Goal: Task Accomplishment & Management: Manage account settings

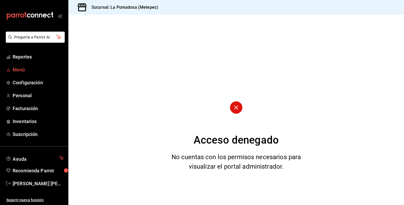
click at [21, 69] on span "Menú" at bounding box center [38, 69] width 51 height 7
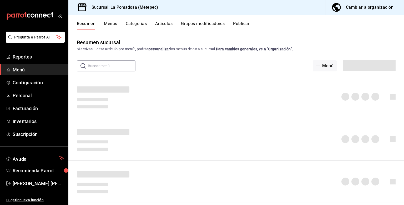
click at [156, 23] on button "Artículos" at bounding box center [163, 25] width 17 height 9
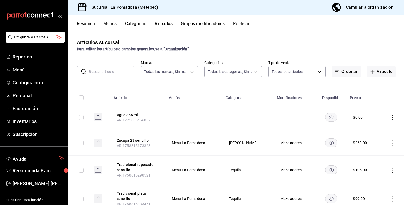
type input "26770a04-f713-4e61-b01c-a965f3f43d2a"
type input "d943e39c-3c76-416d-a752-8531798177b1,cac6379f-b581-4c4b-83ec-bcfc03b9aa83,15034…"
click at [113, 73] on input "text" at bounding box center [112, 71] width 46 height 11
type input "NOCHE"
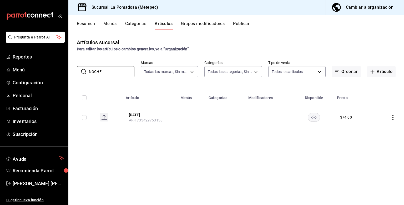
click at [394, 117] on icon "actions" at bounding box center [393, 117] width 5 height 5
click at [249, 165] on div at bounding box center [202, 102] width 404 height 205
click at [243, 20] on div "Resumen Menús Categorías Artículos Grupos modificadores Publicar" at bounding box center [236, 22] width 336 height 15
click at [243, 23] on button "Publicar" at bounding box center [241, 25] width 16 height 9
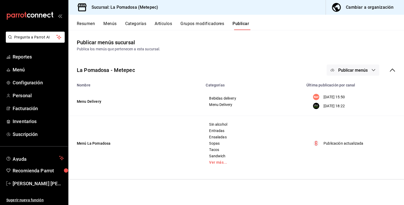
click at [365, 72] on span "Publicar menús" at bounding box center [353, 70] width 29 height 5
click at [349, 113] on li "Punto de venta" at bounding box center [353, 116] width 48 height 15
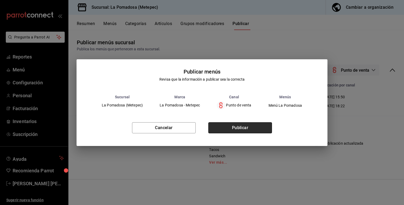
click at [227, 127] on button "Publicar" at bounding box center [241, 127] width 64 height 11
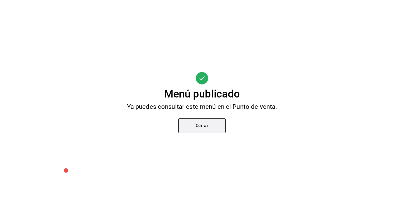
click at [209, 129] on button "Cerrar" at bounding box center [202, 125] width 47 height 15
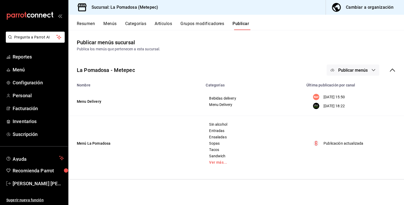
click at [134, 22] on button "Categorías" at bounding box center [135, 25] width 21 height 9
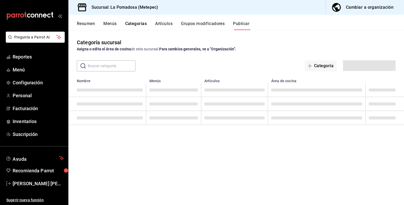
click at [159, 24] on button "Artículos" at bounding box center [163, 25] width 17 height 9
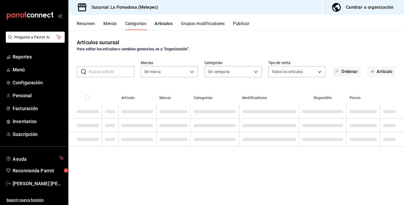
click at [112, 69] on input "text" at bounding box center [112, 71] width 46 height 11
click at [112, 71] on input "text" at bounding box center [112, 71] width 46 height 11
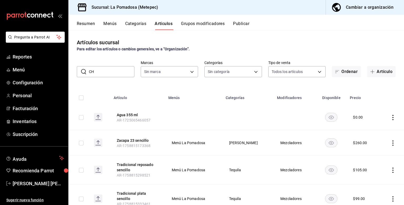
type input "CHE"
type input "26770a04-f713-4e61-b01c-a965f3f43d2a"
type input "d943e39c-3c76-416d-a752-8531798177b1,cac6379f-b581-4c4b-83ec-bcfc03b9aa83,15034…"
type input "CHELAD"
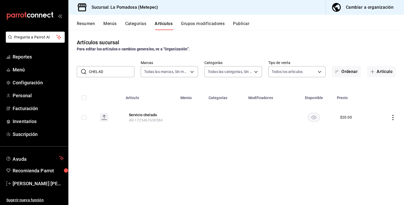
click at [396, 119] on td at bounding box center [389, 117] width 32 height 25
click at [393, 119] on icon "actions" at bounding box center [393, 117] width 1 height 5
click at [269, 170] on div at bounding box center [202, 102] width 404 height 205
click at [243, 22] on button "Publicar" at bounding box center [241, 25] width 16 height 9
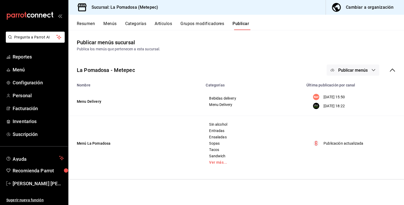
click at [362, 72] on span "Publicar menús" at bounding box center [353, 70] width 29 height 5
click at [356, 115] on span "Punto de venta" at bounding box center [360, 117] width 25 height 6
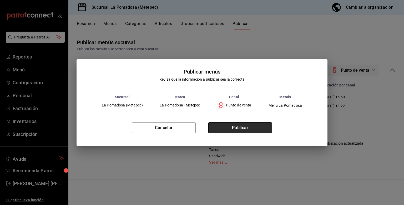
click at [228, 128] on button "Publicar" at bounding box center [241, 127] width 64 height 11
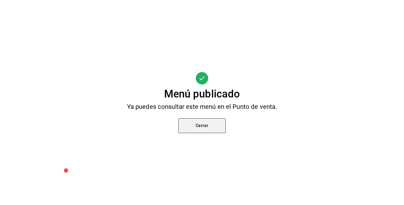
click at [204, 129] on button "Cerrar" at bounding box center [202, 125] width 47 height 15
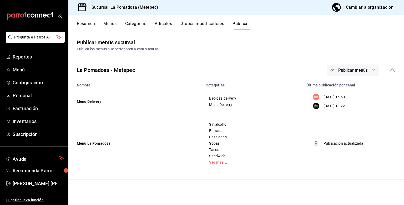
click at [155, 23] on button "Artículos" at bounding box center [163, 25] width 17 height 9
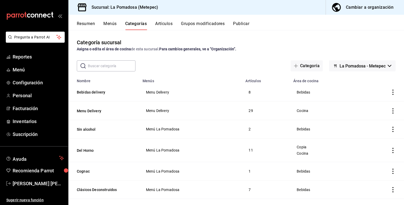
click at [108, 23] on button "Menús" at bounding box center [109, 25] width 13 height 9
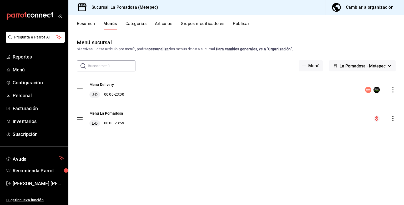
click at [125, 63] on input "text" at bounding box center [112, 66] width 48 height 11
type input "POMA"
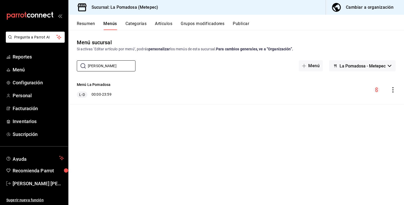
click at [106, 91] on div "Menú La Pomadosa L-D 00:00 - 23:59" at bounding box center [94, 90] width 35 height 16
drag, startPoint x: 110, startPoint y: 95, endPoint x: 134, endPoint y: 91, distance: 24.6
click at [110, 95] on div "L-D 00:00 - 23:59" at bounding box center [94, 94] width 35 height 6
click at [394, 90] on icon "actions" at bounding box center [393, 89] width 5 height 5
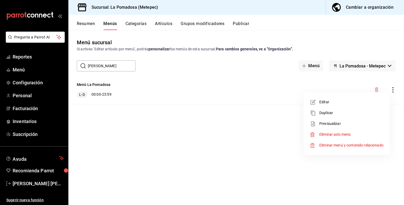
click at [329, 126] on span "Previsualizar" at bounding box center [352, 124] width 64 height 6
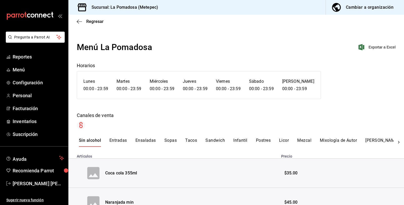
scroll to position [29, 0]
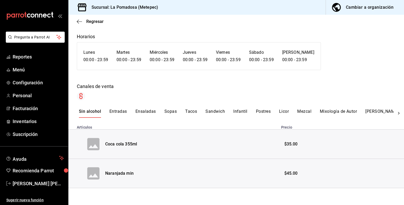
click at [212, 111] on button "Sandwich" at bounding box center [215, 113] width 19 height 9
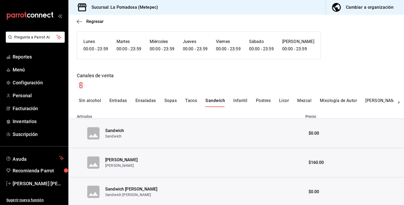
scroll to position [58, 0]
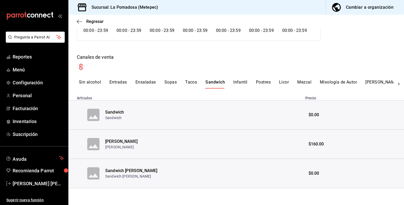
click at [239, 82] on button "Infantil" at bounding box center [241, 84] width 14 height 9
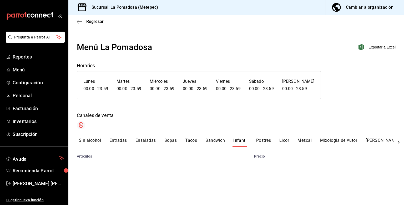
scroll to position [0, 0]
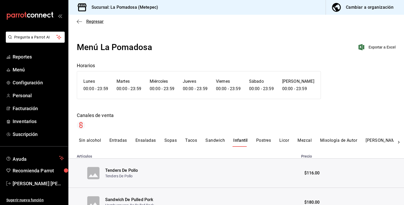
click at [103, 23] on span "Regresar" at bounding box center [94, 21] width 17 height 5
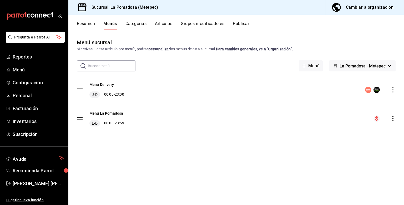
click at [166, 25] on button "Artículos" at bounding box center [163, 25] width 17 height 9
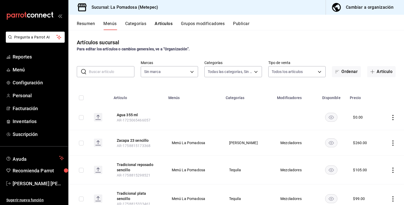
click at [112, 73] on input "text" at bounding box center [112, 71] width 46 height 11
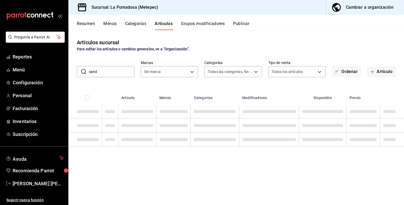
type input "sand"
type input "26770a04-f713-4e61-b01c-a965f3f43d2a"
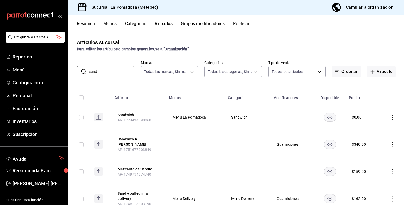
click at [183, 87] on div "Artículos sucursal Para editar los artículos o cambios generales, ve a “Organiz…" at bounding box center [236, 117] width 336 height 175
drag, startPoint x: 110, startPoint y: 71, endPoint x: 68, endPoint y: 72, distance: 41.4
click at [68, 72] on div "​ sand ​ Marcas Todas las marcas, Sin marca 26770a04-f713-4e61-b01c-a965f3f43d2…" at bounding box center [236, 68] width 336 height 17
type input "limon"
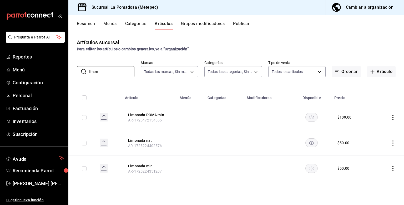
drag, startPoint x: 104, startPoint y: 70, endPoint x: 40, endPoint y: 62, distance: 64.4
click at [41, 63] on div "Pregunta a Parrot AI Reportes Menú Configuración Personal Facturación Inventari…" at bounding box center [202, 102] width 404 height 205
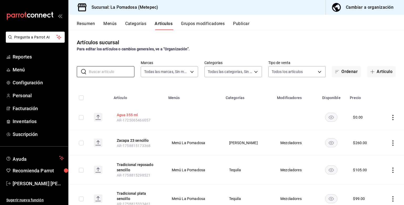
click at [128, 114] on button "Agua 355 ml" at bounding box center [138, 114] width 42 height 5
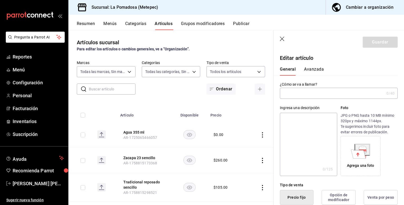
type input "Agua 355 ml"
type input "AR-1725065466057"
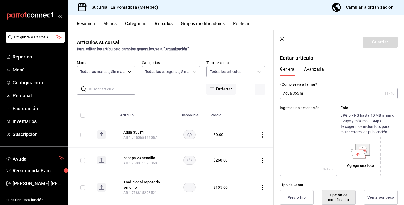
type input "$0.00"
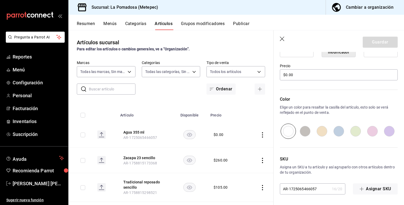
scroll to position [77, 0]
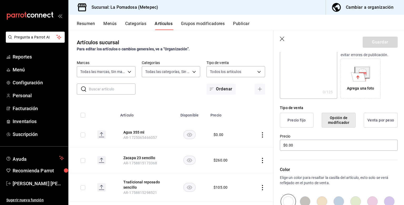
click at [284, 39] on icon "button" at bounding box center [282, 39] width 5 height 5
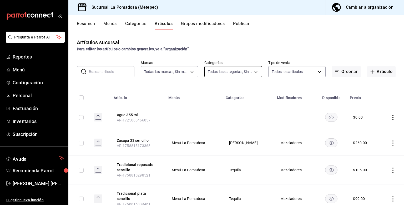
click at [233, 70] on body "Pregunta a Parrot AI Reportes Menú Configuración Personal Facturación Inventari…" at bounding box center [202, 102] width 404 height 205
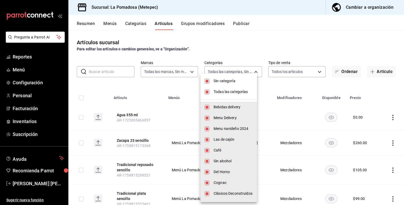
click at [209, 92] on input "checkbox" at bounding box center [207, 92] width 5 height 5
checkbox input "false"
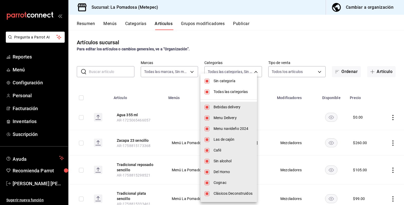
checkbox input "false"
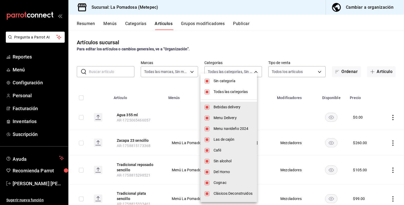
checkbox input "false"
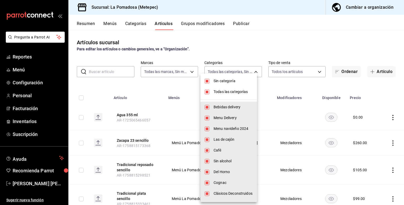
checkbox input "false"
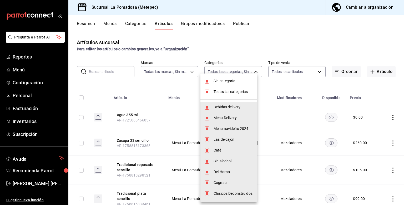
checkbox input "false"
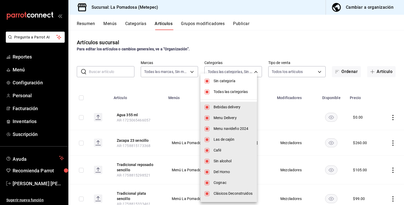
checkbox input "false"
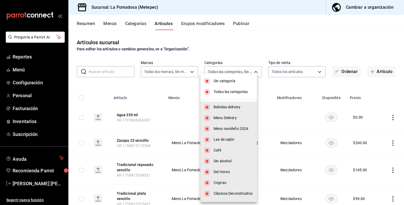
checkbox input "false"
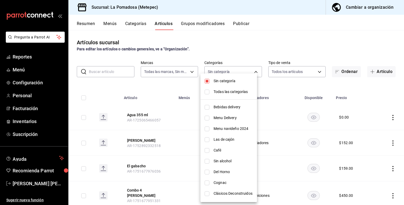
click at [236, 55] on div at bounding box center [202, 102] width 404 height 205
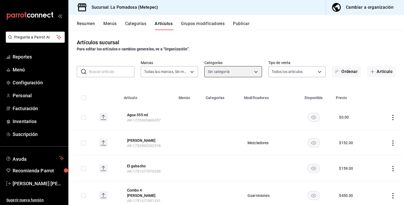
scroll to position [35, 0]
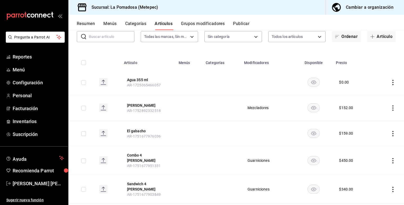
click at [391, 106] on icon "actions" at bounding box center [393, 107] width 5 height 5
click at [375, 116] on li "Editar" at bounding box center [369, 120] width 32 height 11
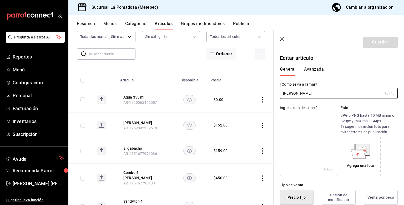
type input "$152.00"
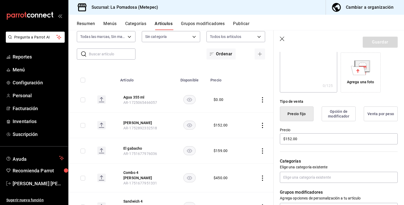
scroll to position [105, 0]
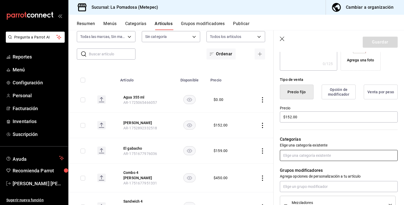
click at [303, 155] on input "text" at bounding box center [339, 155] width 118 height 11
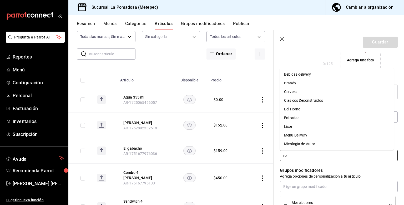
type input "ron"
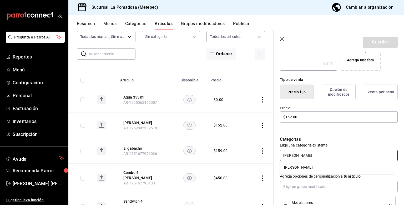
click at [292, 171] on li "[PERSON_NAME]" at bounding box center [337, 167] width 114 height 9
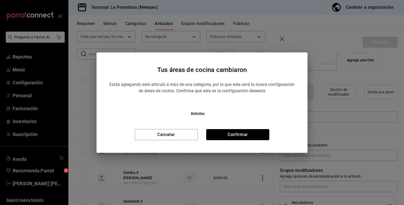
drag, startPoint x: 246, startPoint y: 133, endPoint x: 307, endPoint y: 97, distance: 70.8
click at [246, 133] on button "Confirmar" at bounding box center [237, 134] width 63 height 11
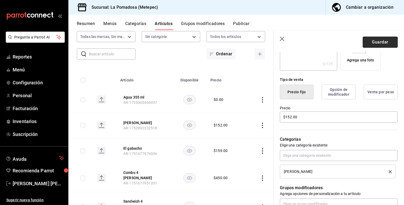
click at [376, 44] on button "Guardar" at bounding box center [380, 42] width 35 height 11
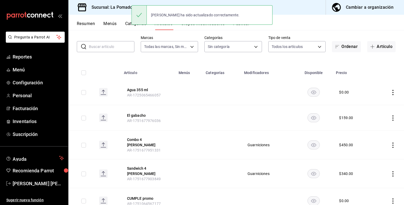
scroll to position [35, 0]
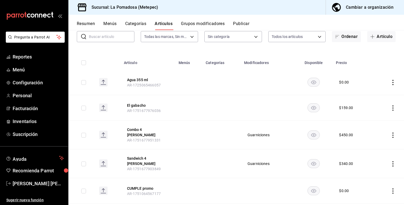
click at [391, 109] on icon "actions" at bounding box center [393, 107] width 5 height 5
click at [375, 121] on span "Editar" at bounding box center [374, 120] width 14 height 6
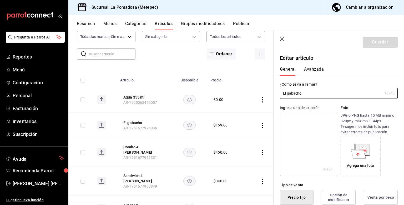
type input "$159.00"
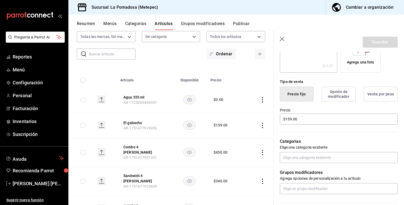
scroll to position [105, 0]
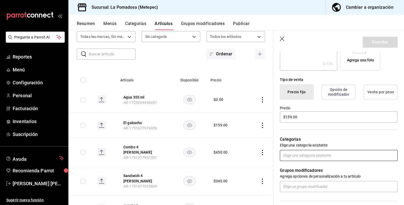
click at [308, 154] on input "text" at bounding box center [339, 155] width 118 height 11
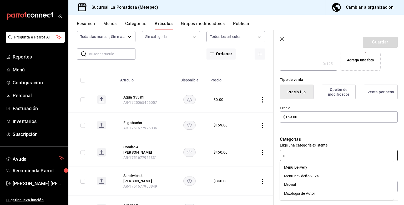
type input "mix"
click at [311, 167] on li "Mixología de Autor" at bounding box center [337, 167] width 114 height 9
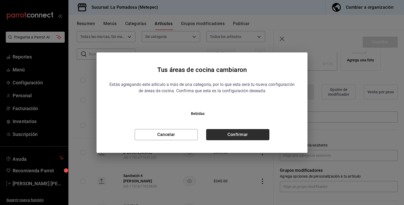
click at [251, 134] on button "Confirmar" at bounding box center [237, 134] width 63 height 11
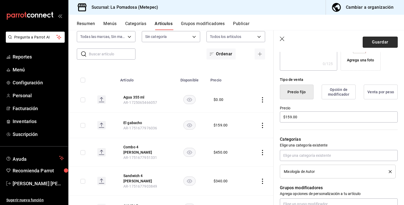
click at [369, 43] on button "Guardar" at bounding box center [380, 42] width 35 height 11
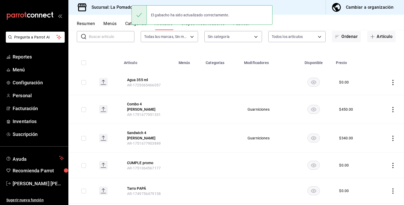
scroll to position [70, 0]
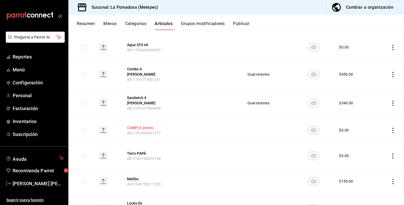
click at [141, 125] on button "CUMPLE promo" at bounding box center [148, 127] width 42 height 5
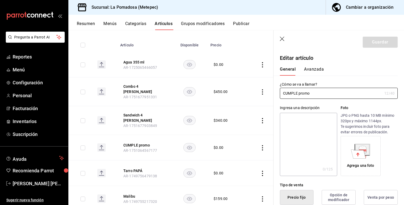
type input "$0.00"
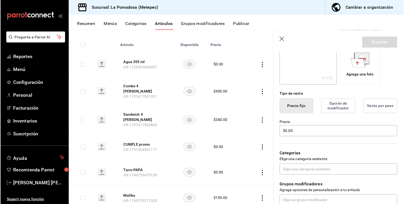
scroll to position [92, 0]
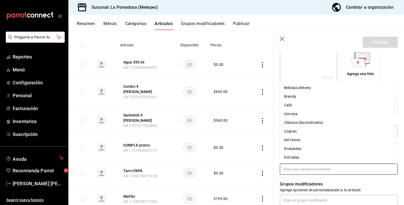
click at [302, 168] on input "text" at bounding box center [339, 169] width 118 height 11
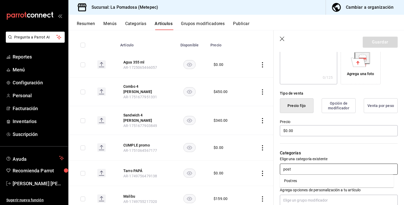
type input "postr"
click at [291, 183] on li "Postres" at bounding box center [337, 180] width 114 height 9
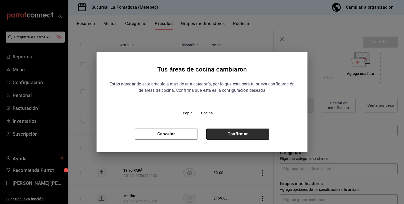
click at [248, 134] on button "Confirmar" at bounding box center [237, 134] width 63 height 11
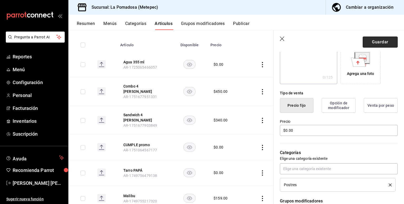
click at [376, 43] on button "Guardar" at bounding box center [380, 42] width 35 height 11
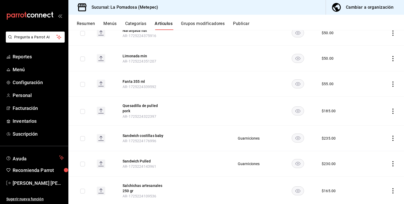
scroll to position [2388, 0]
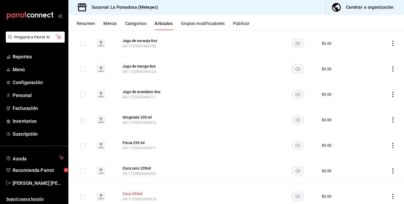
click at [129, 191] on button "Coca 235ml" at bounding box center [144, 193] width 42 height 5
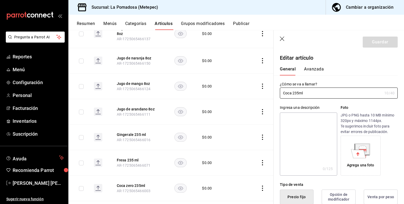
type input "$0.00"
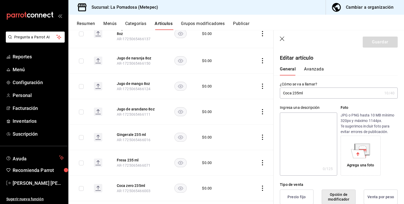
click at [283, 40] on icon "button" at bounding box center [282, 39] width 5 height 5
click at [281, 37] on icon "button" at bounding box center [282, 39] width 5 height 5
click at [284, 37] on icon "button" at bounding box center [282, 39] width 4 height 4
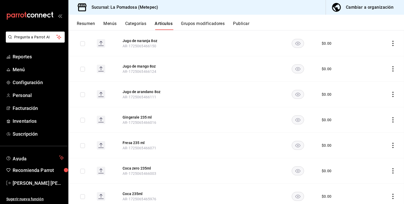
click at [283, 37] on main "Artículos sucursal Para editar los artículos o cambios generales, ve a “Organiz…" at bounding box center [236, 117] width 336 height 174
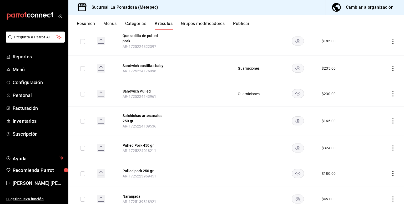
scroll to position [2050, 0]
click at [391, 172] on icon "actions" at bounding box center [393, 174] width 5 height 5
click at [373, 170] on span "Editar" at bounding box center [374, 169] width 14 height 6
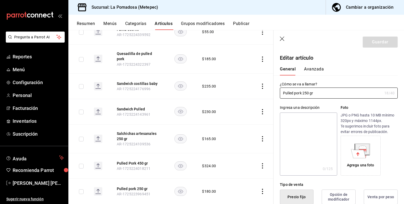
type input "$180.00"
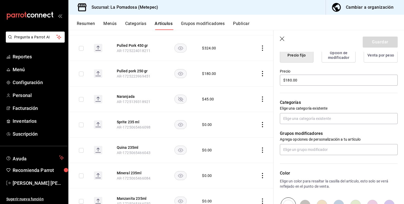
scroll to position [163, 0]
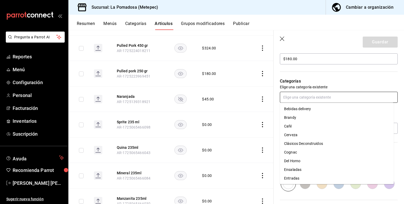
click at [303, 93] on input "text" at bounding box center [339, 97] width 118 height 11
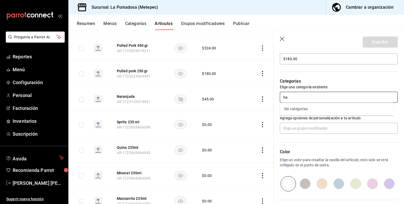
type input "h"
type input "a"
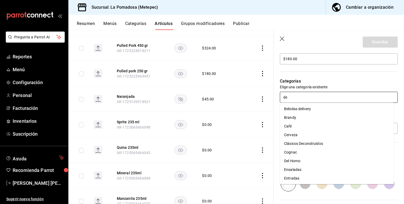
type input "del"
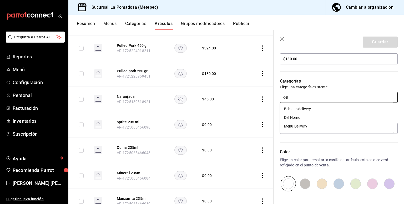
drag, startPoint x: 297, startPoint y: 121, endPoint x: 299, endPoint y: 118, distance: 3.9
click at [299, 118] on li "Del Horno" at bounding box center [337, 117] width 114 height 9
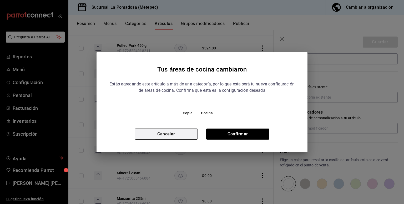
click at [183, 131] on button "Cancelar" at bounding box center [166, 134] width 63 height 11
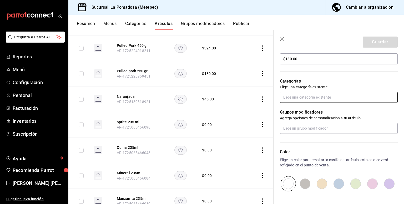
click at [287, 94] on input "text" at bounding box center [339, 97] width 118 height 11
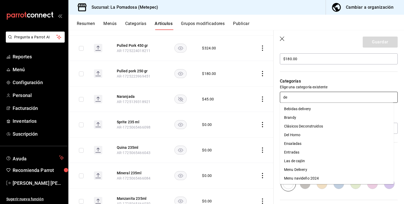
type input "del"
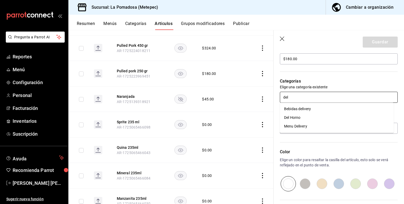
click at [297, 117] on li "Del Horno" at bounding box center [337, 117] width 114 height 9
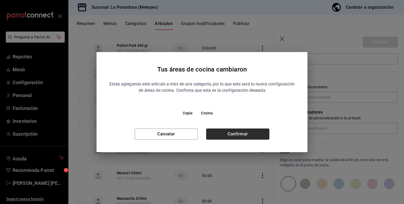
click at [261, 133] on button "Confirmar" at bounding box center [237, 134] width 63 height 11
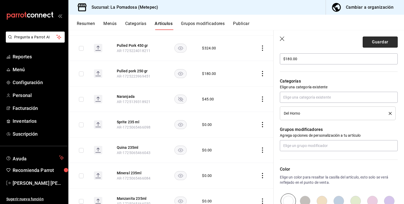
click at [376, 41] on button "Guardar" at bounding box center [380, 42] width 35 height 11
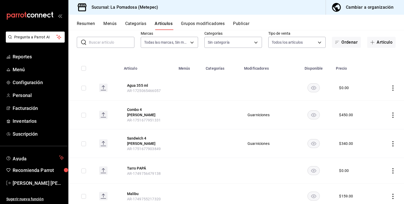
scroll to position [29, 0]
click at [147, 111] on button "Combo 4 Julio" at bounding box center [148, 112] width 42 height 11
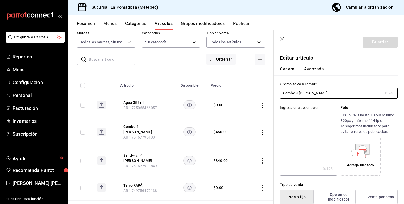
type input "$450.00"
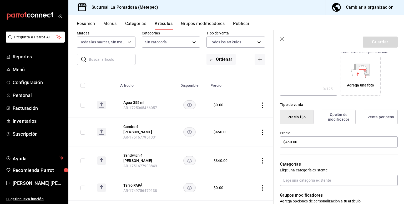
scroll to position [81, 0]
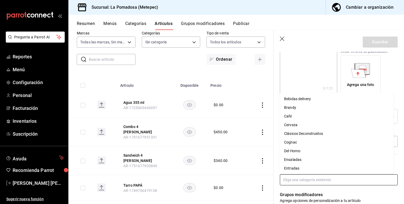
click at [299, 179] on input "text" at bounding box center [339, 180] width 118 height 11
type input "del"
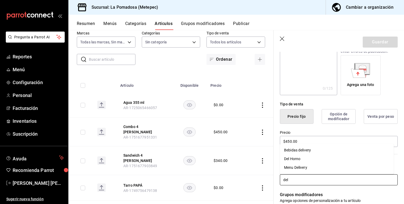
click at [302, 158] on li "Del Horno" at bounding box center [337, 159] width 114 height 9
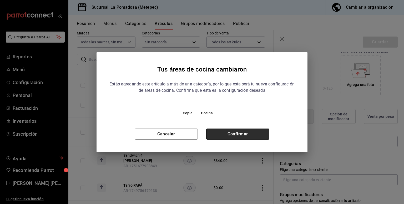
click at [255, 132] on button "Confirmar" at bounding box center [237, 134] width 63 height 11
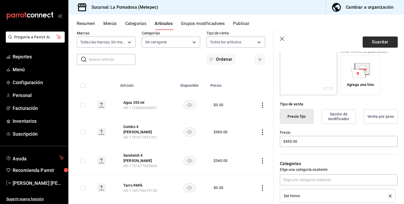
click at [376, 42] on button "Guardar" at bounding box center [380, 42] width 35 height 11
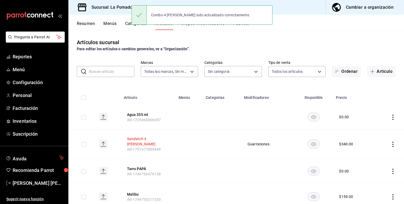
click at [150, 139] on button "Sandwich 4 Julio" at bounding box center [148, 141] width 42 height 11
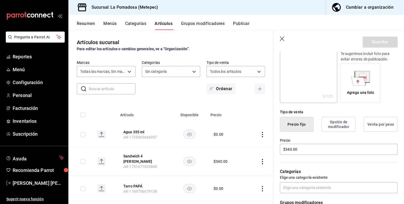
scroll to position [79, 0]
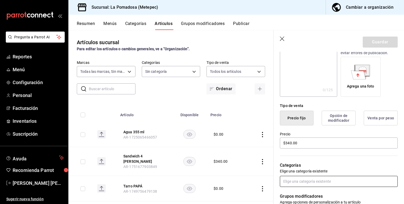
click at [296, 178] on input "text" at bounding box center [339, 181] width 118 height 11
type input "sand"
click at [294, 194] on li "Sandwich" at bounding box center [337, 193] width 114 height 9
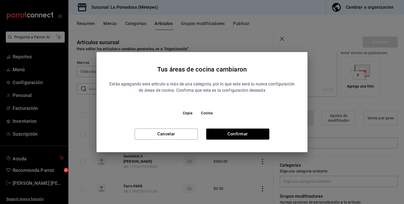
click at [233, 141] on div "Tus áreas de cocina cambiaron Estás agregando este artículo a más de una catego…" at bounding box center [202, 102] width 211 height 100
click at [242, 135] on button "Confirmar" at bounding box center [237, 134] width 63 height 11
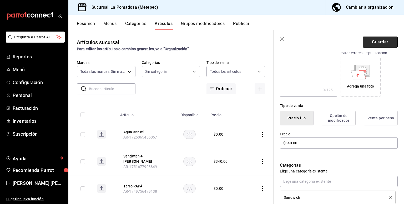
click at [372, 44] on button "Guardar" at bounding box center [380, 42] width 35 height 11
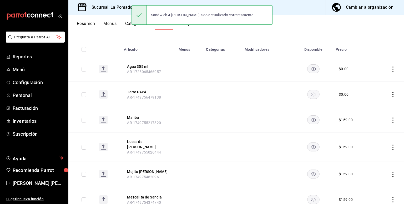
scroll to position [48, 0]
click at [139, 117] on button "Malibu" at bounding box center [148, 117] width 42 height 5
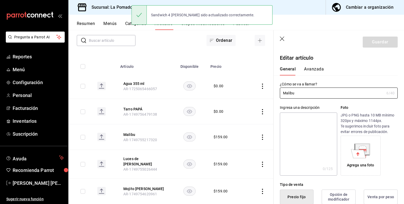
type input "$159.00"
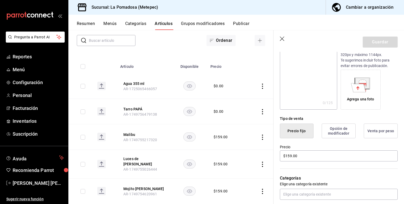
scroll to position [66, 0]
click at [290, 193] on input "text" at bounding box center [339, 194] width 118 height 11
type input "ron"
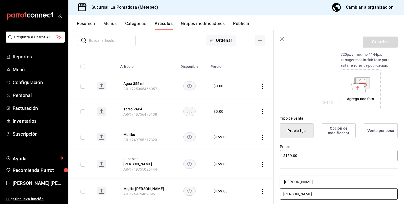
click at [289, 182] on li "[PERSON_NAME]" at bounding box center [337, 182] width 114 height 9
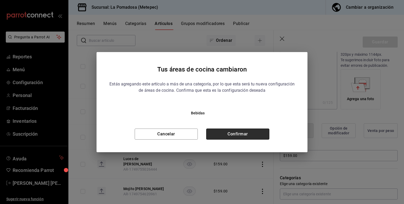
click at [254, 136] on button "Confirmar" at bounding box center [237, 134] width 63 height 11
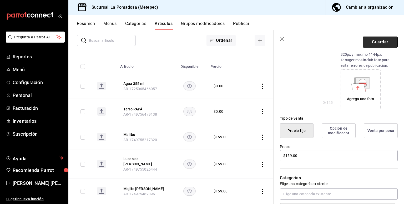
click at [380, 43] on button "Guardar" at bounding box center [380, 42] width 35 height 11
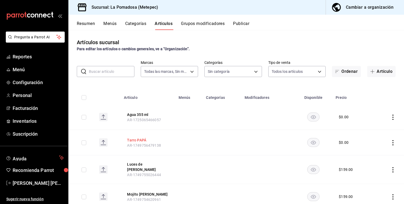
click at [141, 141] on button "Tarro PAPÁ" at bounding box center [148, 140] width 42 height 5
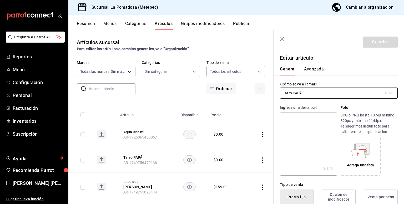
type input "$0.00"
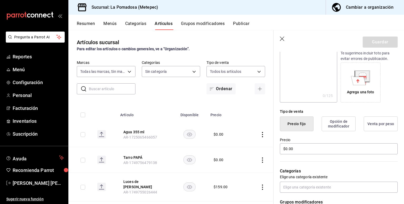
scroll to position [86, 0]
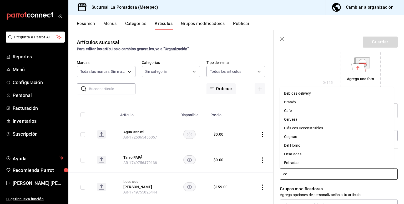
click at [298, 174] on input "ce" at bounding box center [339, 174] width 118 height 11
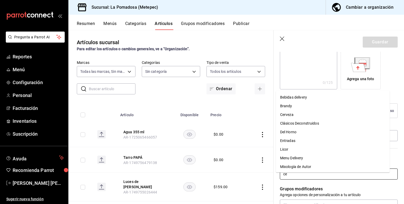
type input "r"
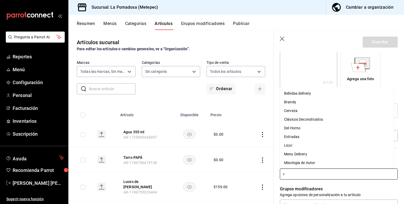
click at [298, 111] on li "Cerveza" at bounding box center [337, 110] width 114 height 9
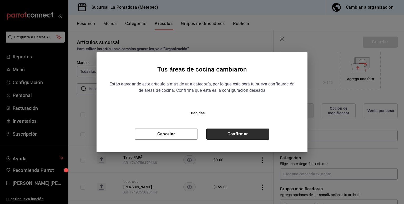
click at [243, 136] on button "Confirmar" at bounding box center [237, 134] width 63 height 11
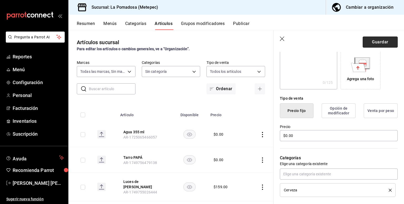
click at [373, 45] on button "Guardar" at bounding box center [380, 42] width 35 height 11
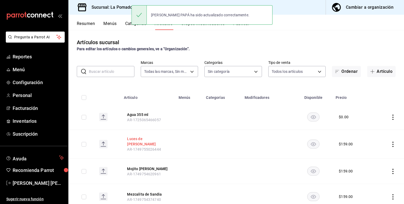
click at [155, 142] on button "Luces de LA POMA" at bounding box center [148, 141] width 42 height 11
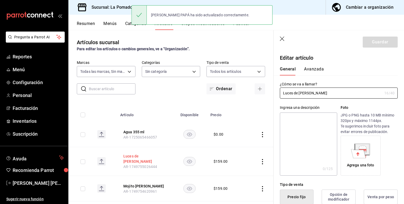
type input "$159.00"
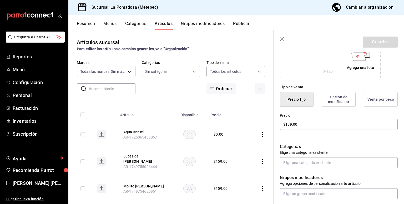
scroll to position [100, 0]
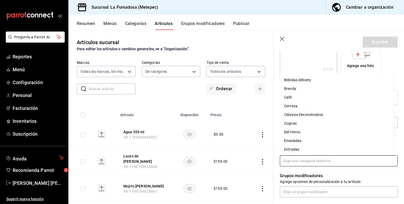
click at [297, 164] on input "text" at bounding box center [339, 161] width 118 height 11
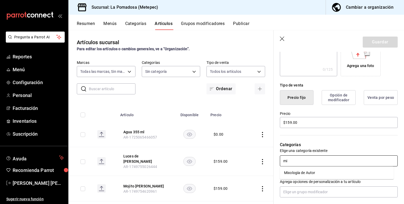
type input "mix"
click at [298, 177] on li "Mixología de Autor" at bounding box center [337, 173] width 114 height 9
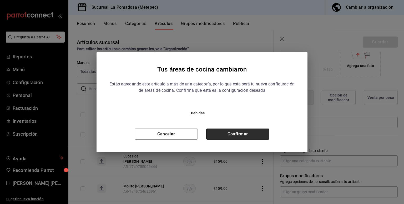
click at [250, 130] on button "Confirmar" at bounding box center [237, 134] width 63 height 11
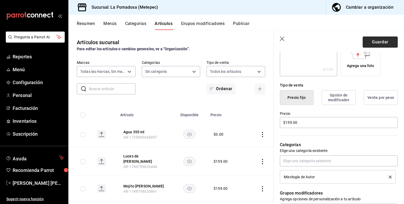
click at [365, 41] on button "Guardar" at bounding box center [380, 42] width 35 height 11
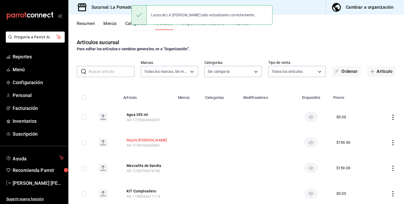
click at [145, 140] on button "Mojito de piña" at bounding box center [148, 140] width 42 height 5
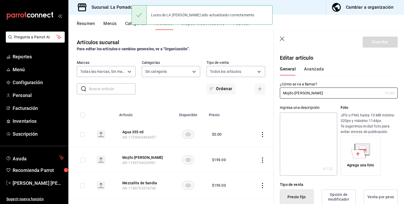
type input "$159.00"
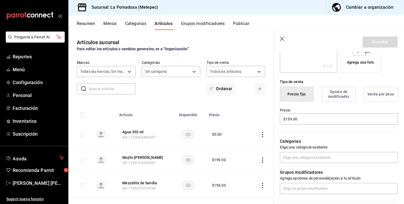
scroll to position [104, 0]
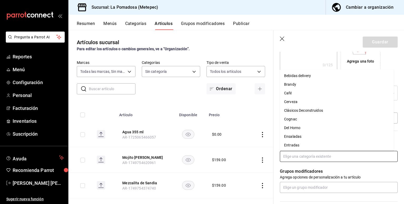
click at [300, 157] on input "text" at bounding box center [339, 156] width 118 height 11
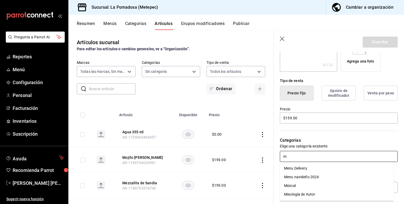
type input "mi"
click at [292, 171] on li "Mixología de Autor" at bounding box center [337, 168] width 114 height 9
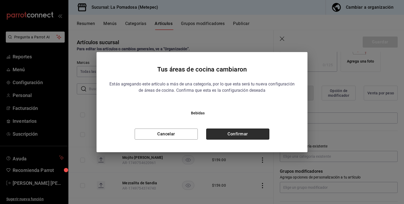
click at [250, 137] on button "Confirmar" at bounding box center [237, 134] width 63 height 11
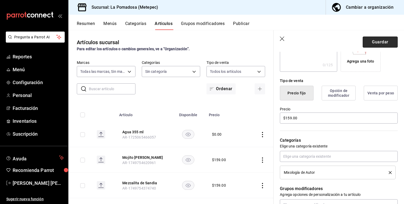
click at [379, 39] on button "Guardar" at bounding box center [380, 42] width 35 height 11
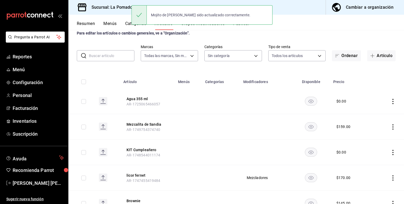
scroll to position [16, 0]
click at [144, 150] on button "KIT Cumpleañero" at bounding box center [148, 149] width 42 height 5
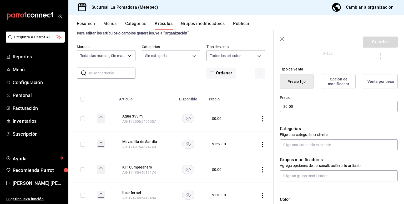
scroll to position [120, 0]
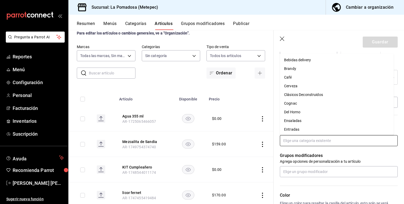
click at [302, 142] on input "text" at bounding box center [339, 140] width 118 height 11
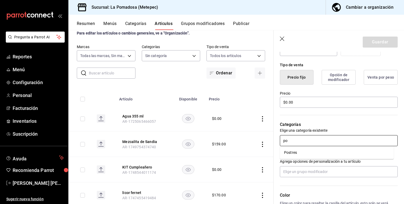
type input "pos"
click at [293, 151] on li "Postres" at bounding box center [337, 153] width 114 height 9
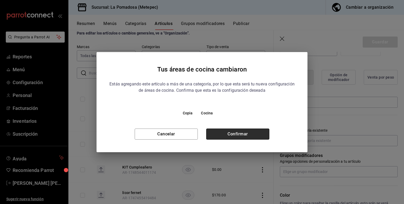
click at [249, 132] on button "Confirmar" at bounding box center [237, 134] width 63 height 11
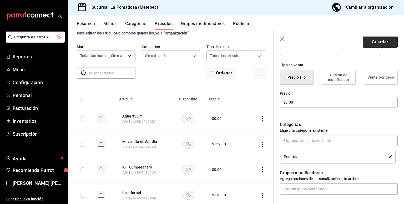
click at [378, 41] on button "Guardar" at bounding box center [380, 42] width 35 height 11
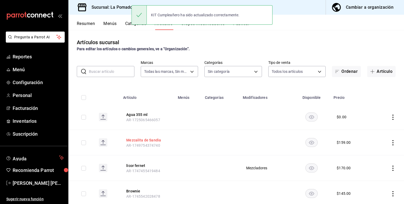
click at [142, 138] on button "Mezcalita de Sandia" at bounding box center [147, 140] width 42 height 5
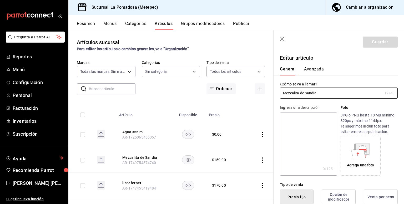
scroll to position [60, 0]
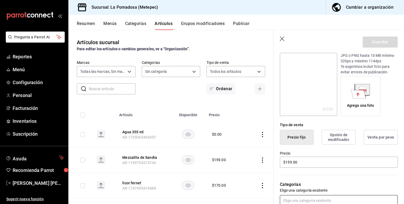
click at [300, 198] on input "text" at bounding box center [339, 200] width 118 height 11
type input "auto"
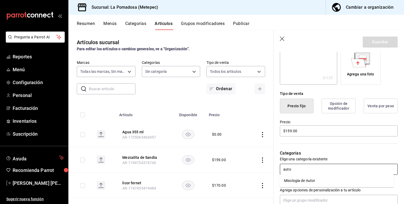
scroll to position [92, 0]
click at [297, 182] on li "Mixología de Autor" at bounding box center [337, 181] width 114 height 9
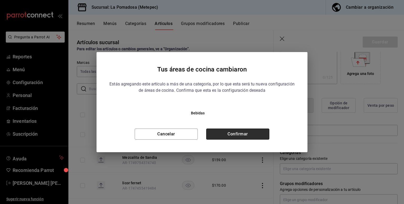
click at [234, 129] on button "Confirmar" at bounding box center [237, 134] width 63 height 11
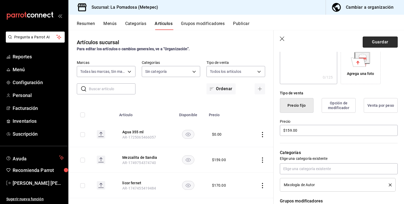
click at [378, 42] on button "Guardar" at bounding box center [380, 42] width 35 height 11
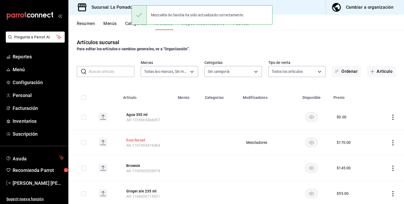
click at [139, 142] on button "licor fernet" at bounding box center [147, 140] width 42 height 5
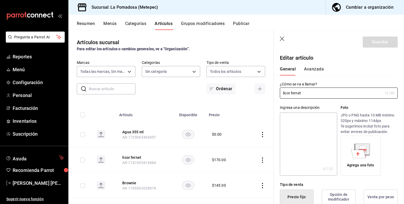
type input "$170.00"
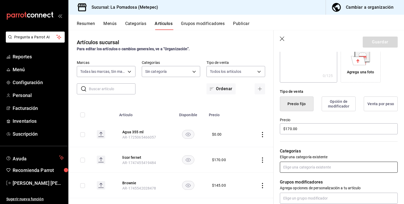
click at [303, 168] on input "text" at bounding box center [339, 167] width 118 height 11
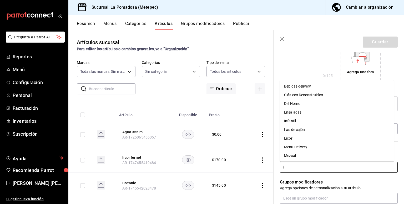
type input "ic"
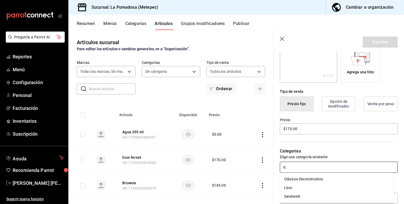
click at [297, 190] on li "Licor" at bounding box center [337, 188] width 114 height 9
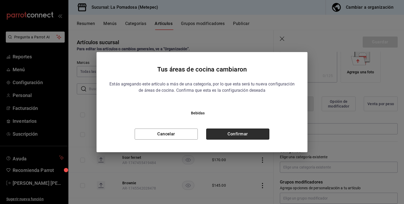
click at [239, 132] on button "Confirmar" at bounding box center [237, 134] width 63 height 11
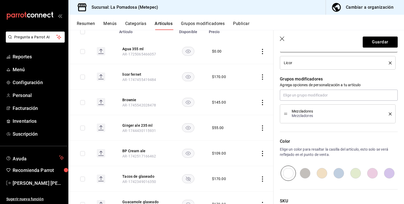
scroll to position [215, 0]
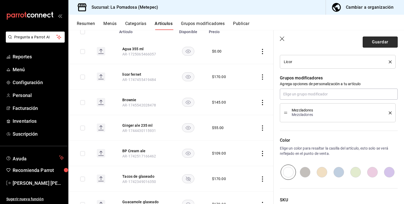
click at [377, 43] on button "Guardar" at bounding box center [380, 42] width 35 height 11
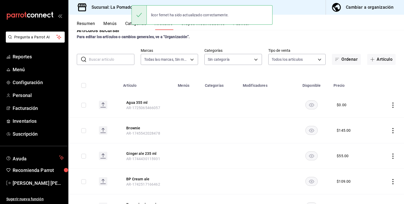
scroll to position [12, 0]
click at [133, 129] on button "Brownie" at bounding box center [147, 127] width 42 height 5
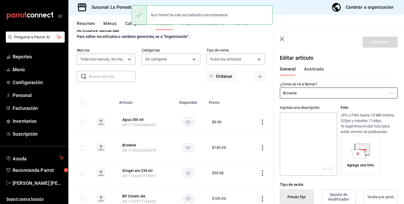
type input "$145.00"
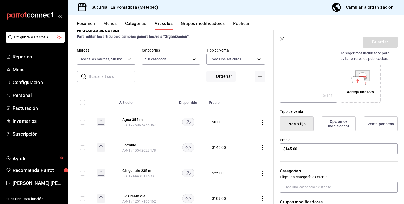
scroll to position [95, 0]
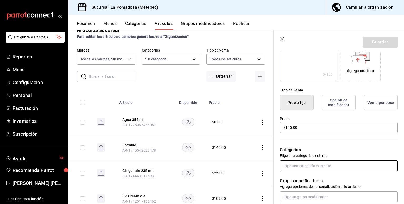
click at [312, 166] on input "text" at bounding box center [339, 166] width 118 height 11
type input "postres"
click at [292, 180] on li "Postres" at bounding box center [337, 178] width 114 height 9
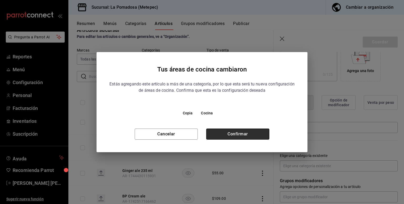
click at [244, 133] on button "Confirmar" at bounding box center [237, 134] width 63 height 11
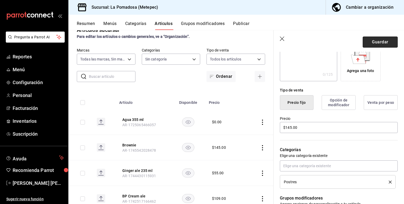
click at [368, 43] on button "Guardar" at bounding box center [380, 42] width 35 height 11
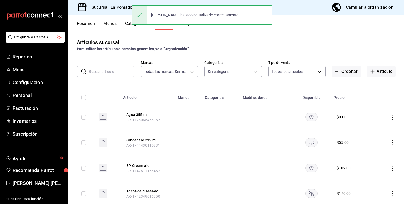
scroll to position [68, 0]
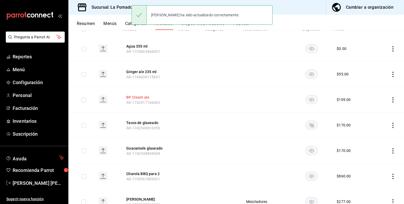
click at [137, 98] on button "BP Cream ale" at bounding box center [147, 97] width 42 height 5
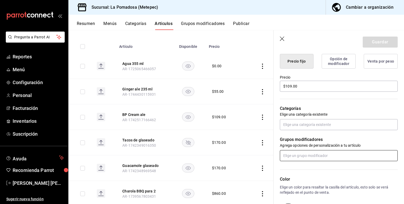
scroll to position [139, 0]
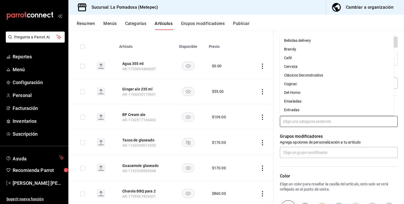
click at [297, 122] on input "text" at bounding box center [339, 121] width 118 height 11
type input "e"
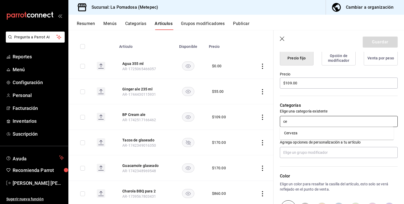
type input "cer"
click at [290, 132] on li "Cerveza" at bounding box center [337, 133] width 114 height 9
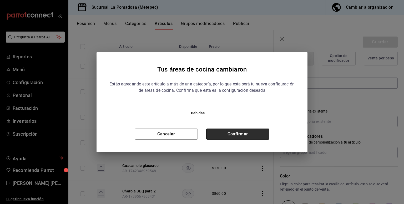
click at [249, 130] on button "Confirmar" at bounding box center [237, 134] width 63 height 11
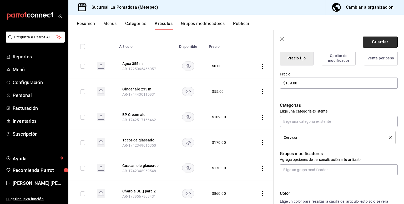
click at [373, 42] on button "Guardar" at bounding box center [380, 42] width 35 height 11
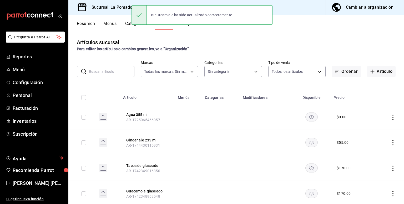
scroll to position [19, 0]
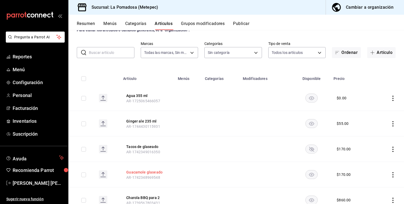
click at [144, 172] on button "Guacamole glaseado" at bounding box center [147, 172] width 42 height 5
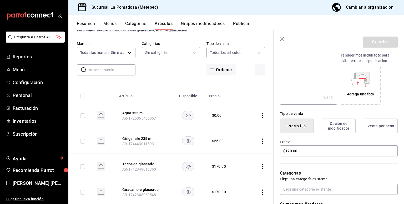
scroll to position [72, 0]
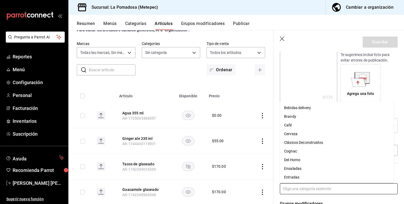
click at [294, 185] on input "text" at bounding box center [339, 189] width 118 height 11
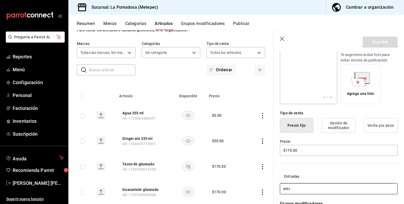
type input "entra"
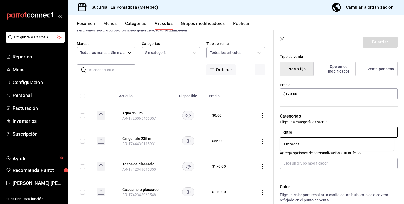
scroll to position [129, 0]
click at [300, 144] on li "Entradas" at bounding box center [337, 144] width 114 height 9
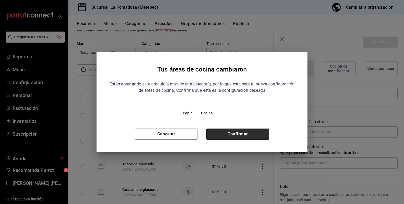
click at [249, 135] on button "Confirmar" at bounding box center [237, 134] width 63 height 11
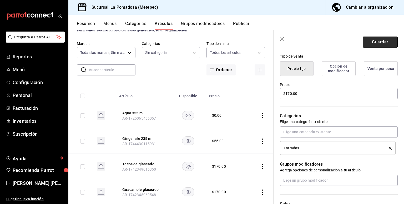
click at [379, 41] on button "Guardar" at bounding box center [380, 42] width 35 height 11
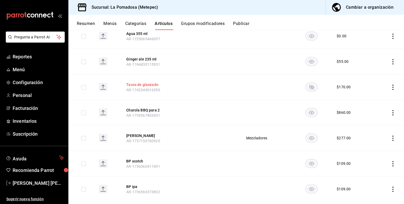
scroll to position [82, 0]
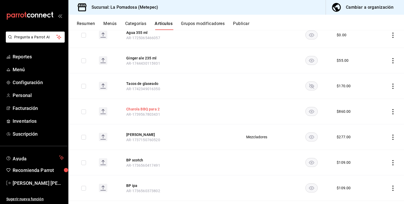
click at [150, 110] on button "Charola BBQ para 2" at bounding box center [147, 109] width 42 height 5
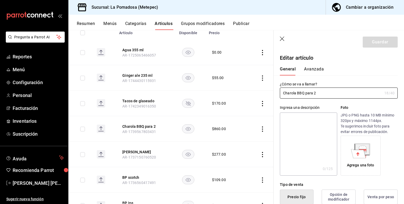
type input "$860.00"
radio input "false"
radio input "true"
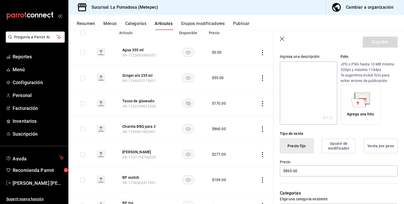
scroll to position [68, 0]
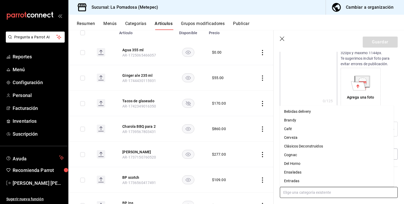
click at [302, 191] on input "text" at bounding box center [339, 192] width 118 height 11
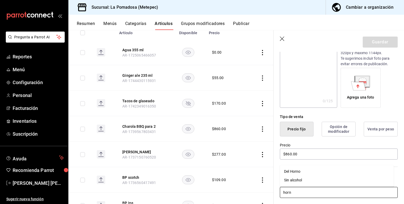
type input "horno"
click at [299, 181] on li "Del Horno" at bounding box center [337, 180] width 114 height 9
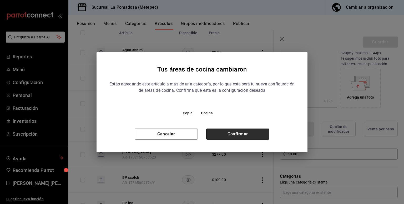
click at [244, 134] on button "Confirmar" at bounding box center [237, 134] width 63 height 11
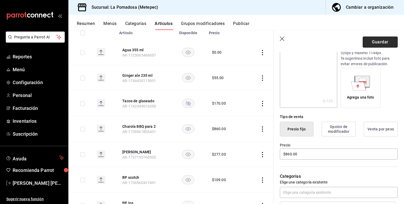
click at [380, 46] on button "Guardar" at bounding box center [380, 42] width 35 height 11
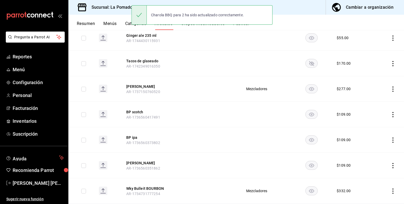
scroll to position [106, 0]
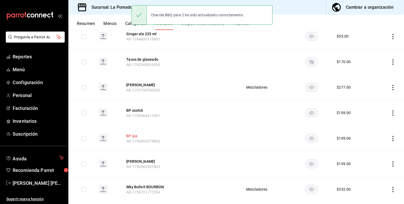
click at [135, 137] on button "BP ipa" at bounding box center [147, 136] width 42 height 5
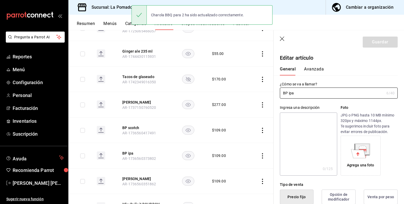
type input "$109.00"
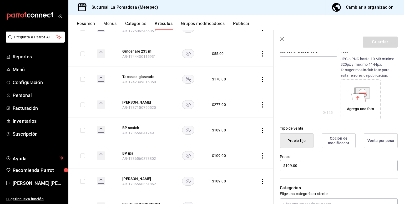
scroll to position [58, 0]
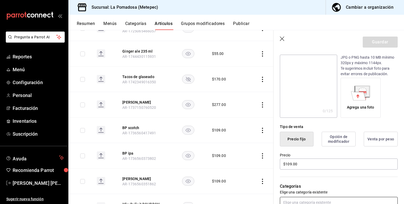
click at [296, 201] on input "text" at bounding box center [339, 202] width 118 height 11
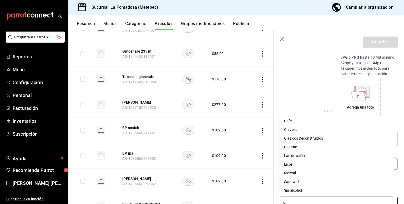
scroll to position [58, 0]
type input "cer"
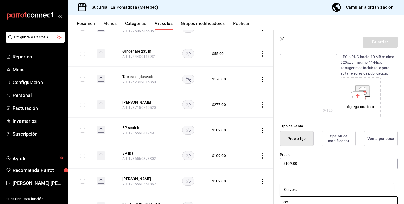
click at [296, 191] on li "Cerveza" at bounding box center [337, 190] width 114 height 9
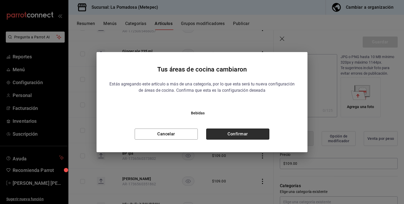
click at [239, 132] on button "Confirmar" at bounding box center [237, 134] width 63 height 11
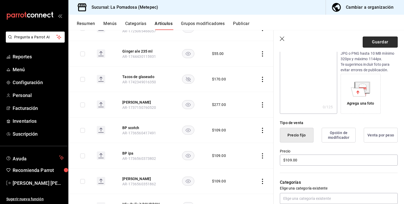
click at [379, 41] on button "Guardar" at bounding box center [380, 42] width 35 height 11
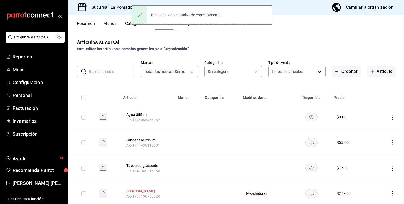
click at [141, 191] on button "Jack daniels" at bounding box center [147, 191] width 42 height 5
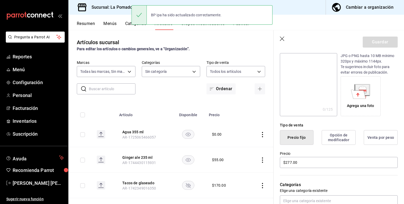
scroll to position [61, 0]
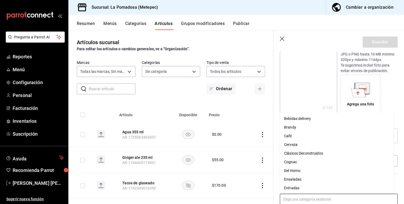
click at [308, 197] on input "text" at bounding box center [339, 199] width 118 height 11
type input "wh"
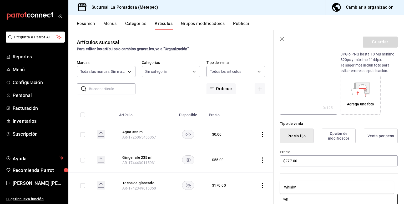
click at [292, 188] on li "Whisky" at bounding box center [337, 187] width 114 height 9
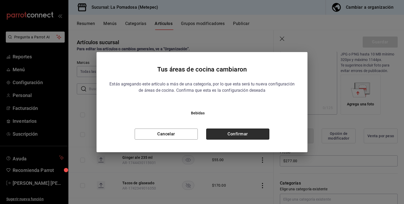
click at [239, 130] on button "Confirmar" at bounding box center [237, 134] width 63 height 11
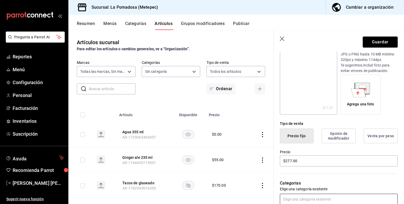
scroll to position [62, 0]
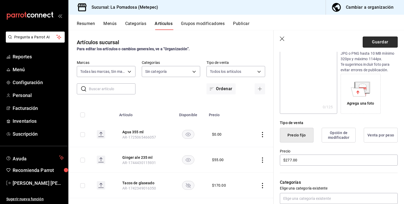
click at [382, 46] on button "Guardar" at bounding box center [380, 42] width 35 height 11
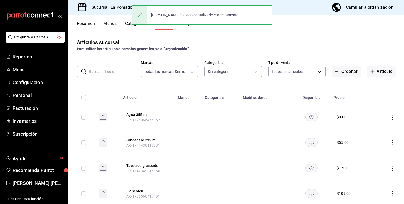
click at [136, 195] on span "AR-1736560417491" at bounding box center [143, 197] width 34 height 4
click at [142, 192] on button "BP scotch" at bounding box center [147, 191] width 42 height 5
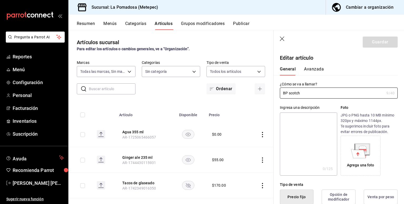
type input "$109.00"
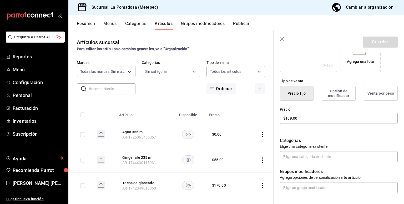
scroll to position [105, 0]
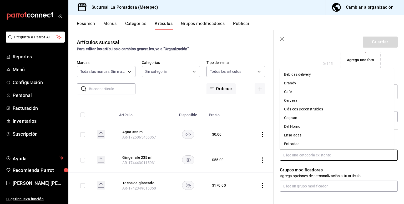
click at [307, 160] on input "text" at bounding box center [339, 155] width 118 height 11
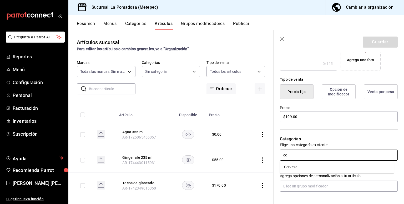
type input "cer"
click at [293, 167] on li "Cerveza" at bounding box center [337, 167] width 114 height 9
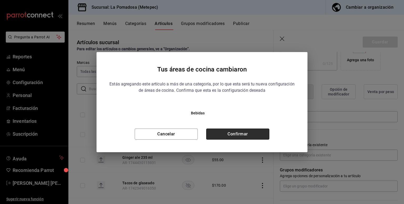
click at [249, 133] on button "Confirmar" at bounding box center [237, 134] width 63 height 11
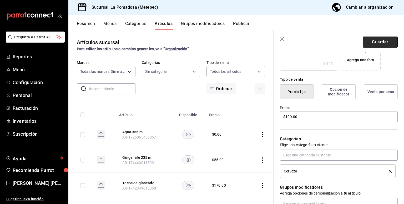
click at [373, 44] on button "Guardar" at bounding box center [380, 42] width 35 height 11
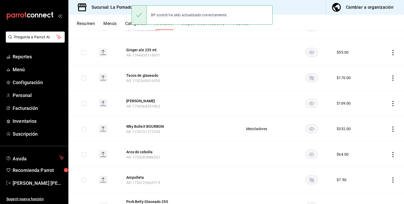
scroll to position [91, 0]
click at [154, 125] on button "Wky Bulleit BOURBON" at bounding box center [147, 126] width 42 height 5
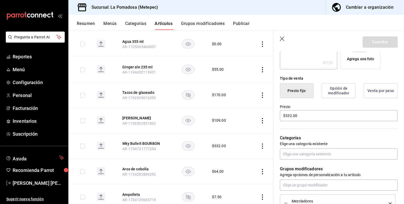
scroll to position [107, 0]
click at [295, 157] on input "text" at bounding box center [339, 153] width 118 height 11
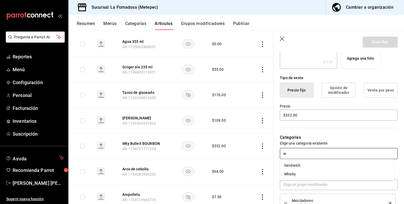
type input "wh"
click at [289, 164] on li "Whisky" at bounding box center [337, 165] width 114 height 9
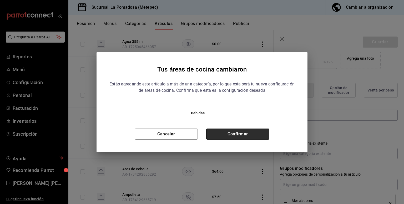
click at [242, 135] on button "Confirmar" at bounding box center [237, 134] width 63 height 11
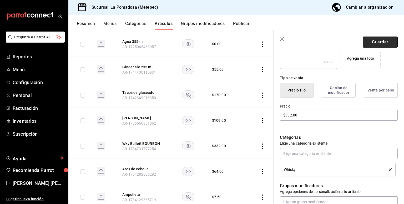
click at [382, 40] on button "Guardar" at bounding box center [380, 42] width 35 height 11
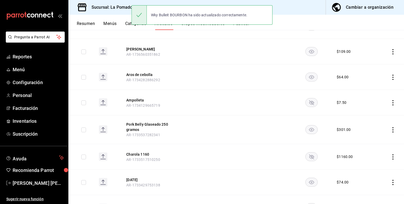
scroll to position [143, 0]
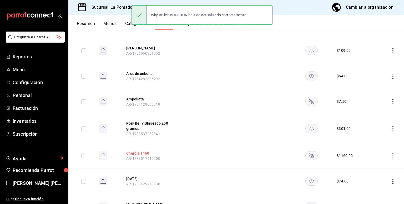
click at [143, 152] on button "Charola 1160" at bounding box center [147, 153] width 42 height 5
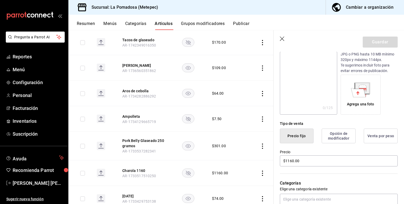
scroll to position [62, 0]
click at [295, 198] on input "text" at bounding box center [339, 199] width 118 height 11
type input "horn"
click at [294, 187] on li "Del Horno" at bounding box center [337, 186] width 114 height 9
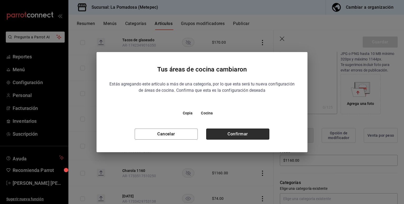
click at [257, 131] on button "Confirmar" at bounding box center [237, 134] width 63 height 11
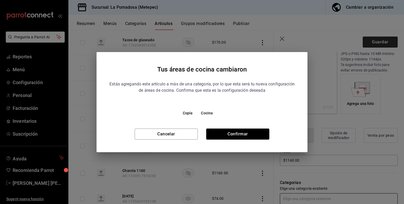
scroll to position [62, 0]
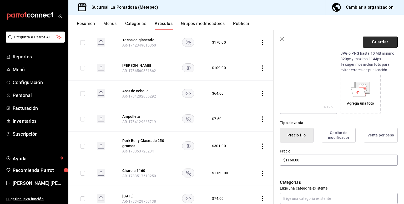
click at [372, 43] on button "Guardar" at bounding box center [380, 42] width 35 height 11
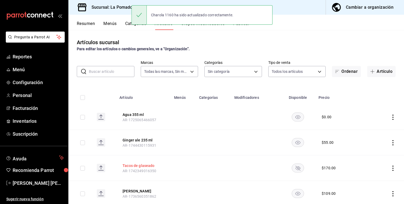
click at [147, 167] on button "Tacos de glaseado" at bounding box center [144, 165] width 42 height 5
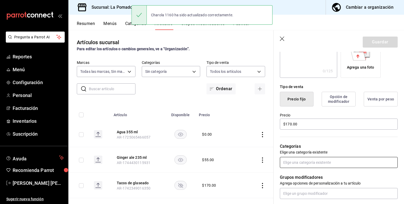
scroll to position [99, 0]
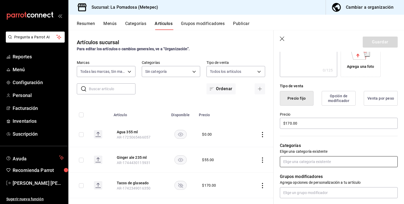
click at [300, 165] on input "text" at bounding box center [339, 161] width 118 height 11
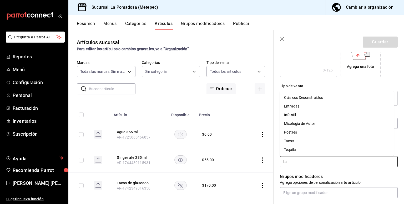
type input "tac"
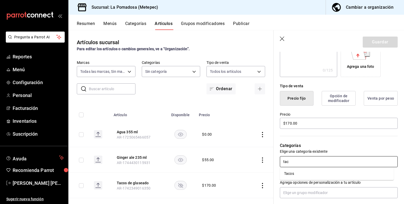
click at [289, 176] on li "Tacos" at bounding box center [337, 174] width 114 height 9
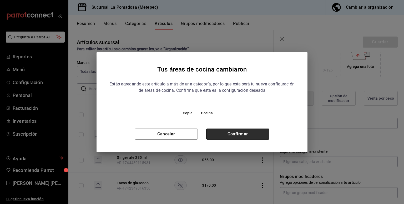
click at [229, 135] on button "Confirmar" at bounding box center [237, 134] width 63 height 11
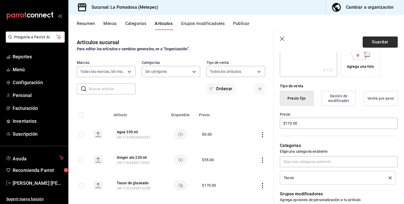
click at [367, 41] on button "Guardar" at bounding box center [380, 42] width 35 height 11
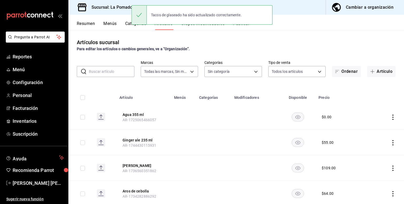
click at [136, 162] on th "BP porter AR-1736560351862" at bounding box center [143, 169] width 55 height 26
click at [131, 167] on button "BP porter" at bounding box center [144, 165] width 42 height 5
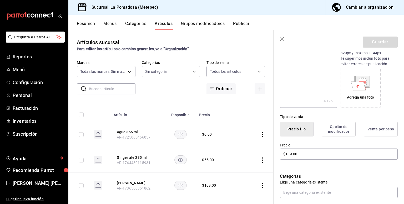
scroll to position [74, 0]
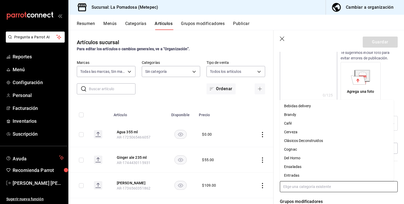
click at [305, 188] on input "text" at bounding box center [339, 186] width 118 height 11
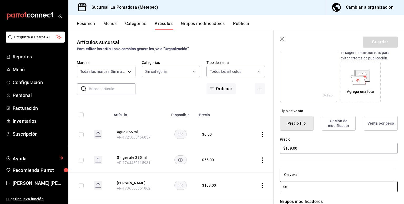
type input "cer"
click at [292, 175] on li "Cerveza" at bounding box center [337, 175] width 114 height 9
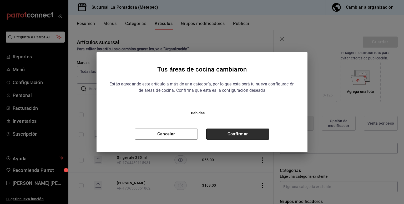
click at [252, 133] on button "Confirmar" at bounding box center [237, 134] width 63 height 11
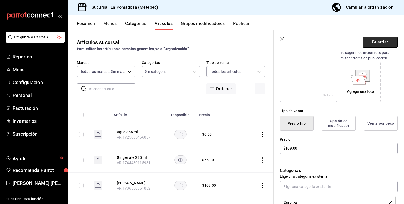
click at [384, 42] on button "Guardar" at bounding box center [380, 42] width 35 height 11
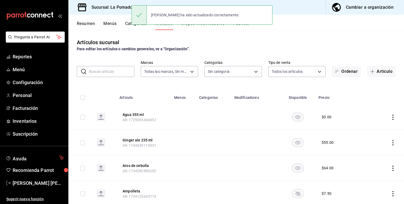
scroll to position [63, 0]
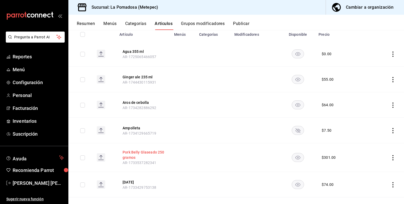
click at [134, 151] on button "Pork Belly Glaseado 250 gramos" at bounding box center [144, 155] width 42 height 11
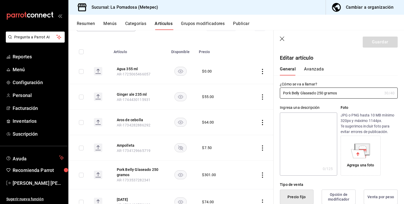
type input "$301.00"
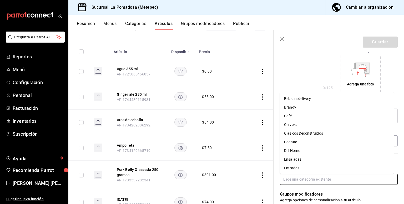
click at [303, 182] on input "text" at bounding box center [339, 179] width 118 height 11
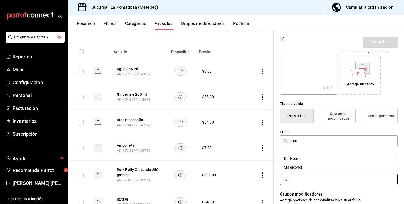
type input "horn"
click at [295, 190] on li "Del Horno" at bounding box center [337, 191] width 114 height 9
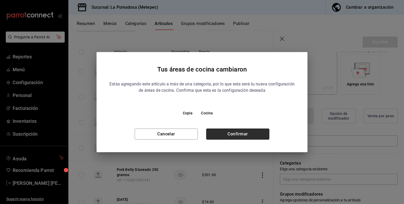
click at [247, 135] on button "Confirmar" at bounding box center [237, 134] width 63 height 11
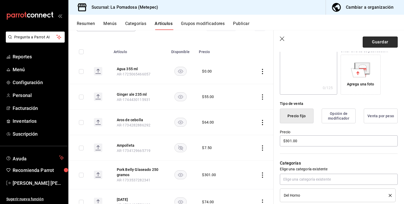
click at [378, 43] on button "Guardar" at bounding box center [380, 42] width 35 height 11
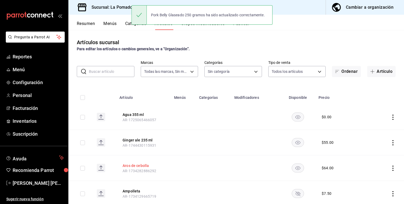
click at [140, 166] on button "Aros de cebolla" at bounding box center [144, 165] width 42 height 5
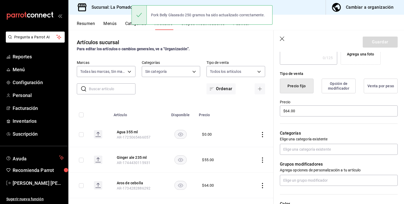
scroll to position [113, 0]
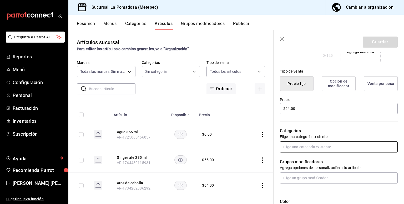
click at [303, 144] on input "text" at bounding box center [339, 147] width 118 height 11
type input "sider"
click at [289, 161] on li "[PERSON_NAME]" at bounding box center [337, 159] width 114 height 9
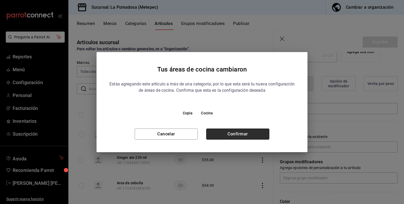
click at [250, 132] on button "Confirmar" at bounding box center [237, 134] width 63 height 11
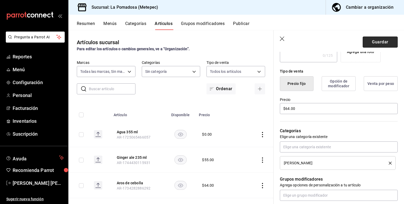
click at [377, 41] on button "Guardar" at bounding box center [380, 42] width 35 height 11
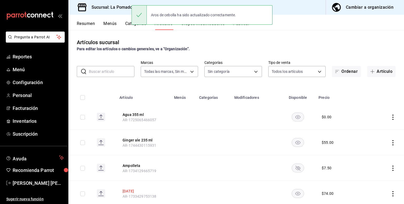
click at [138, 190] on button "Noche buena" at bounding box center [144, 191] width 42 height 5
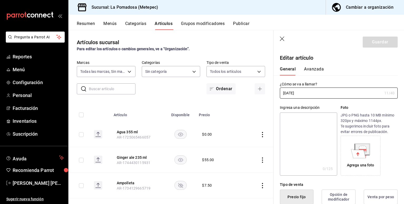
scroll to position [67, 0]
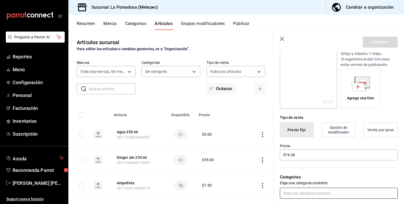
click at [296, 193] on input "text" at bounding box center [339, 193] width 118 height 11
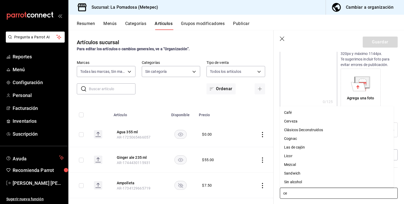
type input "cer"
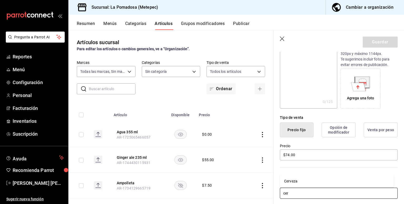
click at [294, 182] on li "Cerveza" at bounding box center [337, 181] width 114 height 9
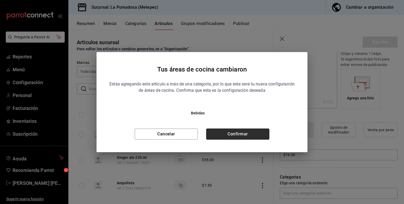
click at [242, 131] on button "Confirmar" at bounding box center [237, 134] width 63 height 11
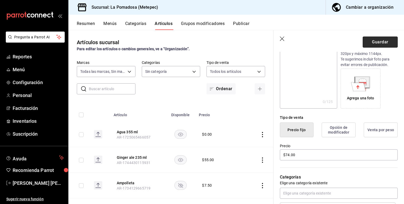
click at [371, 43] on button "Guardar" at bounding box center [380, 42] width 35 height 11
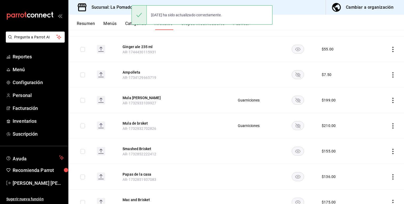
scroll to position [94, 0]
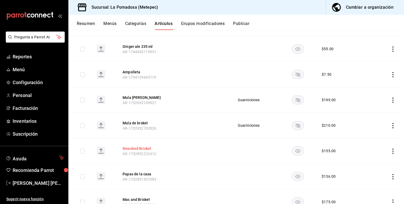
click at [144, 148] on button "Smashed Brisket" at bounding box center [144, 148] width 42 height 5
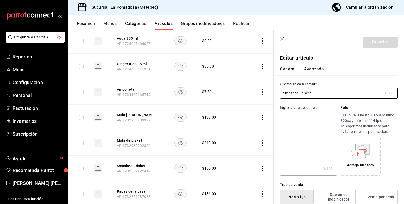
type input "$155.00"
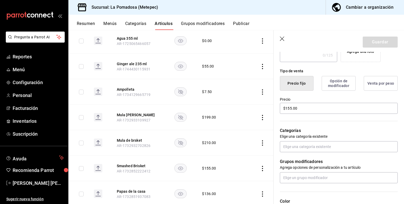
scroll to position [116, 0]
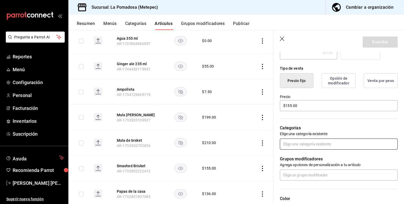
click at [300, 147] on input "text" at bounding box center [339, 144] width 118 height 11
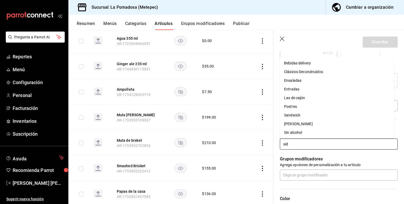
type input "side"
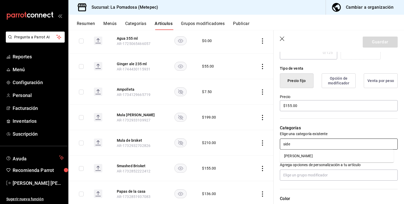
click at [297, 159] on li "[PERSON_NAME]" at bounding box center [337, 156] width 114 height 9
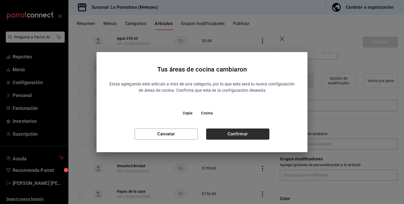
click at [241, 131] on button "Confirmar" at bounding box center [237, 134] width 63 height 11
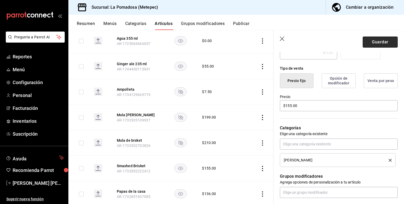
click at [372, 45] on button "Guardar" at bounding box center [380, 42] width 35 height 11
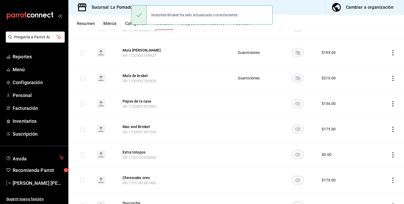
scroll to position [157, 0]
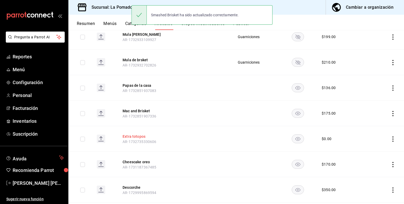
click at [135, 137] on button "Extra totopos" at bounding box center [144, 136] width 42 height 5
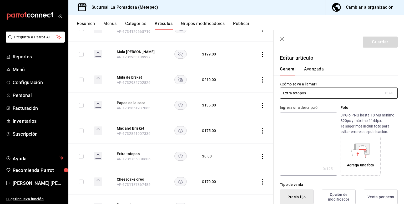
type input "$0.00"
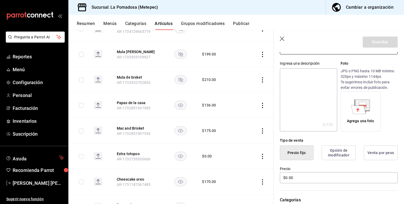
scroll to position [90, 0]
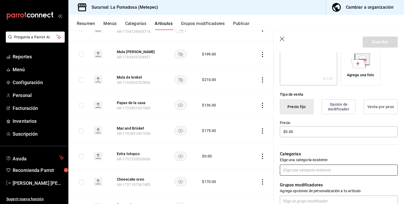
click at [300, 170] on input "text" at bounding box center [339, 170] width 118 height 11
type input "entr"
click at [294, 181] on li "Entradas" at bounding box center [337, 182] width 114 height 9
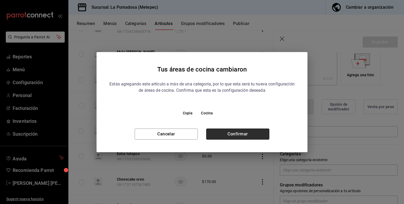
click at [245, 132] on button "Confirmar" at bounding box center [237, 134] width 63 height 11
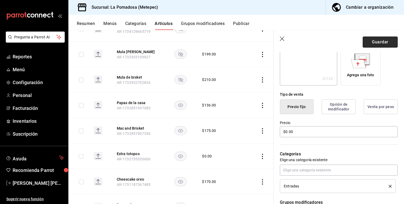
click at [379, 41] on button "Guardar" at bounding box center [380, 42] width 35 height 11
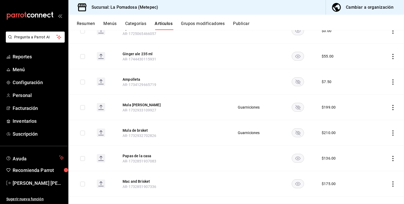
scroll to position [86, 0]
click at [129, 78] on button "Ampolleta" at bounding box center [144, 79] width 42 height 5
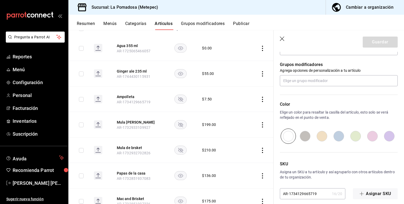
scroll to position [172, 0]
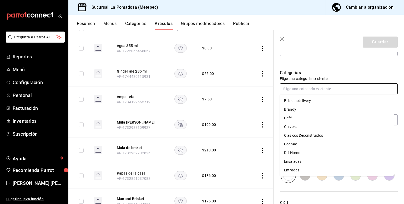
click at [311, 89] on input "text" at bounding box center [339, 88] width 118 height 11
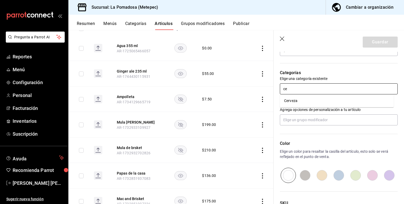
type input "cer"
click at [294, 98] on li "Cerveza" at bounding box center [337, 101] width 114 height 9
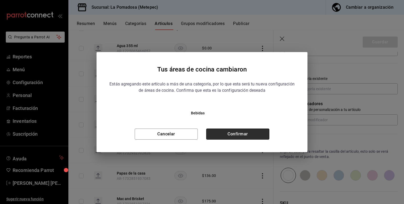
click at [262, 130] on button "Confirmar" at bounding box center [237, 134] width 63 height 11
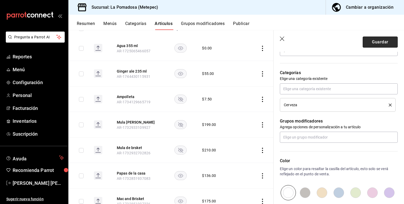
click at [383, 43] on button "Guardar" at bounding box center [380, 42] width 35 height 11
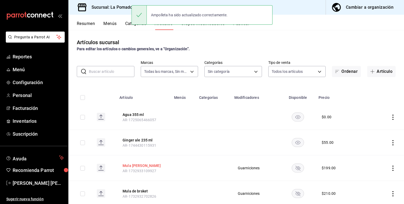
click at [142, 166] on button "Mula de costilla" at bounding box center [144, 165] width 42 height 5
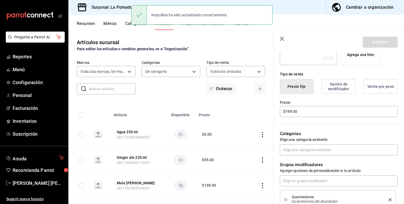
scroll to position [111, 0]
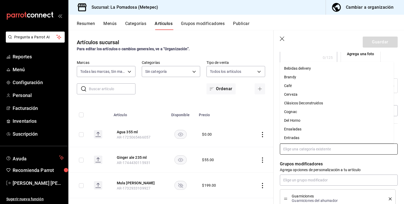
click at [303, 148] on input "text" at bounding box center [339, 149] width 118 height 11
type input "tac"
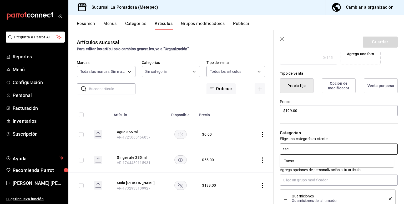
click at [291, 160] on li "Tacos" at bounding box center [337, 161] width 114 height 9
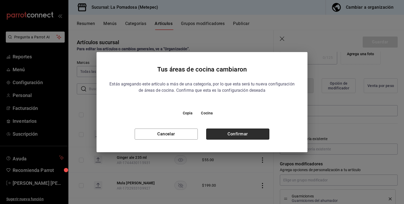
click at [252, 135] on button "Confirmar" at bounding box center [237, 134] width 63 height 11
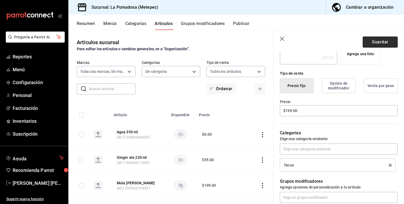
click at [373, 42] on button "Guardar" at bounding box center [380, 42] width 35 height 11
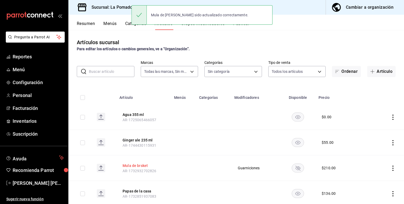
click at [141, 166] on button "Mula de brsket" at bounding box center [144, 165] width 42 height 5
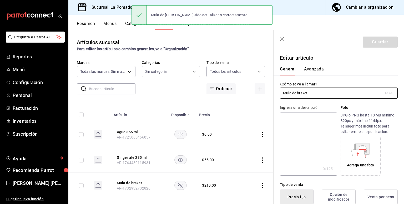
type input "$210.00"
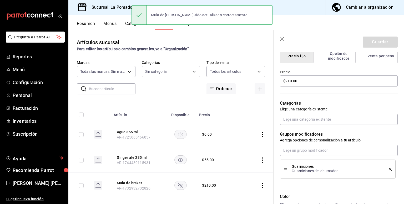
scroll to position [148, 0]
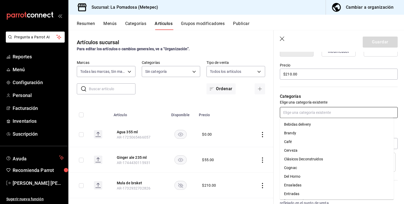
click at [300, 114] on input "text" at bounding box center [339, 112] width 118 height 11
type input "tac"
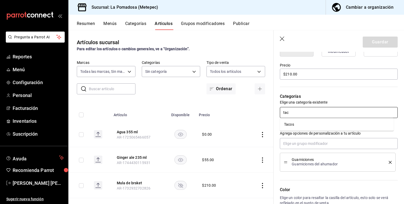
click at [283, 126] on li "Tacos" at bounding box center [337, 124] width 114 height 9
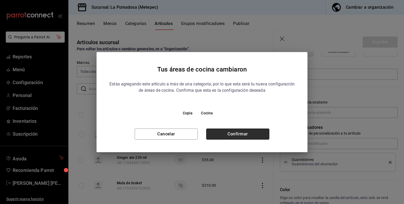
click at [247, 134] on button "Confirmar" at bounding box center [237, 134] width 63 height 11
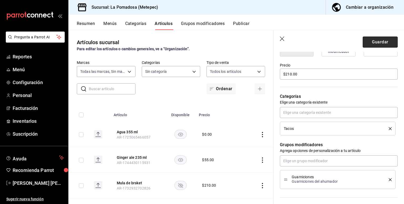
click at [383, 42] on button "Guardar" at bounding box center [380, 42] width 35 height 11
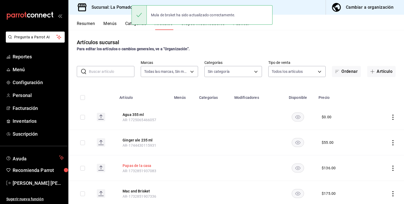
click at [148, 167] on button "Papas de la casa" at bounding box center [144, 165] width 42 height 5
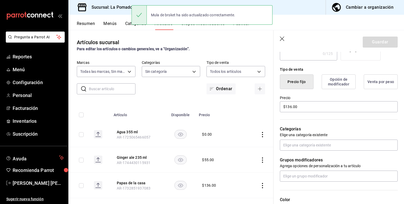
scroll to position [119, 0]
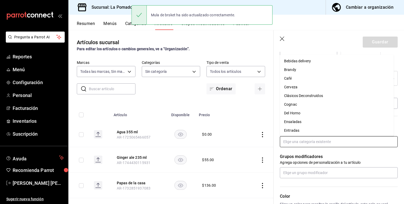
click at [301, 147] on input "text" at bounding box center [339, 141] width 118 height 11
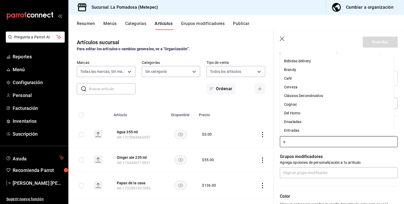
type input "si"
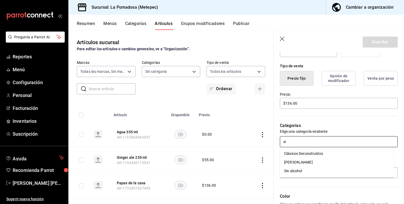
click at [294, 161] on li "[PERSON_NAME]" at bounding box center [337, 162] width 114 height 9
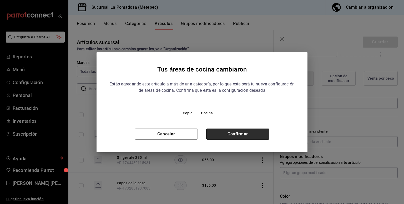
click at [240, 136] on button "Confirmar" at bounding box center [237, 134] width 63 height 11
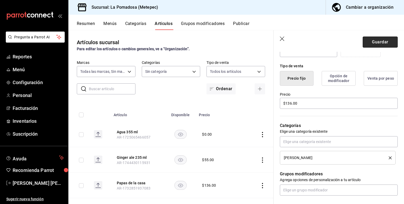
click at [379, 41] on button "Guardar" at bounding box center [380, 42] width 35 height 11
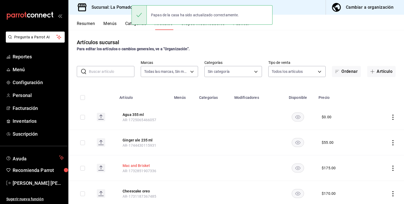
click at [136, 167] on button "Mac and Brisket" at bounding box center [144, 165] width 42 height 5
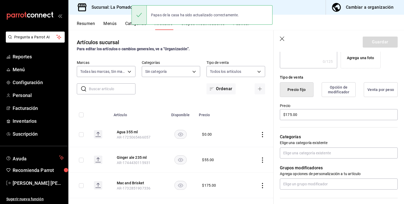
scroll to position [108, 0]
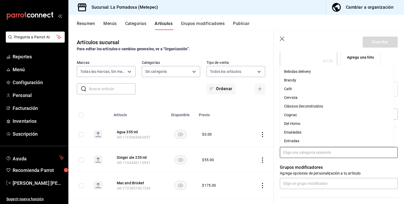
click at [313, 149] on input "text" at bounding box center [339, 152] width 118 height 11
type input "sid"
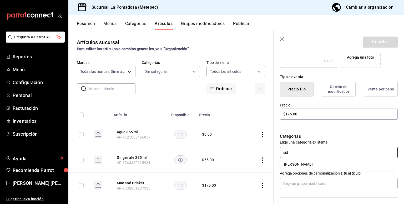
click at [293, 166] on li "[PERSON_NAME]" at bounding box center [337, 164] width 114 height 9
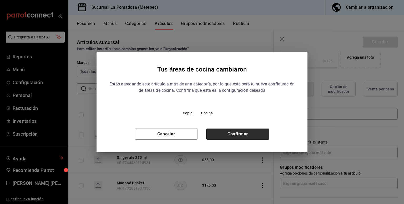
click at [242, 136] on button "Confirmar" at bounding box center [237, 134] width 63 height 11
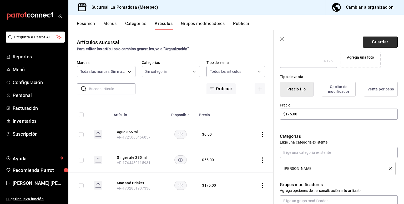
click at [373, 41] on button "Guardar" at bounding box center [380, 42] width 35 height 11
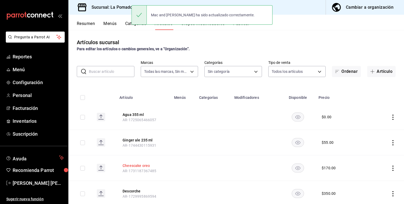
click at [145, 167] on button "Cheescake oreo" at bounding box center [144, 165] width 42 height 5
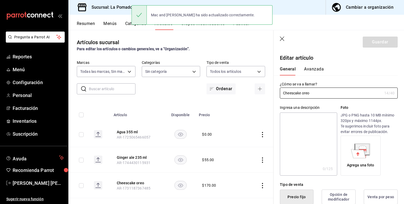
type input "$170.00"
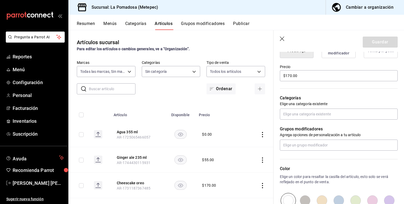
scroll to position [150, 0]
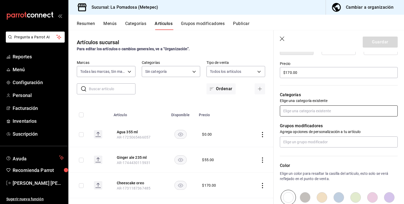
click at [316, 110] on input "text" at bounding box center [339, 111] width 118 height 11
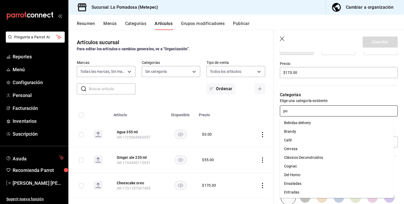
type input "pos"
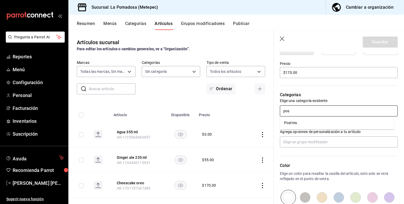
click at [296, 121] on li "Postres" at bounding box center [337, 123] width 114 height 9
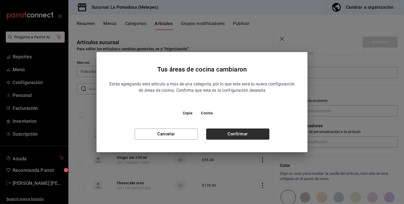
click at [246, 138] on button "Confirmar" at bounding box center [237, 134] width 63 height 11
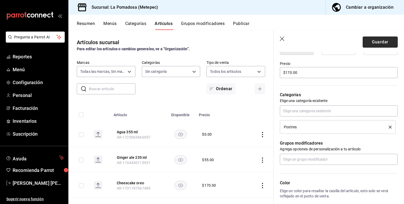
click at [366, 42] on button "Guardar" at bounding box center [380, 42] width 35 height 11
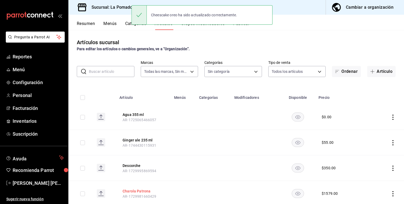
click at [141, 192] on button "Charola Patrona" at bounding box center [144, 191] width 42 height 5
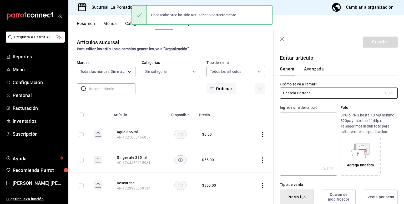
type input "$1579.00"
radio input "false"
radio input "true"
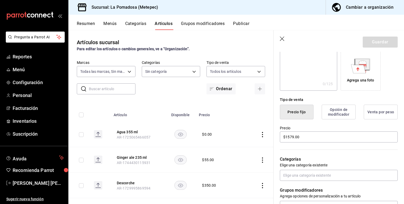
scroll to position [86, 0]
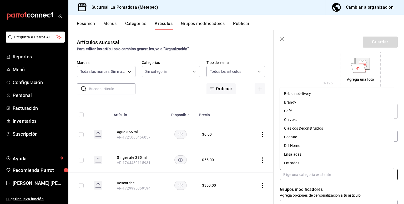
click at [303, 172] on input "text" at bounding box center [339, 174] width 118 height 11
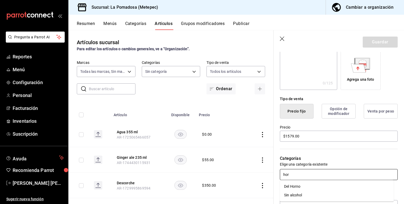
type input "horn"
click at [290, 186] on li "Del Horno" at bounding box center [337, 186] width 114 height 9
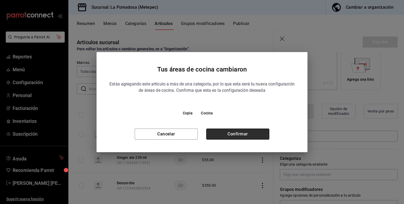
click at [247, 133] on button "Confirmar" at bounding box center [237, 134] width 63 height 11
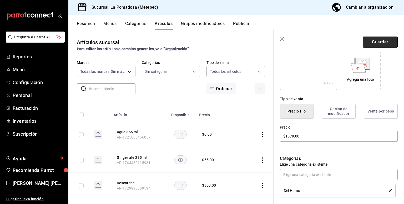
click at [376, 43] on button "Guardar" at bounding box center [380, 42] width 35 height 11
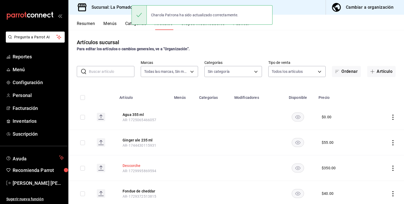
click at [138, 166] on button "Descorche" at bounding box center [144, 165] width 42 height 5
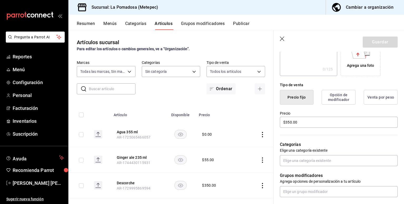
scroll to position [102, 0]
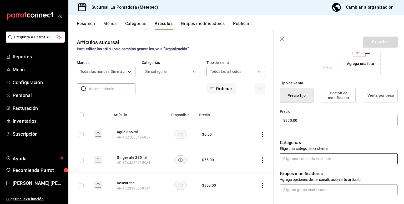
click at [306, 159] on input "text" at bounding box center [339, 159] width 118 height 11
type input "vin"
click at [294, 173] on li "Vino" at bounding box center [337, 171] width 114 height 9
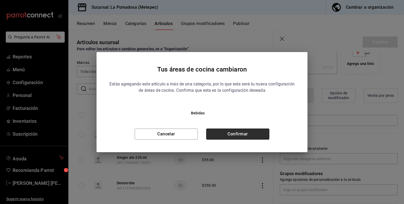
click at [227, 134] on button "Confirmar" at bounding box center [237, 134] width 63 height 11
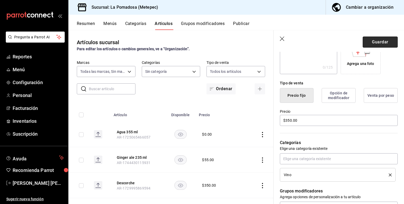
click at [370, 37] on button "Guardar" at bounding box center [380, 42] width 35 height 11
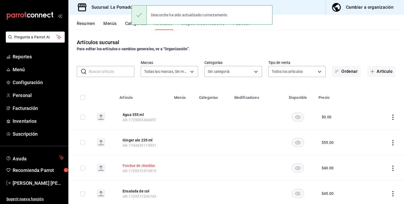
click at [148, 165] on button "Fondue de cheddar" at bounding box center [144, 165] width 42 height 5
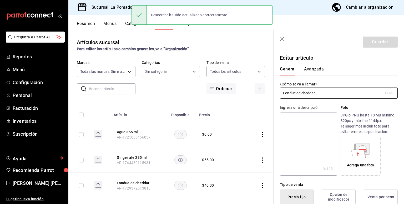
type input "$40.00"
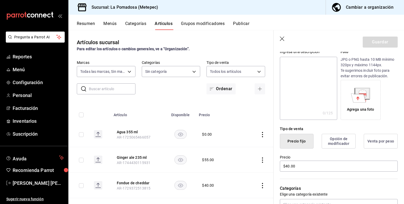
scroll to position [81, 0]
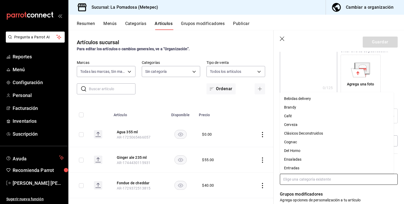
click at [292, 176] on input "text" at bounding box center [339, 179] width 118 height 11
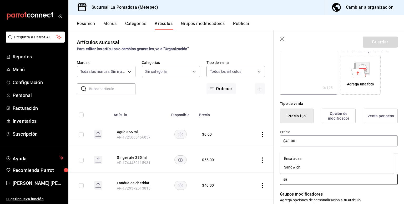
type input "san"
click at [292, 194] on li "Sandwich" at bounding box center [337, 191] width 114 height 9
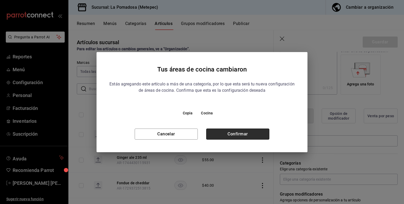
click at [243, 136] on button "Confirmar" at bounding box center [237, 134] width 63 height 11
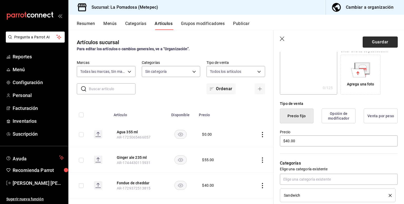
click at [383, 43] on button "Guardar" at bounding box center [380, 42] width 35 height 11
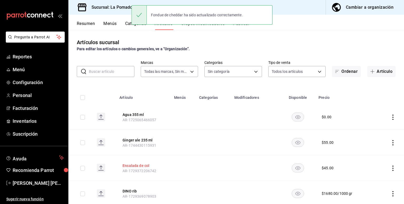
click at [143, 166] on button "Ensalada de col" at bounding box center [144, 165] width 42 height 5
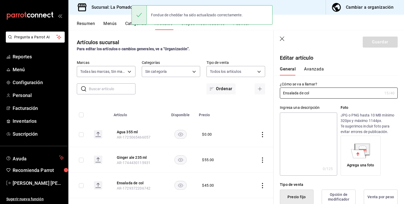
type input "$45.00"
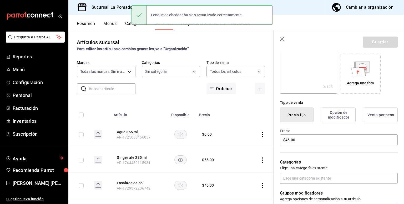
scroll to position [83, 0]
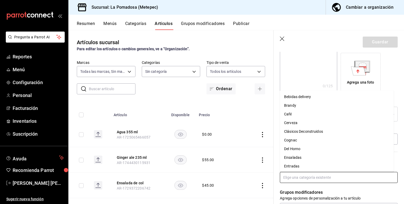
click at [298, 180] on input "text" at bounding box center [339, 177] width 118 height 11
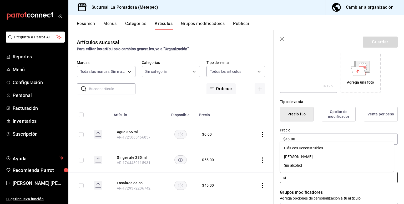
type input "sid"
click at [297, 191] on li "[PERSON_NAME]" at bounding box center [337, 189] width 114 height 9
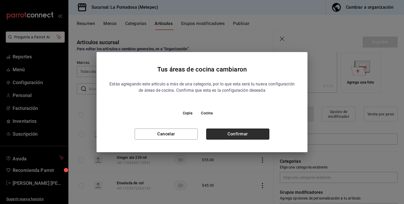
click at [248, 135] on button "Confirmar" at bounding box center [237, 134] width 63 height 11
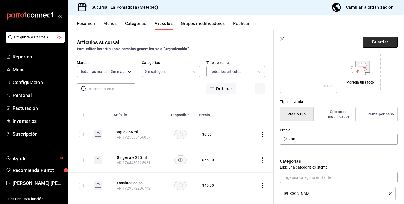
click at [377, 40] on button "Guardar" at bounding box center [380, 42] width 35 height 11
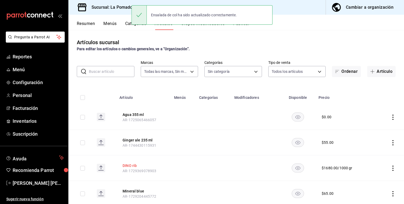
click at [127, 168] on button "DINO rib" at bounding box center [144, 165] width 42 height 5
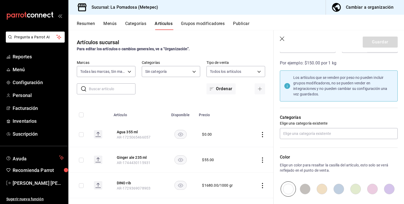
scroll to position [180, 0]
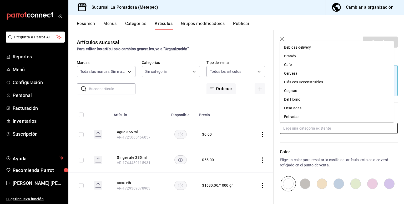
click at [309, 128] on input "text" at bounding box center [339, 128] width 118 height 11
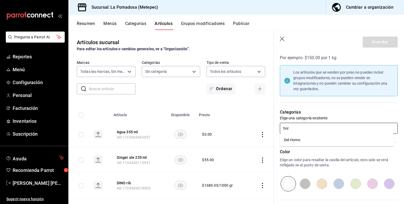
type input "horn"
click at [298, 138] on li "Del Horno" at bounding box center [337, 140] width 114 height 9
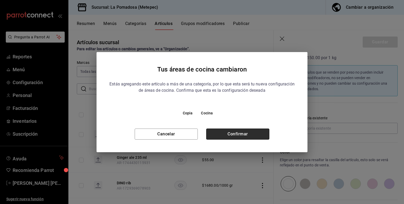
click at [258, 129] on button "Confirmar" at bounding box center [237, 134] width 63 height 11
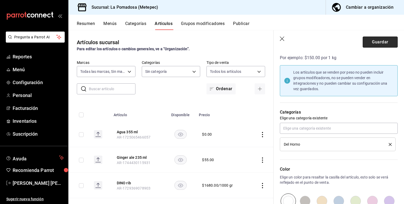
click at [369, 40] on button "Guardar" at bounding box center [380, 42] width 35 height 11
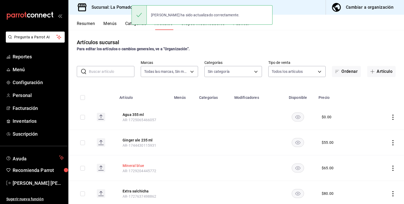
click at [134, 166] on button "Mineral blue" at bounding box center [144, 165] width 42 height 5
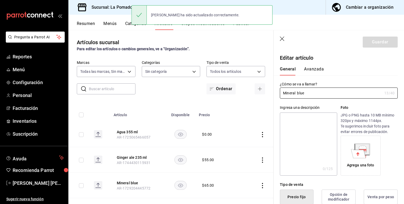
type input "$65.00"
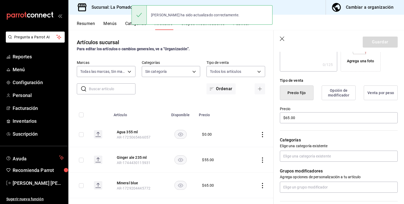
scroll to position [106, 0]
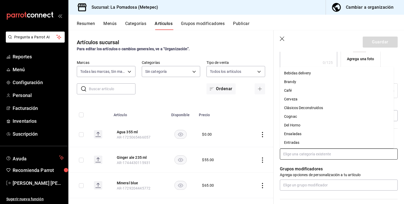
click at [300, 155] on input "text" at bounding box center [339, 154] width 118 height 11
type input "alc"
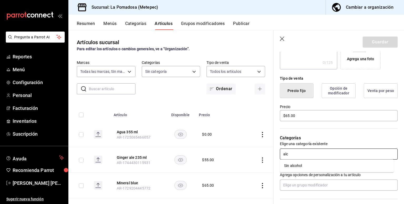
click at [292, 165] on li "Sin alcohol" at bounding box center [337, 166] width 114 height 9
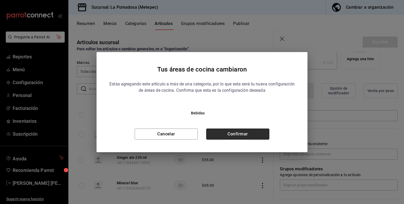
click at [248, 132] on button "Confirmar" at bounding box center [237, 134] width 63 height 11
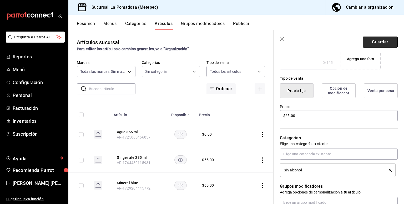
click at [377, 41] on button "Guardar" at bounding box center [380, 42] width 35 height 11
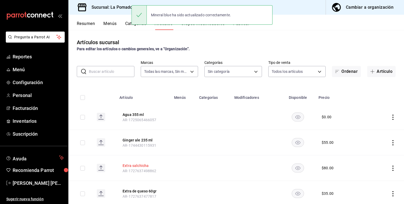
click at [139, 166] on button "Extra salchicha" at bounding box center [144, 165] width 42 height 5
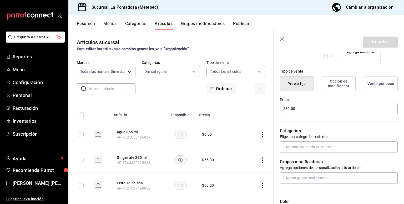
scroll to position [114, 0]
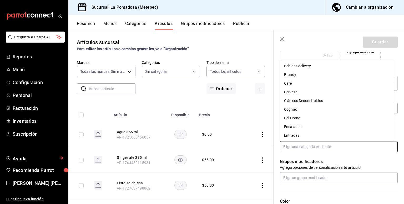
click at [296, 146] on input "text" at bounding box center [339, 146] width 118 height 11
type input "hor"
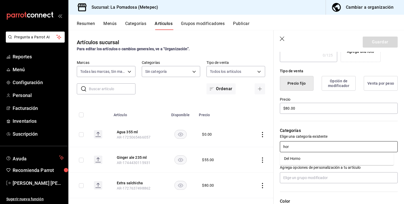
click at [293, 156] on li "Del Horno" at bounding box center [337, 159] width 114 height 9
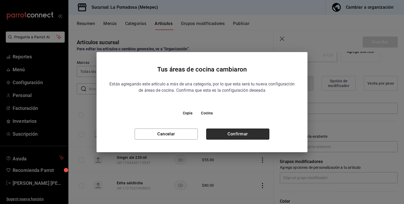
click at [237, 137] on button "Confirmar" at bounding box center [237, 134] width 63 height 11
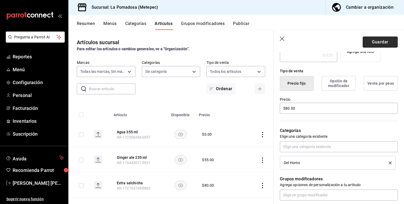
click at [373, 40] on button "Guardar" at bounding box center [380, 42] width 35 height 11
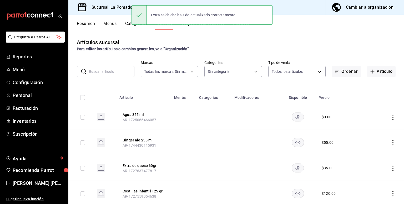
scroll to position [28, 0]
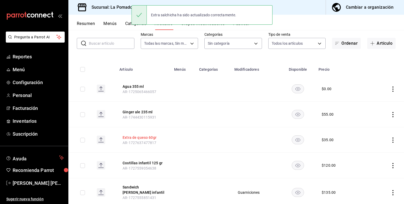
click at [144, 138] on button "Extra de queso 60gr" at bounding box center [144, 137] width 42 height 5
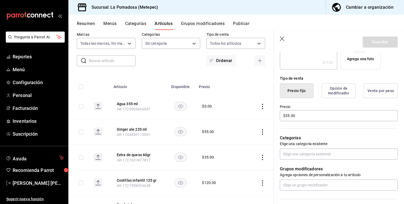
scroll to position [108, 0]
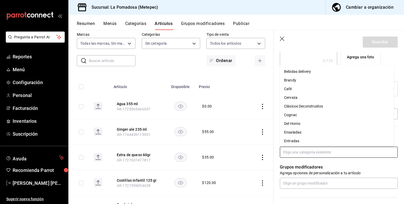
click at [296, 151] on input "text" at bounding box center [339, 152] width 118 height 11
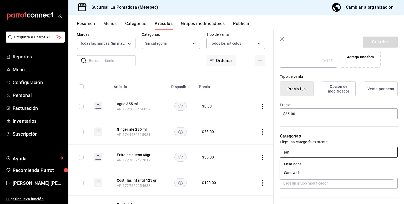
type input "sand"
click at [293, 166] on li "Sandwich" at bounding box center [337, 164] width 114 height 9
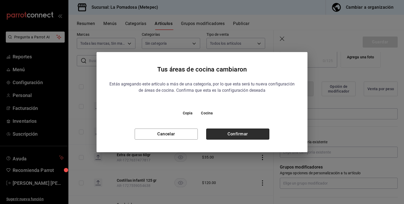
click at [241, 132] on button "Confirmar" at bounding box center [237, 134] width 63 height 11
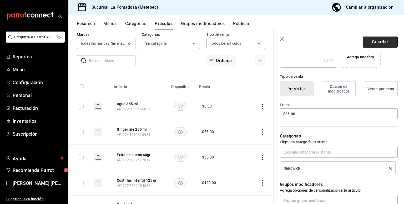
click at [383, 42] on button "Guardar" at bounding box center [380, 42] width 35 height 11
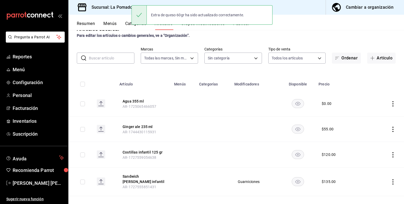
scroll to position [17, 0]
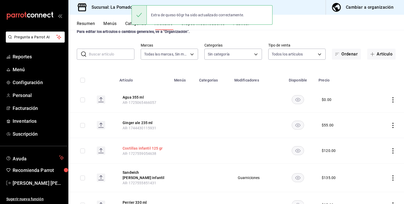
click at [160, 148] on button "Costillas infantil 125 gr" at bounding box center [144, 148] width 42 height 5
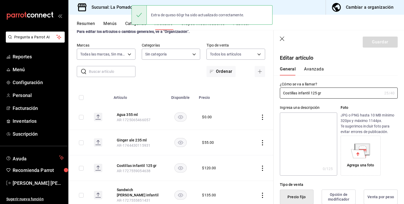
type input "$120.00"
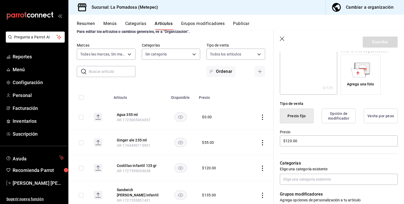
scroll to position [82, 0]
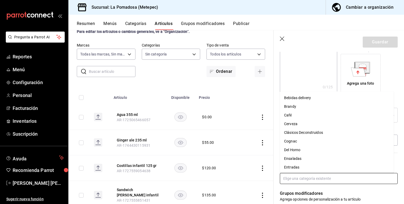
click at [295, 177] on input "text" at bounding box center [339, 178] width 118 height 11
type input "inf"
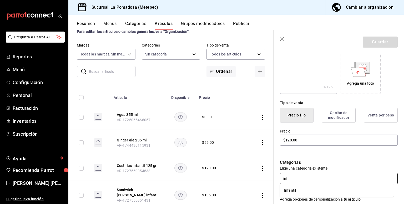
click at [288, 190] on li "Infantil" at bounding box center [337, 190] width 114 height 9
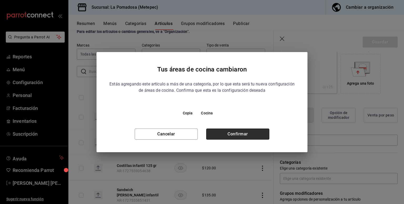
click at [237, 132] on button "Confirmar" at bounding box center [237, 134] width 63 height 11
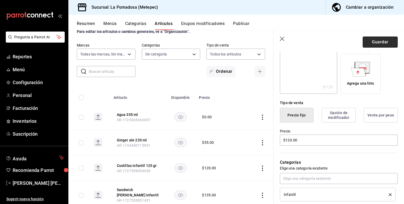
click at [383, 41] on button "Guardar" at bounding box center [380, 42] width 35 height 11
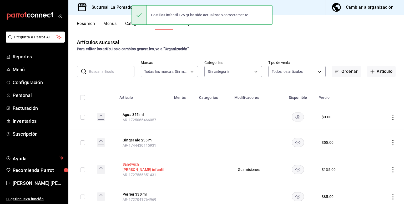
click at [141, 165] on button "Sandwich costilla infantil" at bounding box center [144, 167] width 42 height 11
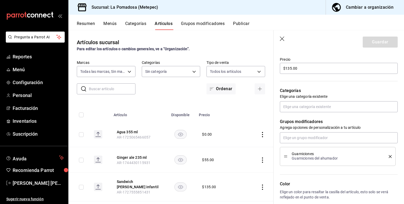
scroll to position [161, 0]
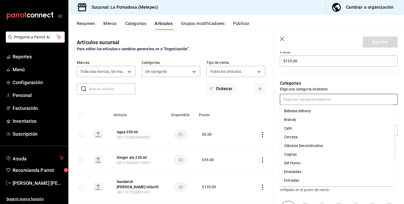
click at [310, 100] on input "text" at bounding box center [339, 99] width 118 height 11
type input "s"
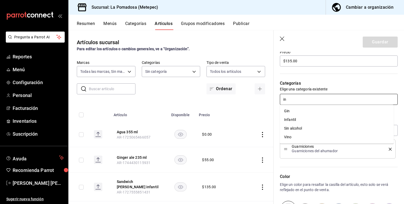
type input "inf"
click at [294, 107] on li "Infantil" at bounding box center [337, 111] width 114 height 9
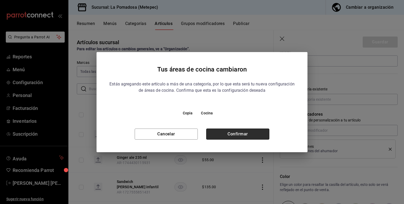
click at [234, 135] on button "Confirmar" at bounding box center [237, 134] width 63 height 11
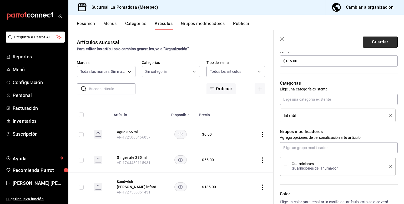
click at [367, 41] on button "Guardar" at bounding box center [380, 42] width 35 height 11
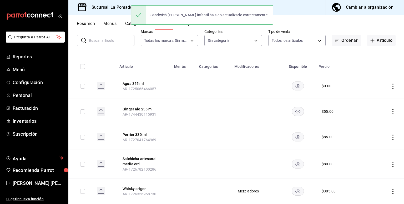
scroll to position [32, 0]
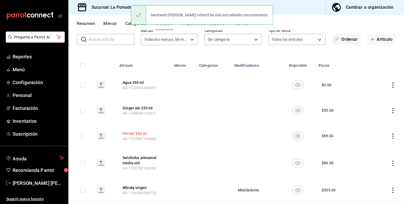
click at [131, 132] on button "Perrier 330 ml" at bounding box center [144, 133] width 42 height 5
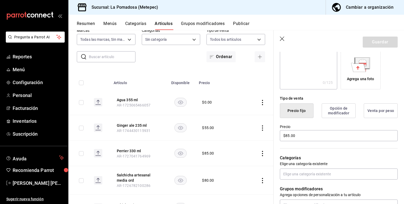
scroll to position [90, 0]
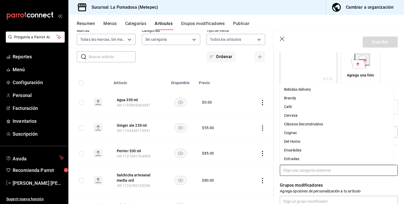
click at [299, 174] on input "text" at bounding box center [339, 170] width 118 height 11
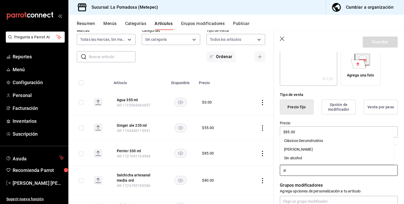
type input "sin"
click at [292, 186] on li "Sin alcohol" at bounding box center [337, 182] width 114 height 9
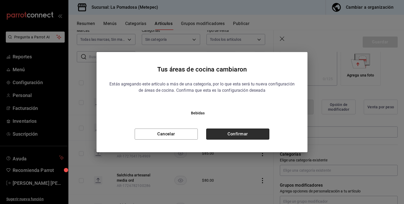
click at [229, 131] on button "Confirmar" at bounding box center [237, 134] width 63 height 11
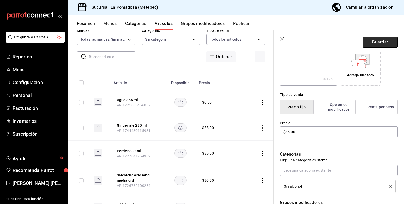
click at [387, 40] on button "Guardar" at bounding box center [380, 42] width 35 height 11
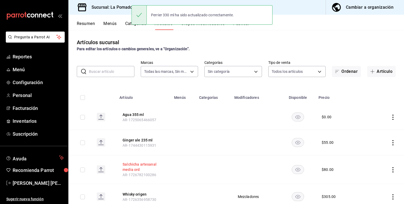
click at [139, 165] on button "Salchicha artesanal media ord" at bounding box center [144, 167] width 42 height 11
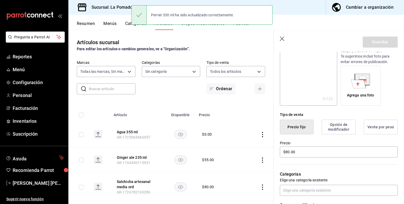
scroll to position [70, 0]
click at [299, 189] on input "text" at bounding box center [339, 190] width 118 height 11
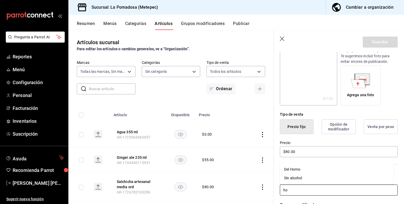
type input "hor"
click at [303, 178] on li "Del Horno" at bounding box center [337, 178] width 114 height 9
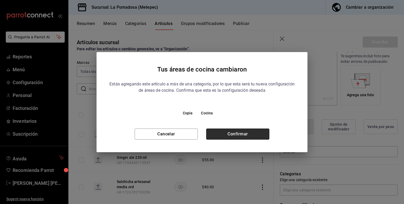
click at [244, 132] on button "Confirmar" at bounding box center [237, 134] width 63 height 11
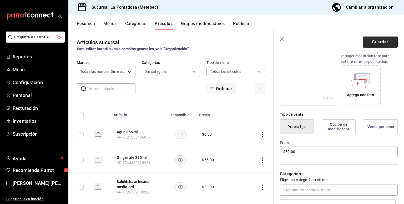
click at [369, 43] on button "Guardar" at bounding box center [380, 42] width 35 height 11
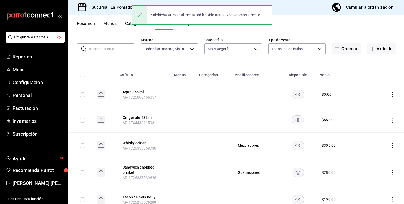
scroll to position [25, 0]
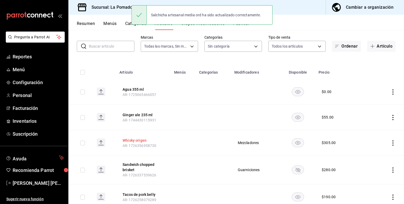
click at [138, 140] on button "Whisky origen" at bounding box center [144, 140] width 42 height 5
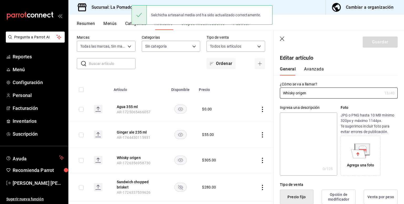
scroll to position [80, 0]
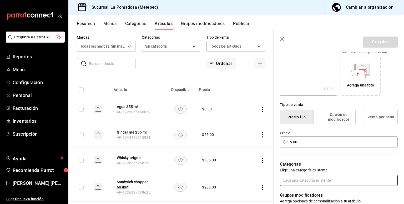
click at [294, 184] on input "text" at bounding box center [339, 180] width 118 height 11
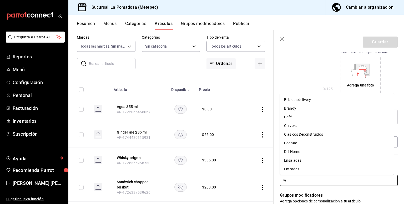
type input "wh"
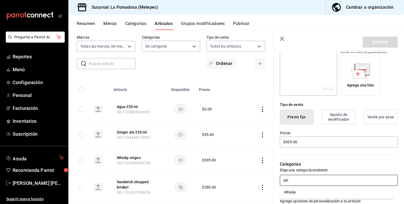
click at [288, 195] on li "Whisky" at bounding box center [337, 192] width 114 height 9
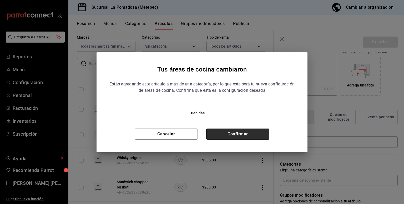
click at [235, 132] on button "Confirmar" at bounding box center [237, 134] width 63 height 11
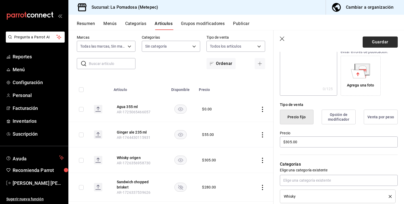
click at [374, 39] on button "Guardar" at bounding box center [380, 42] width 35 height 11
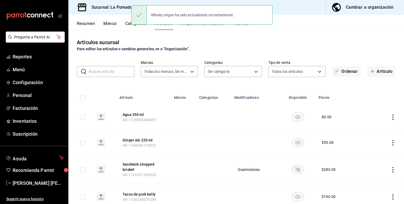
scroll to position [21, 0]
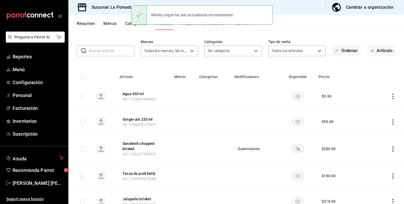
click at [129, 150] on button "Sandwich chopped brisket" at bounding box center [144, 146] width 42 height 11
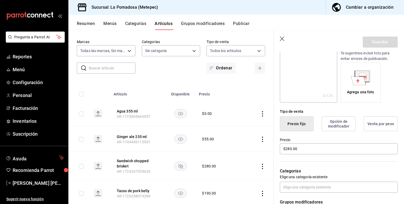
scroll to position [80, 0]
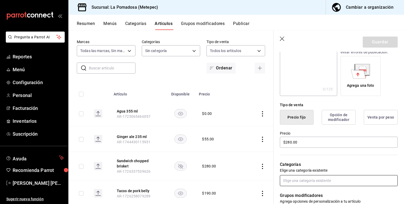
click at [296, 182] on input "text" at bounding box center [339, 180] width 118 height 11
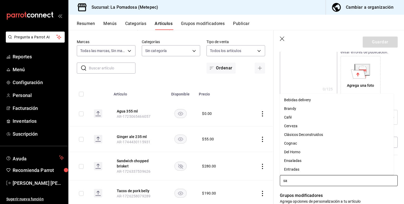
type input "san"
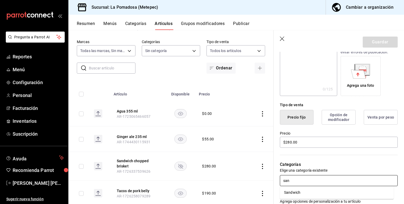
click at [295, 193] on li "Sandwich" at bounding box center [337, 193] width 114 height 9
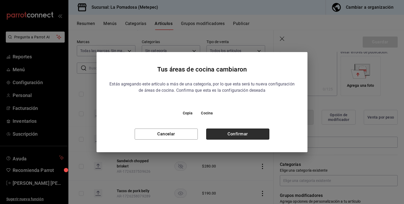
click at [241, 130] on button "Confirmar" at bounding box center [237, 134] width 63 height 11
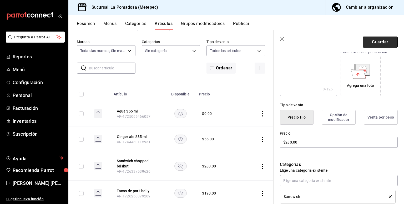
click at [378, 44] on button "Guardar" at bounding box center [380, 42] width 35 height 11
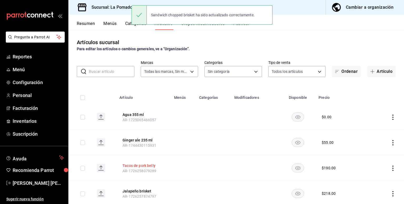
click at [149, 166] on button "Tacos de pork belly" at bounding box center [144, 165] width 42 height 5
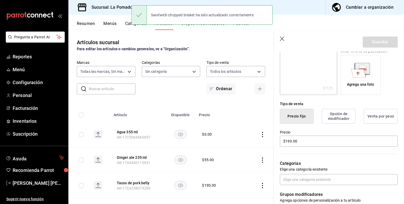
scroll to position [82, 0]
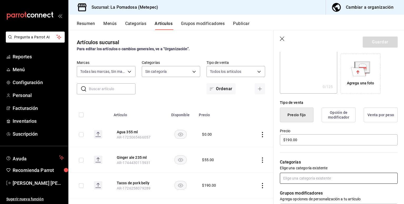
click at [306, 180] on input "text" at bounding box center [339, 178] width 118 height 11
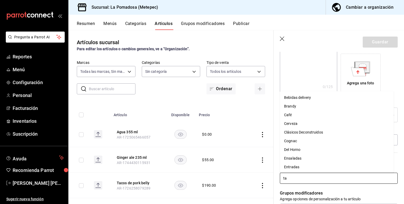
type input "tac"
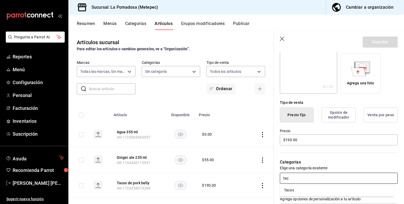
click at [291, 188] on li "Tacos" at bounding box center [337, 190] width 114 height 9
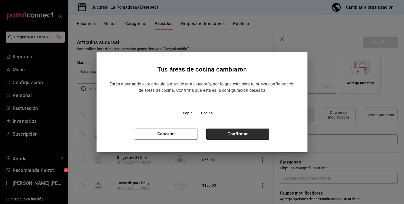
click at [246, 131] on button "Confirmar" at bounding box center [237, 134] width 63 height 11
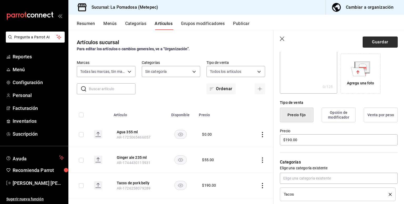
click at [374, 39] on button "Guardar" at bounding box center [380, 42] width 35 height 11
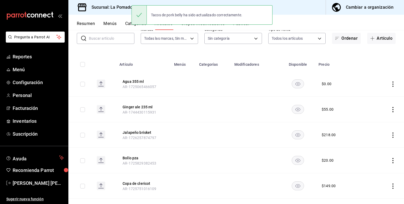
scroll to position [34, 0]
click at [147, 128] on th "Jalapeño brisket AR-1726257874797" at bounding box center [143, 135] width 55 height 26
click at [145, 130] on button "Jalapeño brisket" at bounding box center [144, 132] width 42 height 5
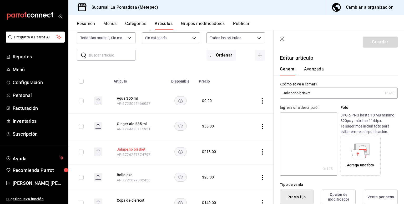
type input "$218.00"
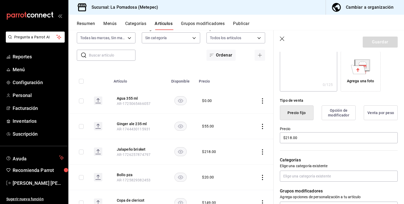
scroll to position [86, 0]
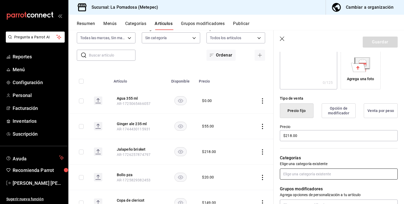
click at [303, 178] on input "text" at bounding box center [339, 174] width 118 height 11
type input "entr"
click at [294, 187] on li "Entradas" at bounding box center [337, 186] width 114 height 9
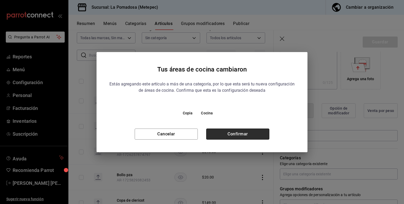
click at [243, 133] on button "Confirmar" at bounding box center [237, 134] width 63 height 11
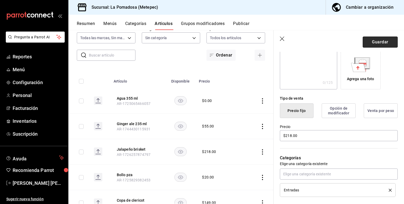
click at [379, 41] on button "Guardar" at bounding box center [380, 42] width 35 height 11
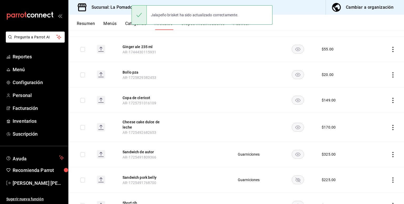
scroll to position [97, 0]
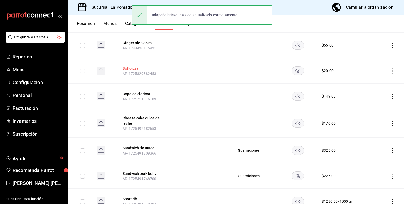
click at [133, 68] on button "Bollo pza" at bounding box center [144, 68] width 42 height 5
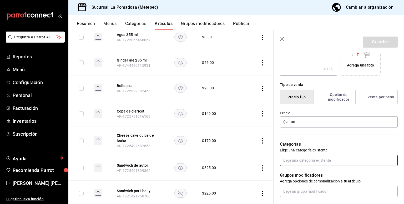
scroll to position [104, 0]
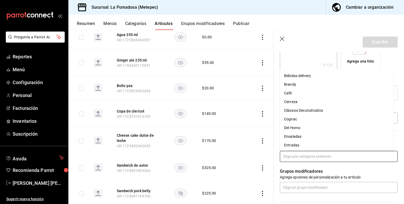
click at [305, 157] on input "text" at bounding box center [339, 156] width 118 height 11
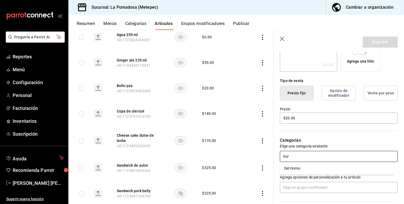
type input "horn"
click at [291, 171] on li "Del Horno" at bounding box center [337, 168] width 114 height 9
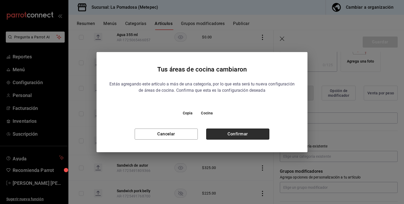
click at [243, 134] on button "Confirmar" at bounding box center [237, 134] width 63 height 11
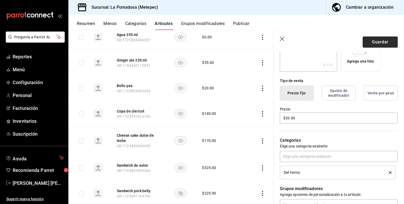
click at [368, 42] on button "Guardar" at bounding box center [380, 42] width 35 height 11
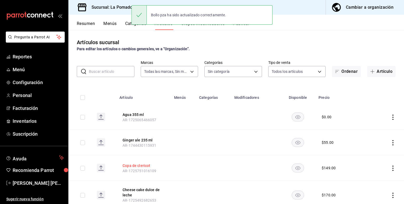
scroll to position [33, 0]
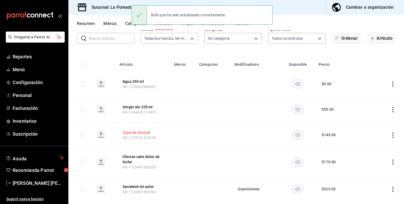
click at [149, 134] on button "Copa de clericot" at bounding box center [144, 132] width 42 height 5
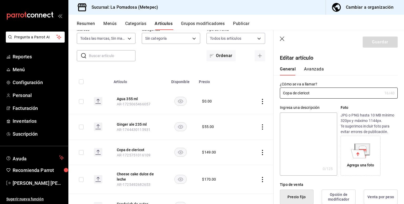
type input "$149.00"
radio input "false"
radio input "true"
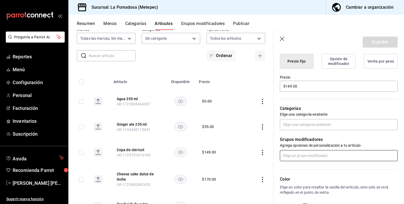
scroll to position [142, 0]
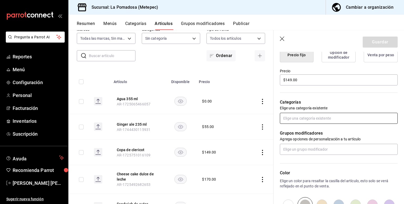
click at [306, 115] on input "text" at bounding box center [339, 118] width 118 height 11
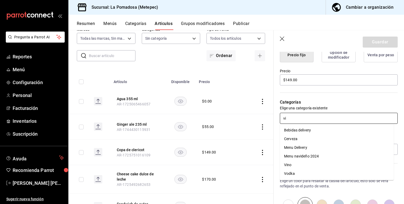
type input "vin"
click at [289, 128] on li "Vino" at bounding box center [337, 130] width 114 height 9
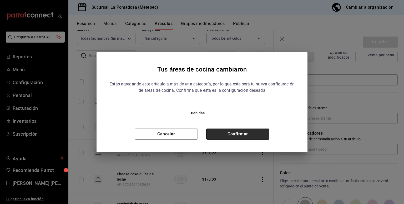
click at [263, 134] on button "Confirmar" at bounding box center [237, 134] width 63 height 11
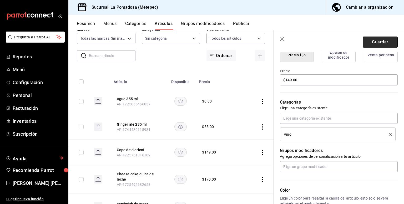
click at [369, 42] on button "Guardar" at bounding box center [380, 42] width 35 height 11
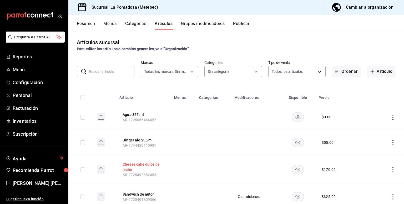
click at [155, 164] on button "Cheese cake dulce de leche" at bounding box center [144, 167] width 42 height 11
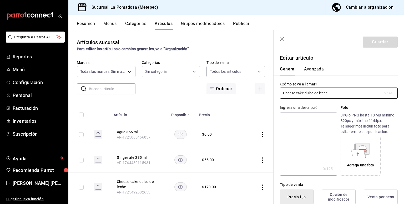
type input "$170.00"
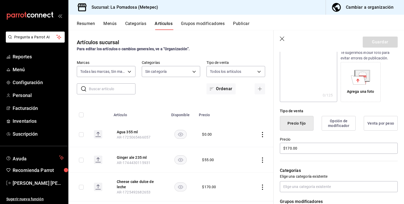
scroll to position [157, 0]
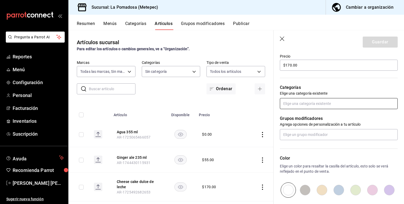
click at [294, 106] on input "text" at bounding box center [339, 103] width 118 height 11
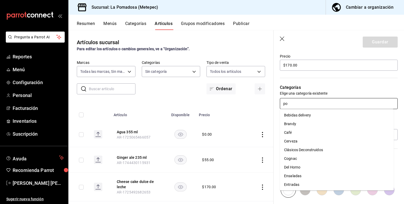
type input "pos"
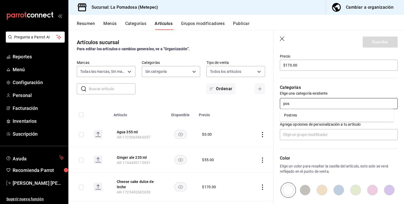
click at [290, 114] on li "Postres" at bounding box center [337, 115] width 114 height 9
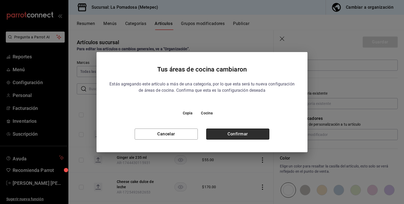
click at [258, 134] on button "Confirmar" at bounding box center [237, 134] width 63 height 11
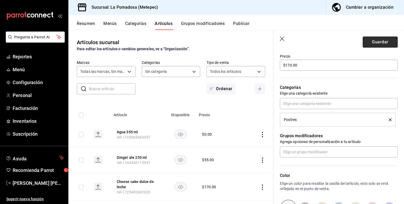
click at [384, 41] on button "Guardar" at bounding box center [380, 42] width 35 height 11
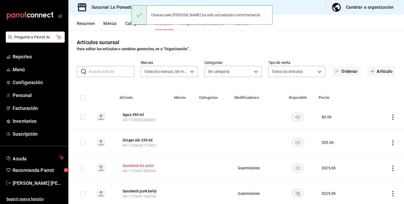
click at [142, 164] on button "Sandwich de autor" at bounding box center [144, 165] width 42 height 5
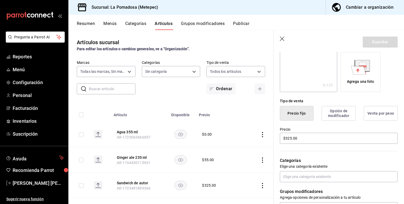
scroll to position [92, 0]
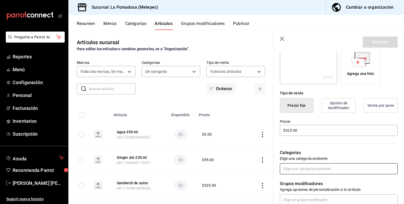
click at [307, 171] on input "text" at bounding box center [339, 169] width 118 height 11
type input "sand"
click at [295, 180] on li "Sandwich" at bounding box center [337, 180] width 114 height 9
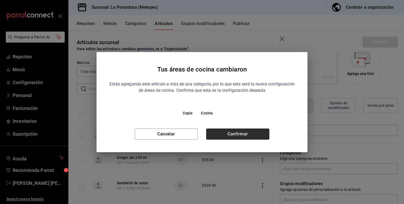
click at [259, 135] on button "Confirmar" at bounding box center [237, 134] width 63 height 11
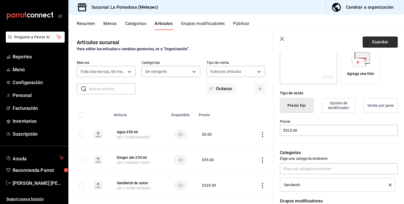
click at [369, 42] on button "Guardar" at bounding box center [380, 42] width 35 height 11
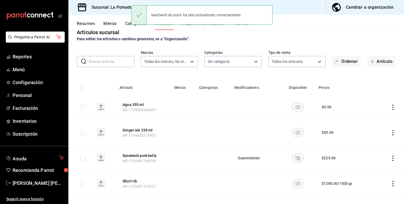
scroll to position [11, 0]
click at [156, 155] on button "Sandwich pork belly" at bounding box center [144, 155] width 42 height 5
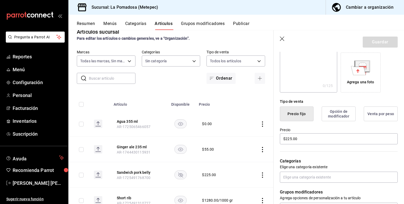
scroll to position [84, 0]
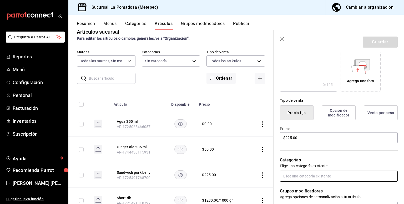
click at [303, 177] on input "text" at bounding box center [339, 176] width 118 height 11
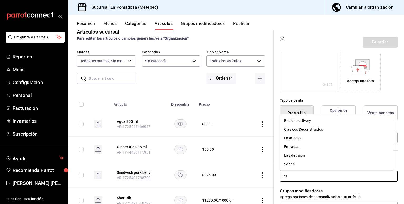
type input "a"
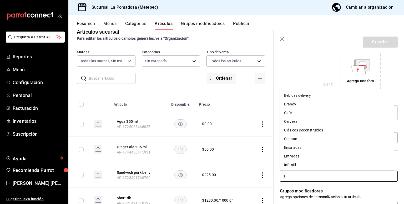
type input "sa"
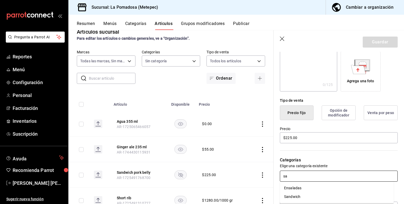
click at [300, 196] on li "Sandwich" at bounding box center [337, 197] width 114 height 9
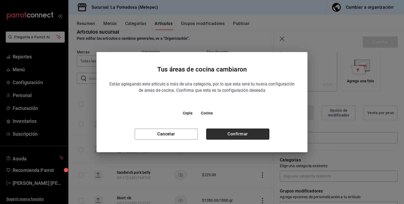
click at [252, 135] on button "Confirmar" at bounding box center [237, 134] width 63 height 11
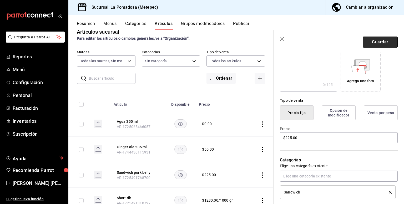
click at [374, 39] on button "Guardar" at bounding box center [380, 42] width 35 height 11
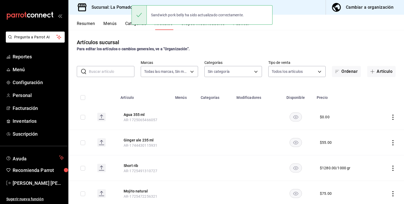
click at [293, 167] on rect "availability-product" at bounding box center [296, 168] width 12 height 9
click at [134, 165] on button "Short rib" at bounding box center [145, 165] width 42 height 5
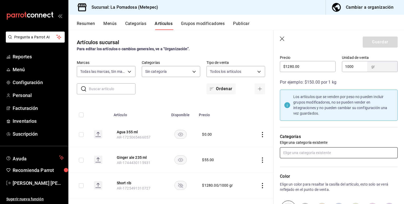
scroll to position [157, 0]
click at [316, 152] on input "text" at bounding box center [339, 151] width 118 height 11
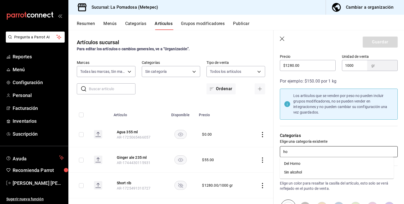
type input "hor"
click at [300, 164] on li "Del Horno" at bounding box center [337, 164] width 114 height 9
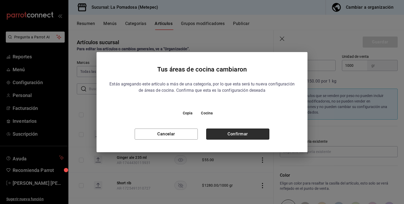
click at [253, 131] on button "Confirmar" at bounding box center [237, 134] width 63 height 11
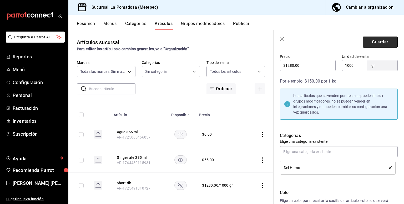
click at [384, 45] on button "Guardar" at bounding box center [380, 42] width 35 height 11
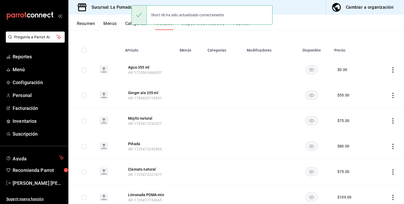
scroll to position [50, 0]
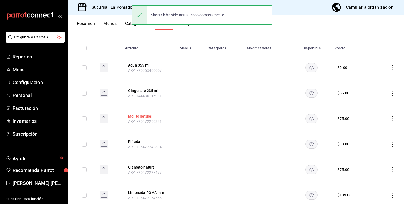
click at [139, 116] on button "Mojito natural" at bounding box center [149, 116] width 42 height 5
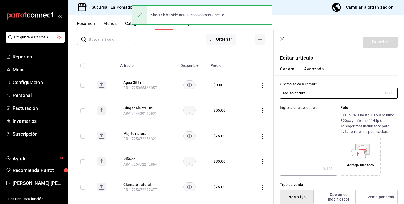
type input "$75.00"
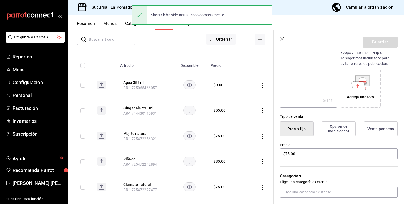
scroll to position [71, 0]
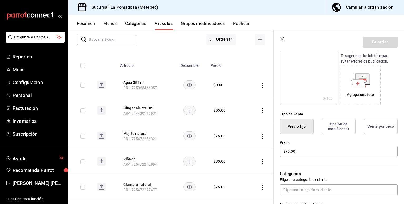
click at [301, 181] on p "Elige una categoría existente" at bounding box center [339, 179] width 118 height 5
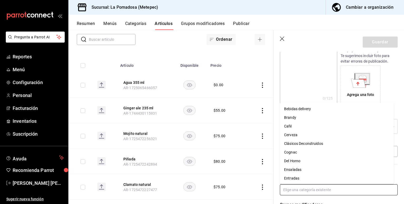
click at [295, 191] on input "text" at bounding box center [339, 190] width 118 height 11
type input "sin"
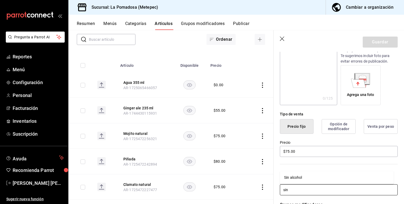
click at [300, 180] on li "Sin alcohol" at bounding box center [337, 178] width 114 height 9
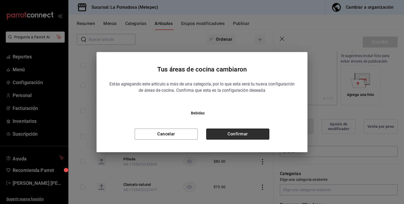
click at [241, 134] on button "Confirmar" at bounding box center [237, 134] width 63 height 11
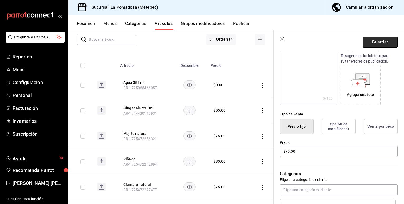
click at [376, 41] on button "Guardar" at bounding box center [380, 42] width 35 height 11
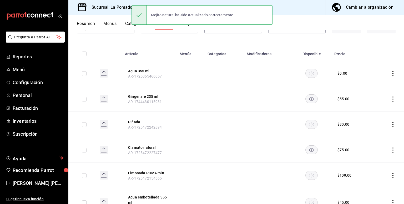
scroll to position [50, 0]
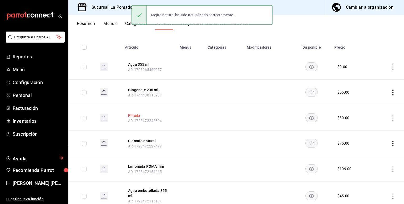
click at [135, 115] on button "Piñada" at bounding box center [149, 115] width 42 height 5
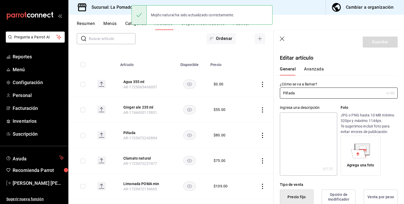
scroll to position [131, 0]
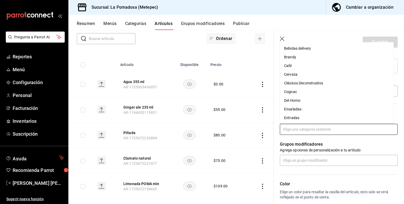
click at [302, 127] on input "text" at bounding box center [339, 129] width 118 height 11
type input "sin"
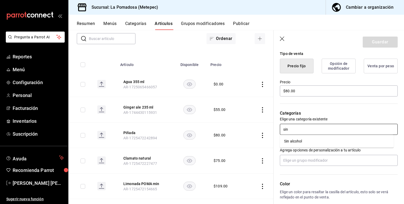
click at [293, 143] on li "Sin alcohol" at bounding box center [337, 141] width 114 height 9
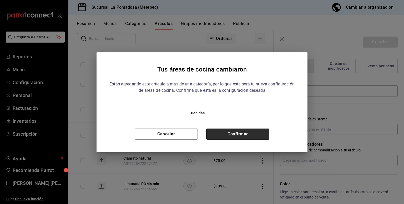
click at [249, 132] on button "Confirmar" at bounding box center [237, 134] width 63 height 11
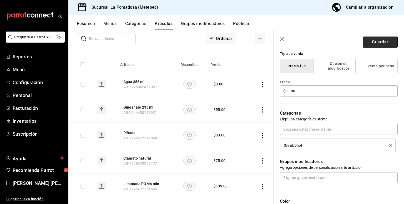
click at [372, 42] on button "Guardar" at bounding box center [380, 42] width 35 height 11
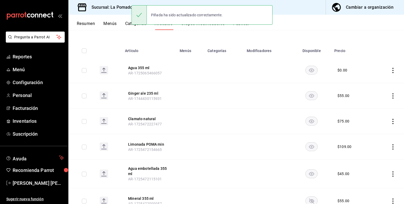
scroll to position [60, 0]
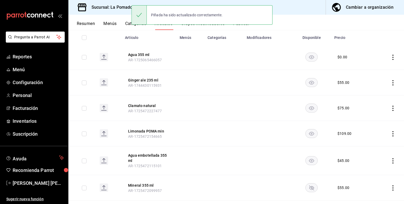
click at [161, 128] on th "Limonada POMA min AR-1725472154665" at bounding box center [149, 134] width 55 height 26
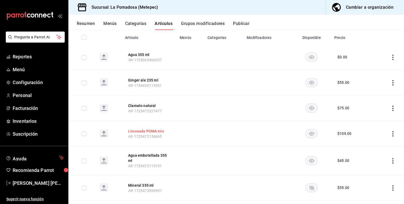
click at [163, 131] on button "Limonada POMA min" at bounding box center [149, 131] width 42 height 5
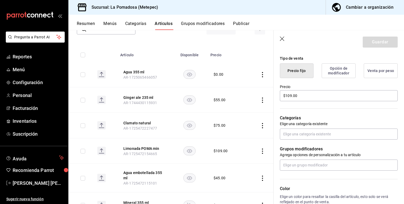
scroll to position [130, 0]
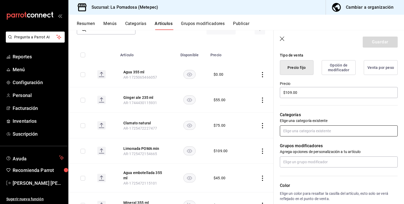
click at [305, 126] on input "text" at bounding box center [339, 131] width 118 height 11
type input "sin"
click at [294, 145] on li "Sin alcohol" at bounding box center [337, 143] width 114 height 9
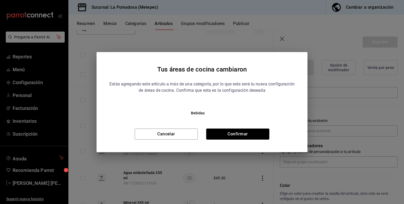
click at [256, 128] on div "Estás agregando este artículo a más de una categoría, por lo que esta será tu n…" at bounding box center [202, 108] width 186 height 63
click at [270, 136] on div "Cancelar Confirmar" at bounding box center [202, 134] width 186 height 11
click at [261, 135] on button "Confirmar" at bounding box center [237, 134] width 63 height 11
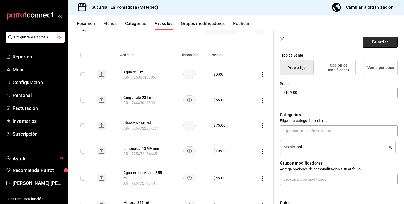
click at [373, 41] on button "Guardar" at bounding box center [380, 42] width 35 height 11
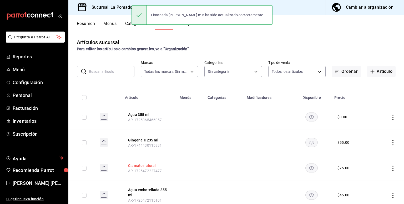
click at [141, 163] on button "Clamato natural" at bounding box center [149, 165] width 42 height 5
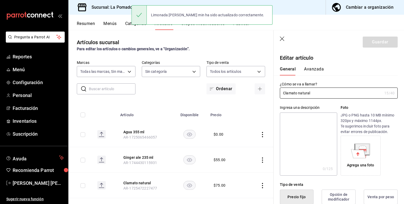
type input "$75.00"
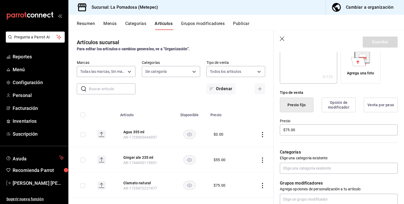
scroll to position [111, 0]
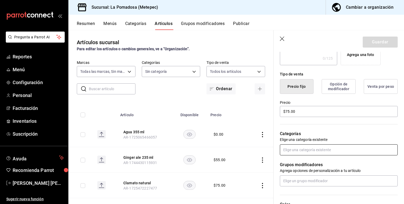
click at [306, 153] on input "text" at bounding box center [339, 150] width 118 height 11
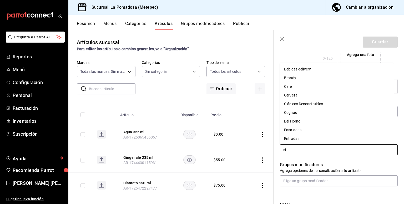
type input "sin"
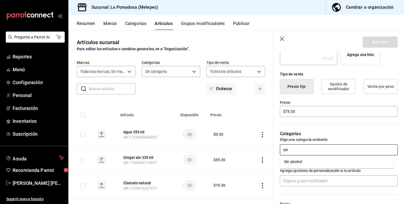
click at [293, 166] on li "Sin alcohol" at bounding box center [337, 162] width 114 height 9
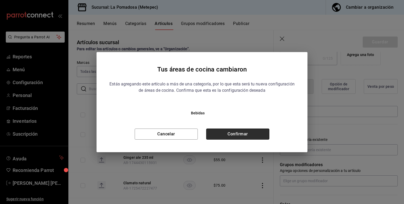
click at [230, 133] on button "Confirmar" at bounding box center [237, 134] width 63 height 11
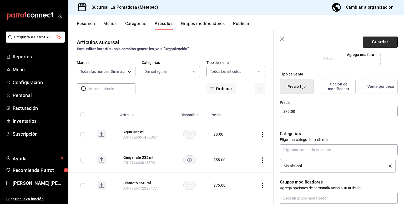
click at [377, 45] on button "Guardar" at bounding box center [380, 42] width 35 height 11
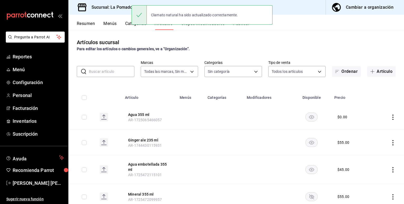
click at [151, 161] on th "Agua embotellada 355 ml AR-1725472115101" at bounding box center [149, 170] width 55 height 29
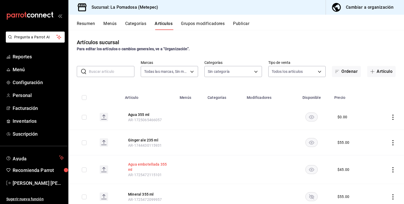
click at [151, 162] on button "Agua embotellada 355 ml" at bounding box center [149, 167] width 42 height 11
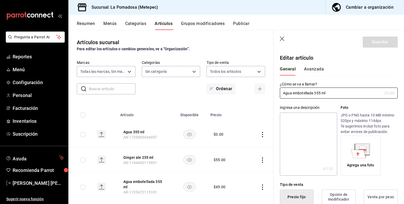
type input "$45.00"
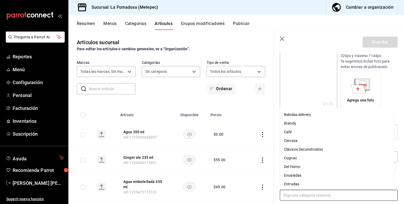
click at [308, 191] on input "text" at bounding box center [339, 195] width 118 height 11
type input "sin"
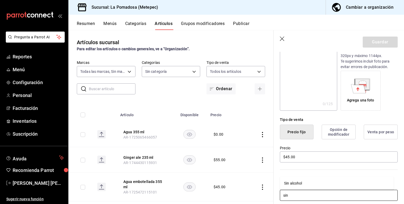
click at [296, 180] on li "Sin alcohol" at bounding box center [337, 183] width 114 height 9
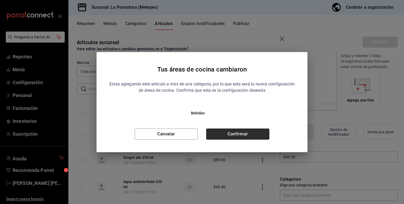
click at [243, 136] on button "Confirmar" at bounding box center [237, 134] width 63 height 11
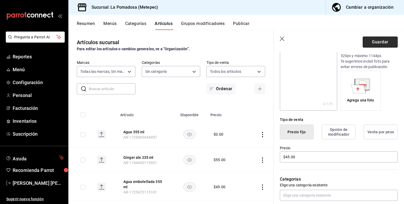
click at [374, 44] on button "Guardar" at bounding box center [380, 42] width 35 height 11
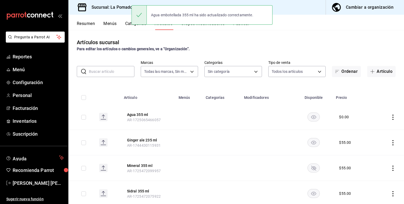
scroll to position [47, 0]
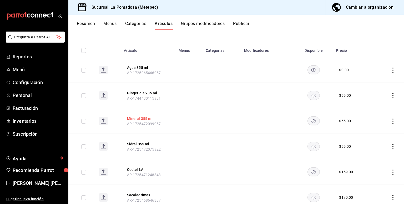
click at [143, 118] on button "Mineral 355 ml" at bounding box center [148, 118] width 42 height 5
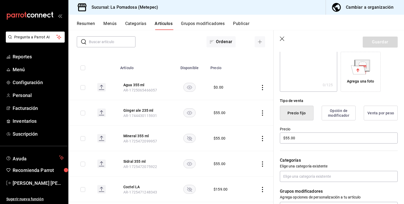
scroll to position [86, 0]
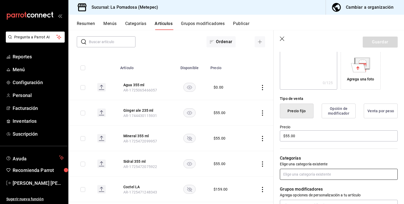
click at [302, 175] on input "text" at bounding box center [339, 174] width 118 height 11
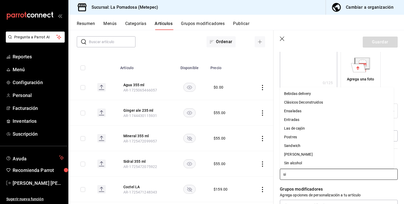
type input "sin"
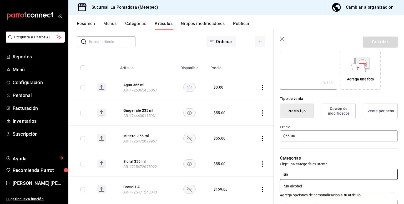
click at [291, 190] on li "Sin alcohol" at bounding box center [337, 186] width 114 height 9
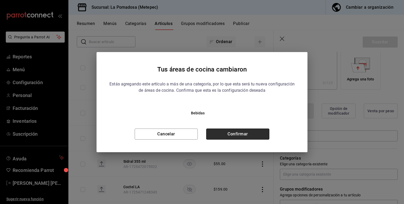
click at [253, 133] on button "Confirmar" at bounding box center [237, 134] width 63 height 11
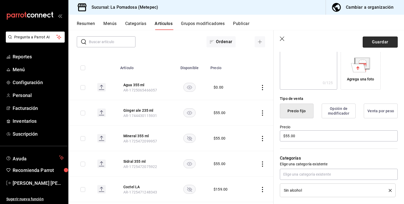
click at [383, 42] on button "Guardar" at bounding box center [380, 42] width 35 height 11
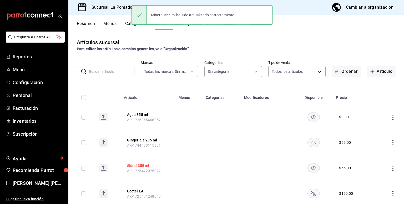
click at [146, 167] on button "Sidral 355 ml" at bounding box center [148, 165] width 42 height 5
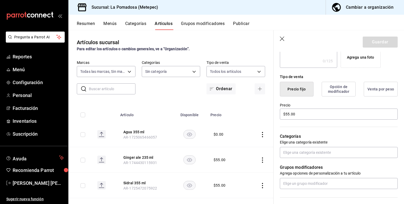
scroll to position [108, 0]
click at [296, 154] on input "text" at bounding box center [339, 152] width 118 height 11
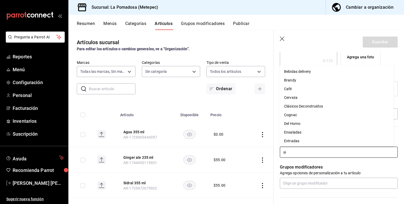
type input "sin"
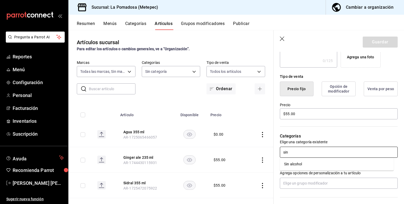
click at [293, 165] on li "Sin alcohol" at bounding box center [337, 164] width 114 height 9
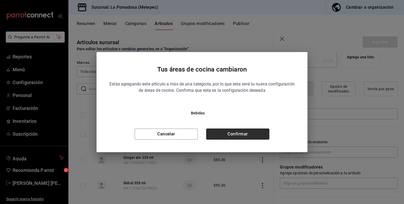
click at [248, 138] on button "Confirmar" at bounding box center [237, 134] width 63 height 11
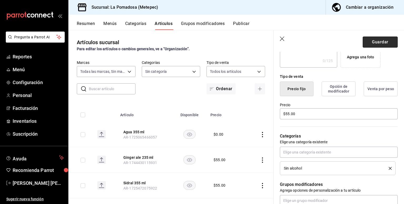
click at [375, 42] on button "Guardar" at bounding box center [380, 42] width 35 height 11
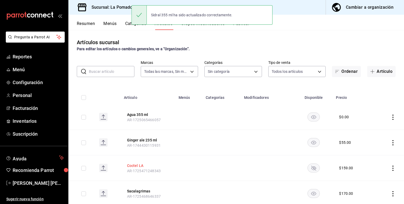
click at [136, 165] on button "Coctel LA" at bounding box center [148, 165] width 42 height 5
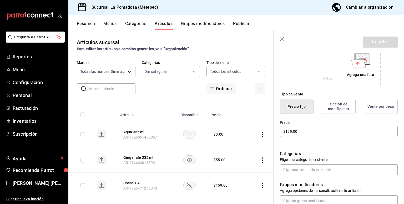
scroll to position [92, 0]
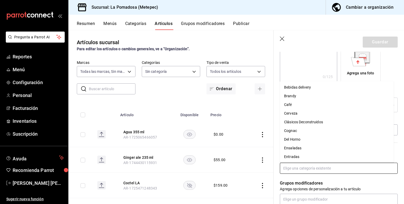
click at [299, 170] on input "text" at bounding box center [339, 168] width 118 height 11
type input "mix"
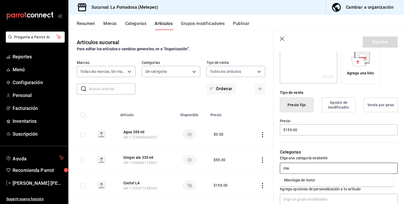
click at [300, 179] on li "Mixología de Autor" at bounding box center [337, 180] width 114 height 9
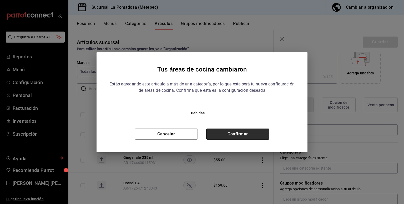
click at [252, 131] on button "Confirmar" at bounding box center [237, 134] width 63 height 11
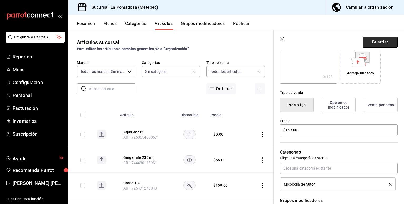
click at [377, 41] on button "Guardar" at bounding box center [380, 42] width 35 height 11
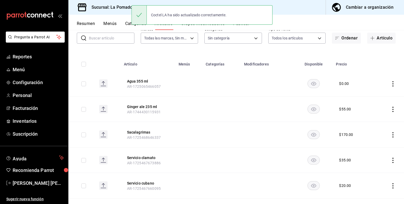
scroll to position [37, 0]
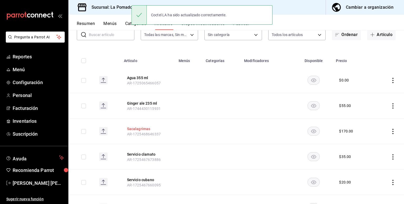
click at [144, 130] on button "Sacalagrimas" at bounding box center [148, 128] width 42 height 5
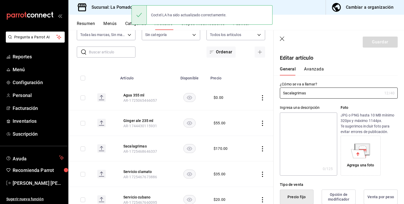
type input "$170.00"
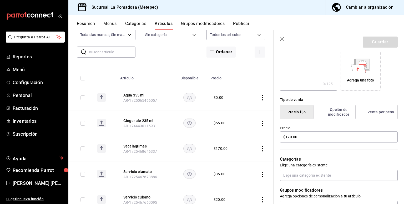
scroll to position [107, 0]
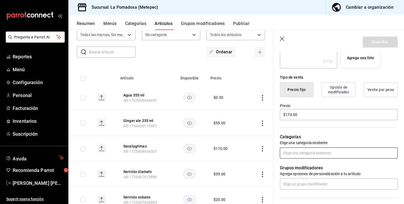
click at [314, 153] on input "text" at bounding box center [339, 153] width 118 height 11
type input "mez"
click at [294, 166] on li "Mezcal" at bounding box center [337, 165] width 114 height 9
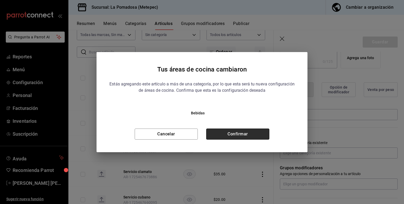
click at [243, 134] on button "Confirmar" at bounding box center [237, 134] width 63 height 11
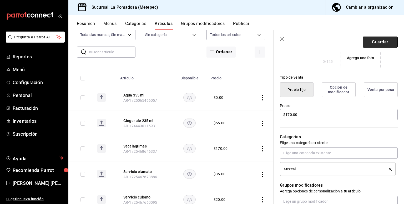
click at [378, 42] on button "Guardar" at bounding box center [380, 42] width 35 height 11
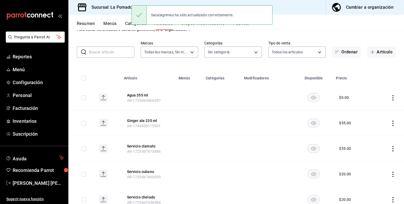
scroll to position [20, 0]
click at [135, 145] on button "Servicio clamato" at bounding box center [148, 146] width 42 height 5
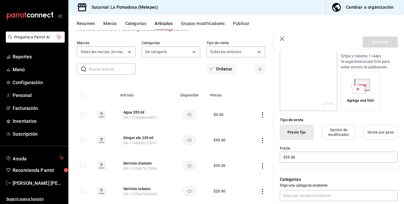
scroll to position [65, 0]
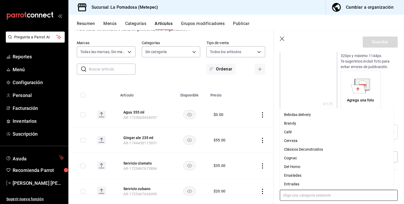
click at [316, 197] on input "text" at bounding box center [339, 195] width 118 height 11
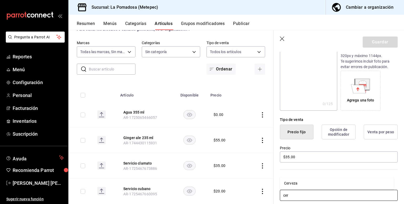
type input "cerv"
click at [293, 185] on li "Cerveza" at bounding box center [337, 183] width 114 height 9
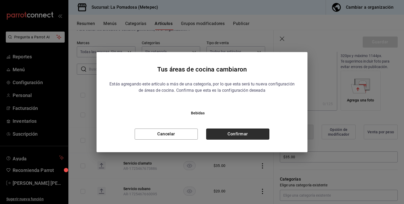
click at [232, 133] on button "Confirmar" at bounding box center [237, 134] width 63 height 11
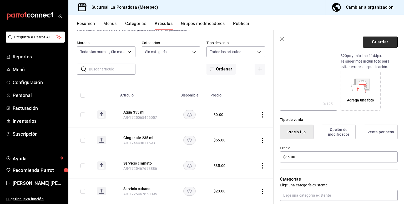
click at [374, 44] on button "Guardar" at bounding box center [380, 42] width 35 height 11
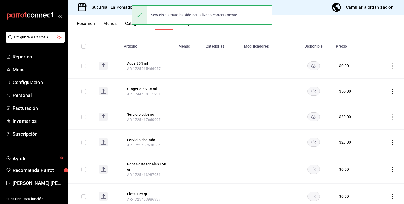
scroll to position [55, 0]
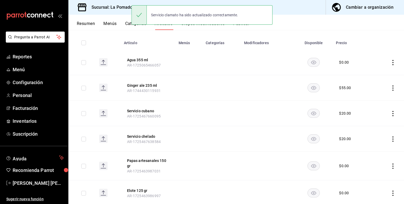
click at [150, 114] on span "AR-1725467660095" at bounding box center [144, 116] width 34 height 4
click at [147, 111] on button "Servicio cubano" at bounding box center [148, 110] width 42 height 5
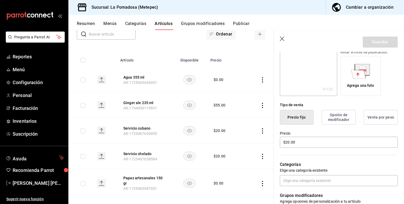
scroll to position [82, 0]
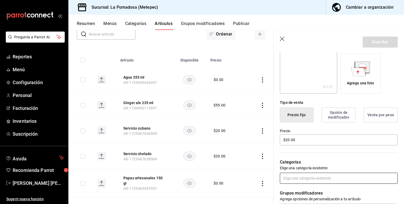
click at [300, 180] on input "text" at bounding box center [339, 178] width 118 height 11
type input "cer"
click at [298, 191] on li "Cerveza" at bounding box center [337, 190] width 114 height 9
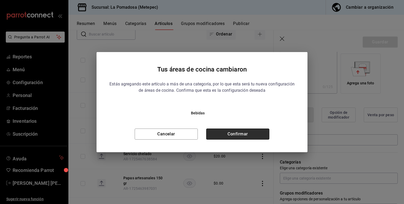
click at [239, 133] on button "Confirmar" at bounding box center [237, 134] width 63 height 11
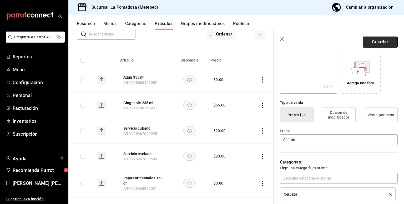
click at [369, 41] on button "Guardar" at bounding box center [380, 42] width 35 height 11
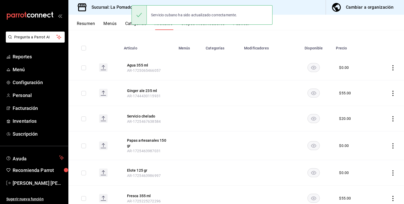
scroll to position [51, 0]
click at [147, 117] on button "Servicio chelado" at bounding box center [148, 115] width 42 height 5
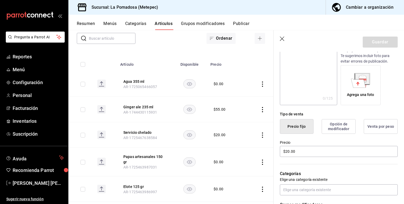
scroll to position [72, 0]
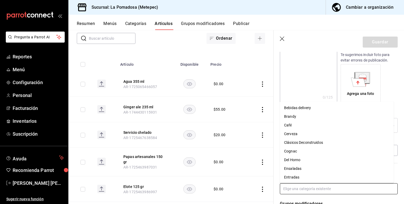
click at [313, 191] on input "text" at bounding box center [339, 189] width 118 height 11
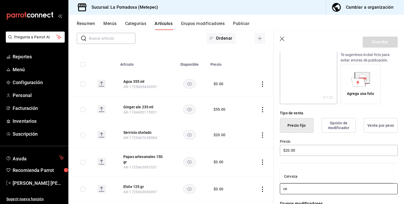
type input "cer"
click at [298, 175] on li "Cerveza" at bounding box center [337, 176] width 114 height 9
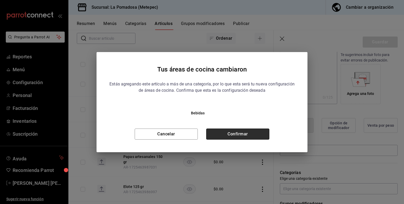
click at [239, 129] on button "Confirmar" at bounding box center [237, 134] width 63 height 11
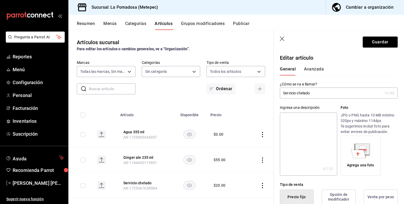
click at [384, 41] on button "Guardar" at bounding box center [380, 42] width 35 height 11
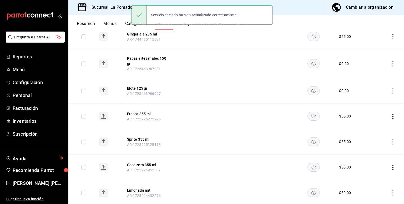
scroll to position [124, 0]
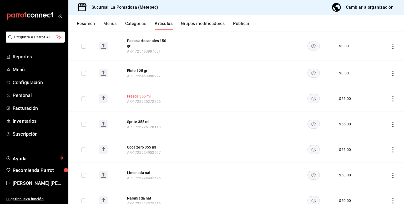
click at [140, 97] on button "Fresca 355 ml" at bounding box center [148, 96] width 42 height 5
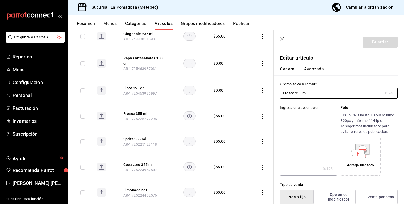
type input "$55.00"
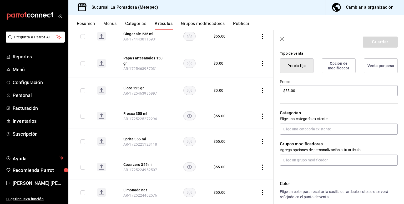
scroll to position [120, 0]
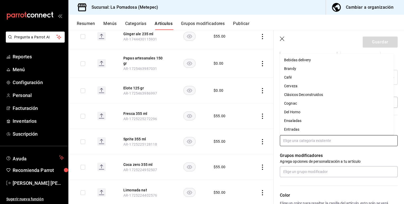
click at [299, 140] on input "text" at bounding box center [339, 140] width 118 height 11
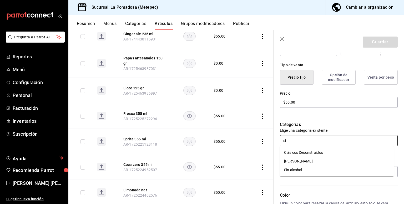
type input "sin"
click at [293, 151] on li "Sin alcohol" at bounding box center [337, 153] width 114 height 9
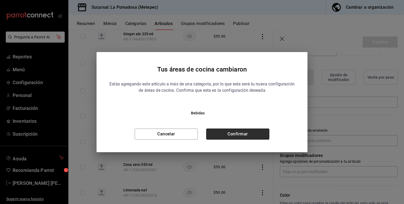
click at [242, 136] on button "Confirmar" at bounding box center [237, 134] width 63 height 11
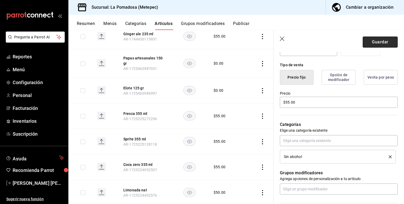
click at [378, 43] on button "Guardar" at bounding box center [380, 42] width 35 height 11
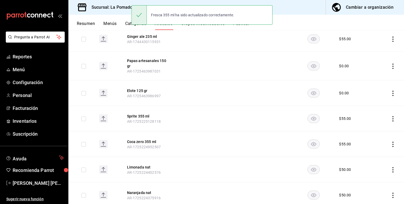
scroll to position [105, 0]
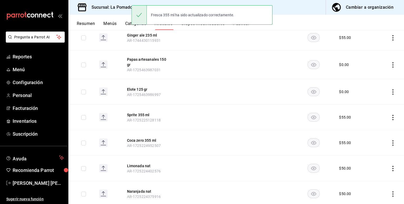
click at [141, 118] on span "AR-1725225128118" at bounding box center [144, 120] width 34 height 4
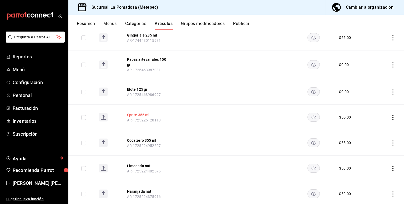
click at [142, 116] on button "Sprite 355 ml" at bounding box center [148, 114] width 42 height 5
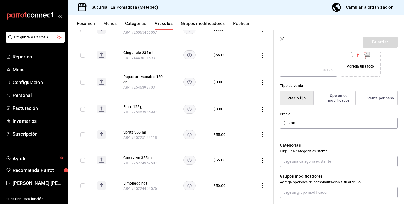
scroll to position [100, 0]
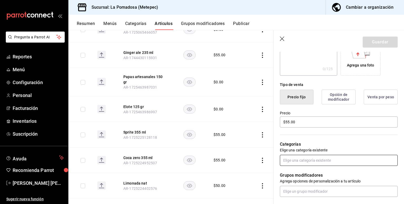
click at [305, 162] on input "text" at bounding box center [339, 160] width 118 height 11
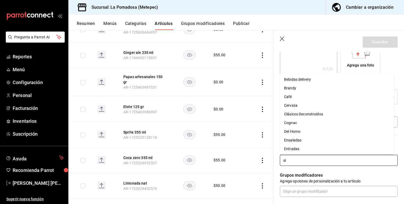
type input "sin"
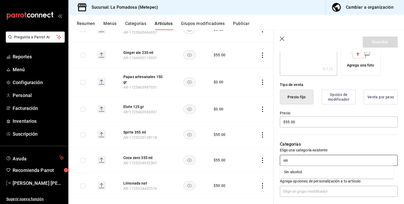
click at [297, 171] on li "Sin alcohol" at bounding box center [337, 172] width 114 height 9
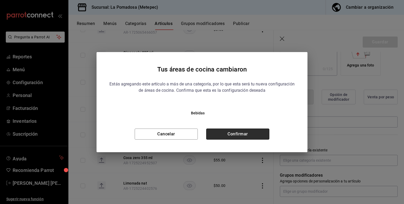
click at [252, 136] on button "Confirmar" at bounding box center [237, 134] width 63 height 11
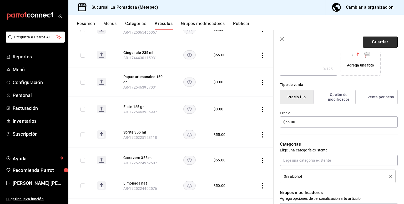
click at [381, 40] on button "Guardar" at bounding box center [380, 42] width 35 height 11
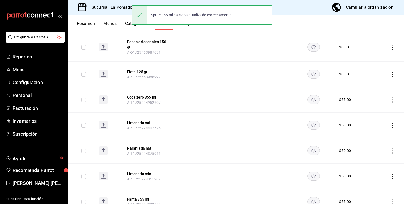
scroll to position [124, 0]
click at [139, 94] on button "Coca zero 355 ml" at bounding box center [148, 96] width 42 height 5
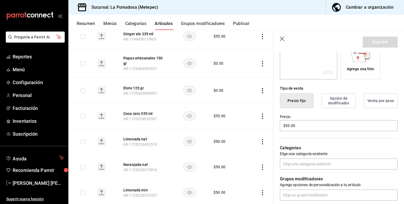
scroll to position [100, 0]
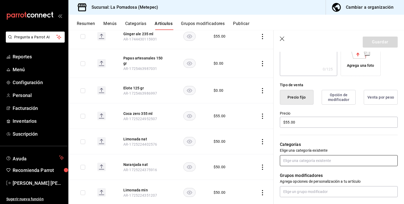
click at [312, 163] on input "text" at bounding box center [339, 160] width 118 height 11
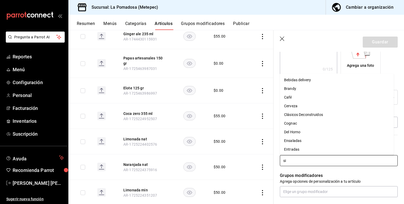
type input "sin"
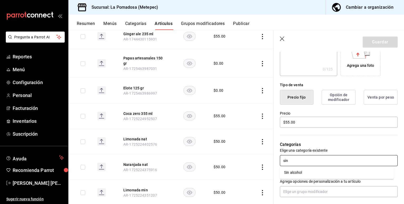
click at [302, 172] on li "Sin alcohol" at bounding box center [337, 173] width 114 height 9
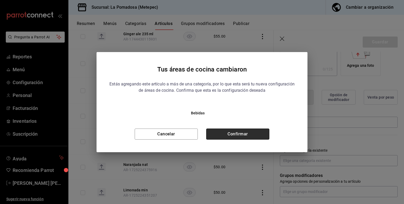
click at [251, 137] on button "Confirmar" at bounding box center [237, 134] width 63 height 11
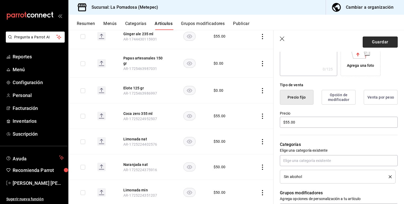
click at [380, 44] on button "Guardar" at bounding box center [380, 42] width 35 height 11
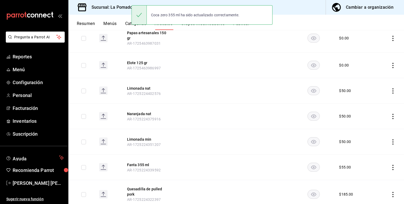
scroll to position [132, 0]
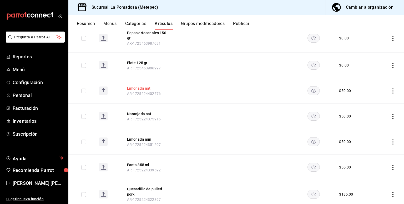
click at [142, 89] on button "Limonada nat" at bounding box center [148, 88] width 42 height 5
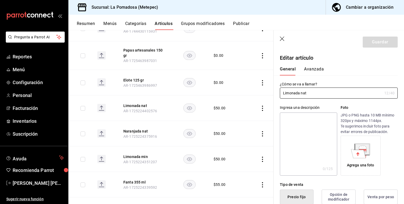
type input "$50.00"
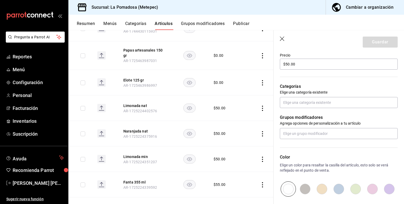
scroll to position [158, 0]
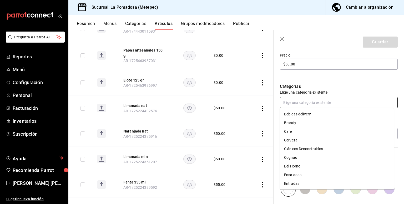
click at [310, 101] on input "text" at bounding box center [339, 102] width 118 height 11
type input "sin"
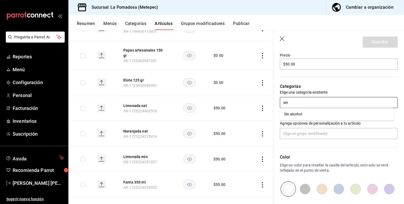
click at [295, 117] on li "Sin alcohol" at bounding box center [337, 114] width 114 height 9
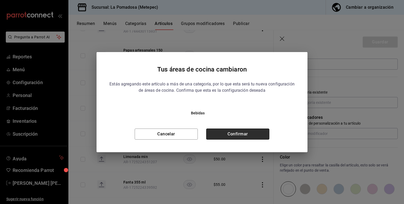
click at [245, 132] on button "Confirmar" at bounding box center [237, 134] width 63 height 11
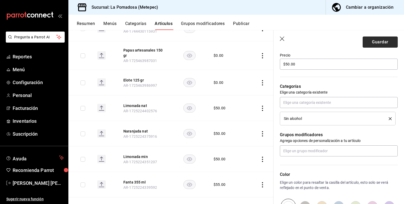
click at [380, 41] on button "Guardar" at bounding box center [380, 42] width 35 height 11
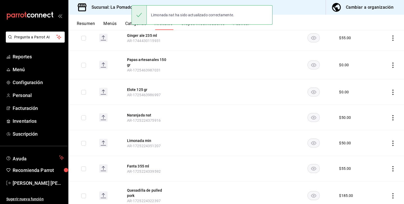
scroll to position [105, 0]
click at [146, 116] on button "Naranjada nat" at bounding box center [148, 114] width 42 height 5
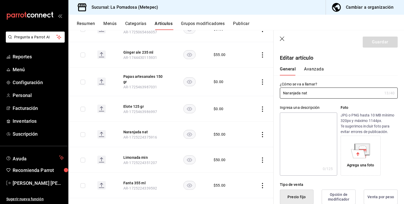
type input "$50.00"
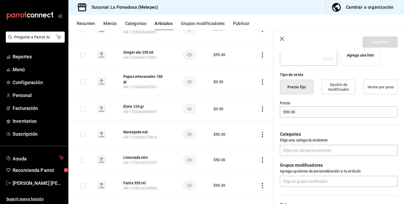
scroll to position [120, 0]
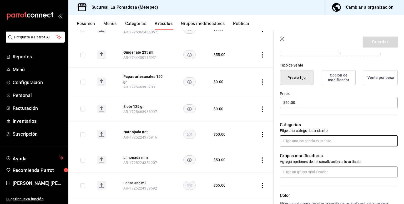
click at [298, 144] on input "text" at bounding box center [339, 141] width 118 height 11
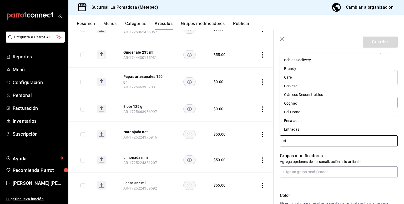
type input "sin"
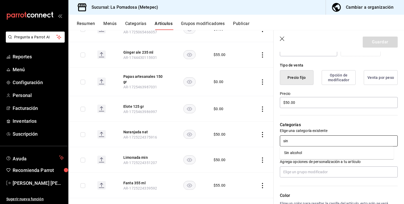
click at [293, 150] on li "Sin alcohol" at bounding box center [337, 153] width 114 height 9
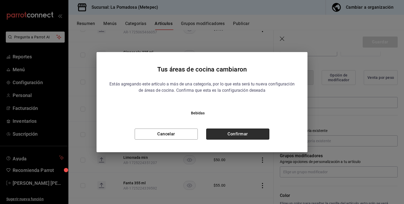
click at [251, 137] on button "Confirmar" at bounding box center [237, 134] width 63 height 11
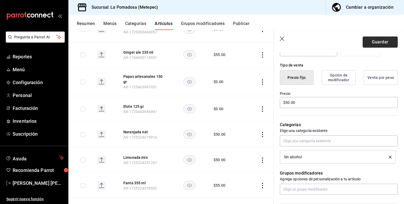
click at [363, 43] on button "Guardar" at bounding box center [380, 42] width 35 height 11
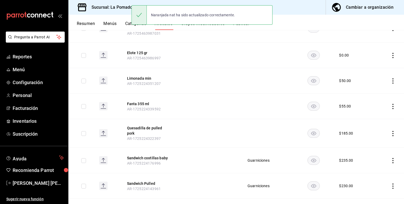
scroll to position [143, 0]
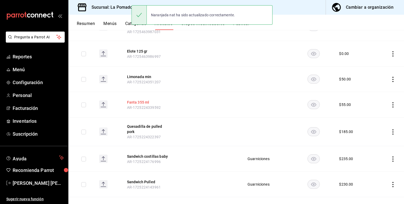
click at [144, 104] on button "Fanta 355 ml" at bounding box center [148, 102] width 42 height 5
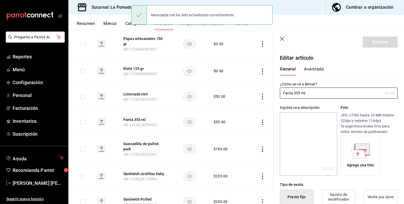
type input "$55.00"
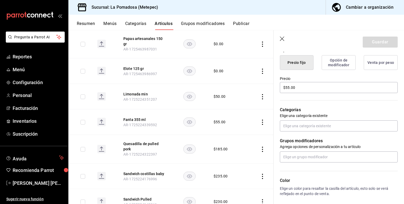
scroll to position [135, 0]
click at [312, 126] on input "text" at bounding box center [339, 125] width 118 height 11
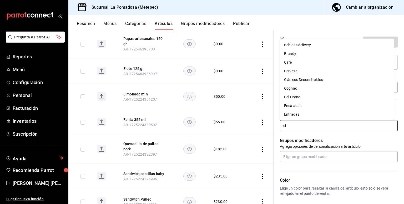
type input "sin"
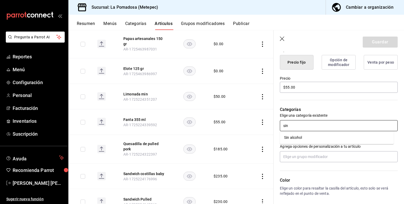
click at [303, 139] on li "Sin alcohol" at bounding box center [337, 138] width 114 height 9
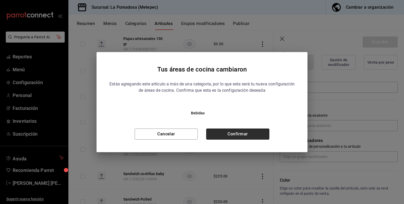
click at [257, 129] on button "Confirmar" at bounding box center [237, 134] width 63 height 11
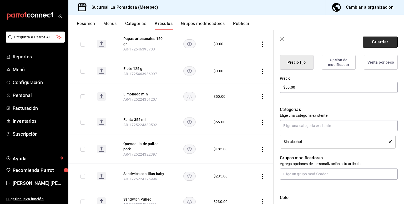
click at [369, 41] on button "Guardar" at bounding box center [380, 42] width 35 height 11
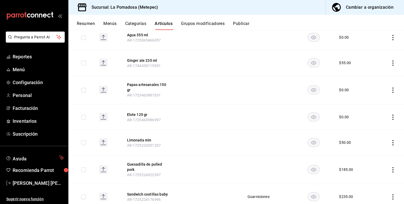
scroll to position [97, 0]
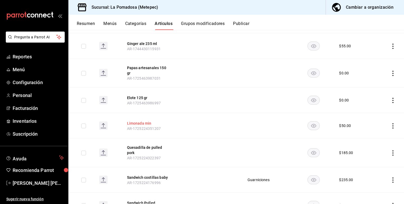
click at [148, 121] on button "Limonada min" at bounding box center [148, 123] width 42 height 5
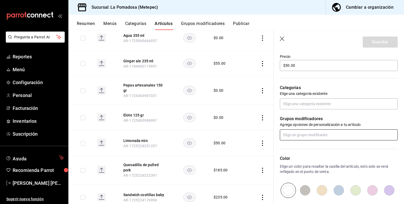
scroll to position [158, 0]
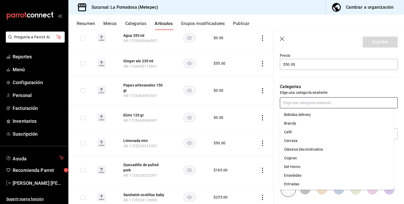
click at [305, 106] on input "text" at bounding box center [339, 102] width 118 height 11
type input "sin"
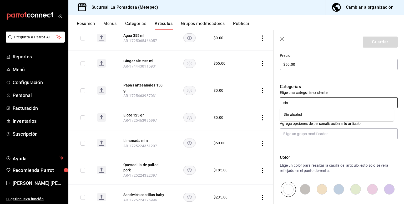
click at [295, 118] on li "Sin alcohol" at bounding box center [337, 115] width 114 height 9
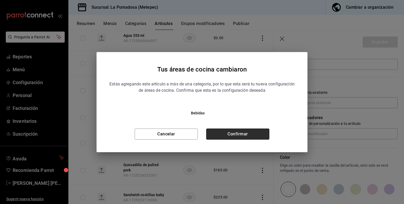
click at [251, 134] on button "Confirmar" at bounding box center [237, 134] width 63 height 11
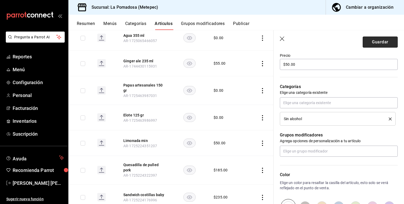
click at [375, 43] on button "Guardar" at bounding box center [380, 42] width 35 height 11
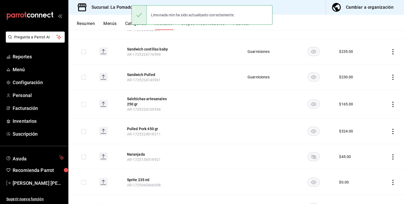
scroll to position [200, 0]
click at [148, 129] on button "Pulled Pork 450 gr" at bounding box center [148, 128] width 42 height 5
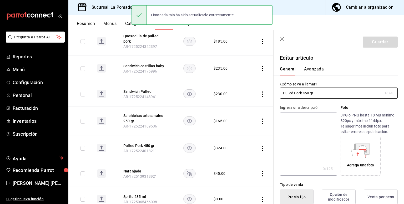
type input "$324.00"
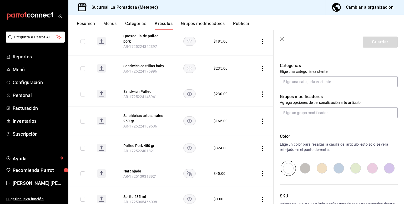
scroll to position [216, 0]
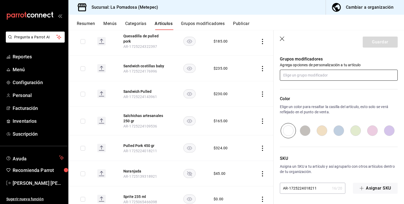
click at [309, 75] on input "text" at bounding box center [339, 75] width 118 height 11
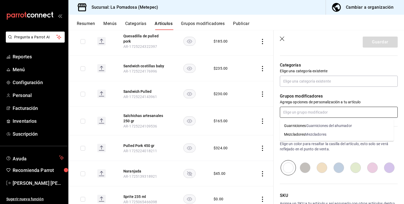
scroll to position [177, 0]
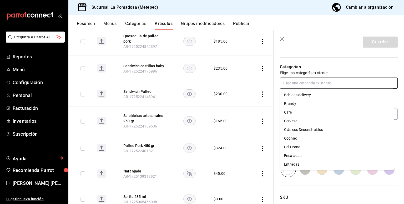
click at [301, 78] on input "text" at bounding box center [339, 83] width 118 height 11
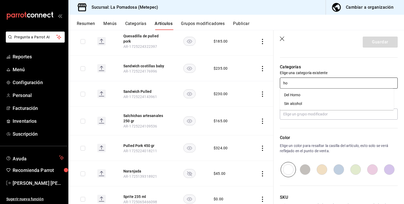
type input "hor"
click at [293, 96] on li "Del Horno" at bounding box center [337, 95] width 114 height 9
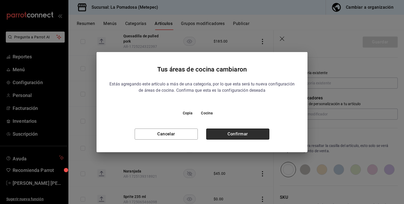
click at [252, 136] on button "Confirmar" at bounding box center [237, 134] width 63 height 11
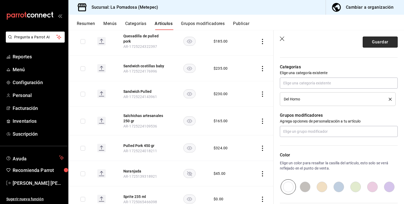
click at [370, 43] on button "Guardar" at bounding box center [380, 42] width 35 height 11
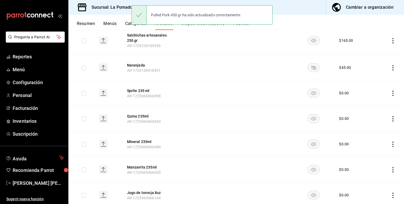
scroll to position [264, 0]
click at [391, 67] on icon "actions" at bounding box center [393, 67] width 5 height 5
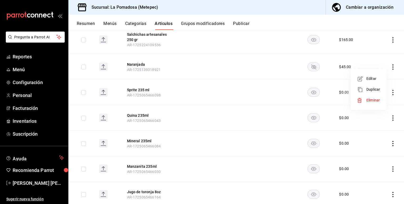
click at [372, 100] on span "Eliminar" at bounding box center [373, 100] width 13 height 4
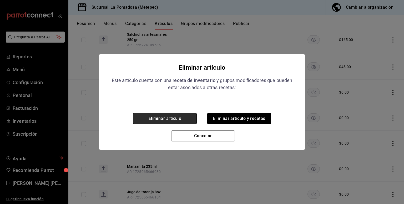
click at [187, 119] on button "Eliminar artículo" at bounding box center [165, 118] width 64 height 11
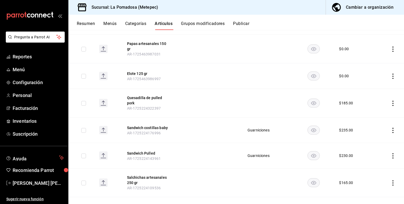
scroll to position [120, 0]
click at [152, 128] on button "Sandwich costillas baby" at bounding box center [148, 128] width 42 height 5
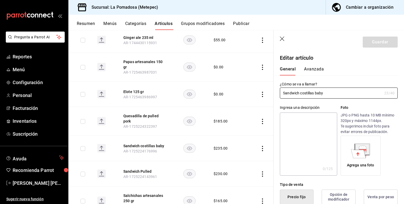
type input "$235.00"
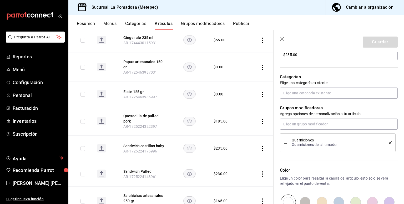
scroll to position [187, 0]
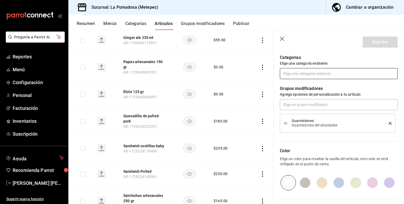
click at [309, 73] on input "text" at bounding box center [339, 73] width 118 height 11
type input "sand"
click at [291, 90] on li "Sandwich" at bounding box center [337, 85] width 114 height 9
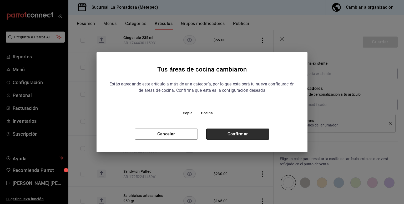
click at [252, 135] on button "Confirmar" at bounding box center [237, 134] width 63 height 11
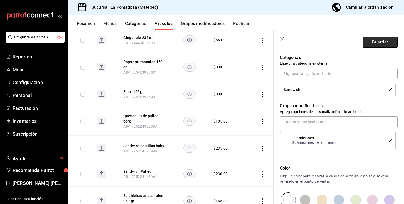
click at [379, 42] on button "Guardar" at bounding box center [380, 42] width 35 height 11
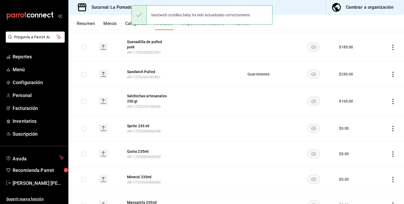
scroll to position [177, 0]
click at [147, 42] on button "Quesadilla de pulled pork" at bounding box center [148, 44] width 42 height 11
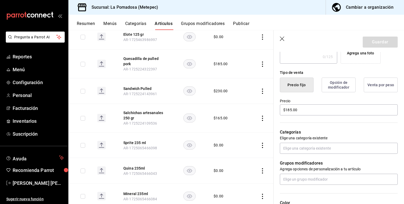
scroll to position [112, 0]
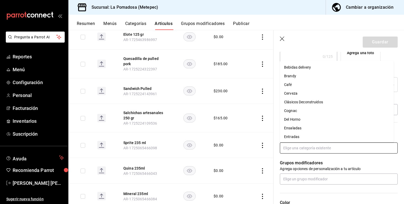
click at [293, 149] on input "text" at bounding box center [339, 148] width 118 height 11
type input "tac"
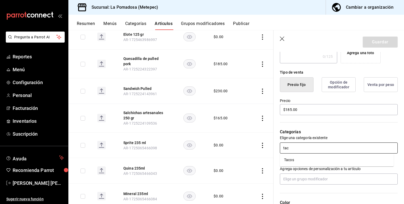
click at [288, 159] on li "Tacos" at bounding box center [337, 160] width 114 height 9
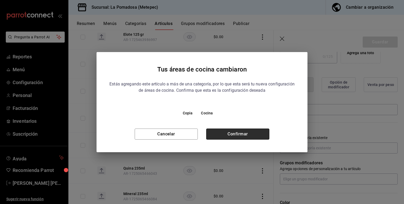
click at [250, 132] on button "Confirmar" at bounding box center [237, 134] width 63 height 11
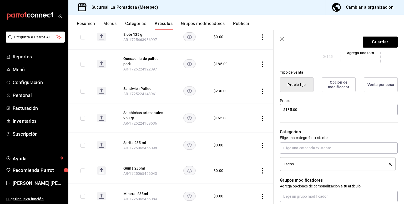
click at [381, 48] on header "Guardar" at bounding box center [339, 41] width 131 height 22
click at [379, 42] on button "Guardar" at bounding box center [380, 42] width 35 height 11
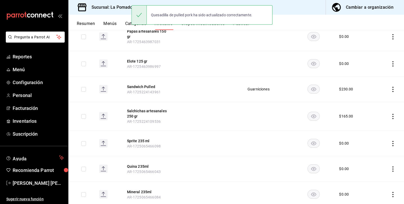
scroll to position [146, 0]
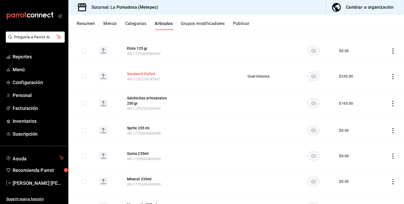
click at [146, 73] on button "Sandwich Pulled" at bounding box center [148, 73] width 42 height 5
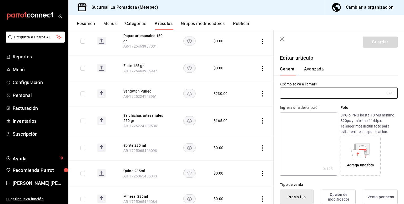
type input "Sandwich Pulled"
type input "AR-1725224143961"
type input "$230.00"
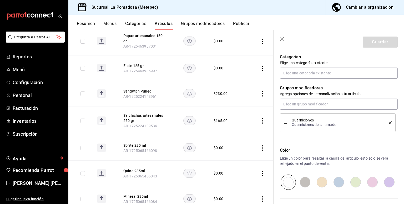
scroll to position [187, 0]
click at [304, 74] on input "text" at bounding box center [339, 73] width 118 height 11
type input "sand"
click at [293, 86] on li "Sandwich" at bounding box center [337, 85] width 114 height 9
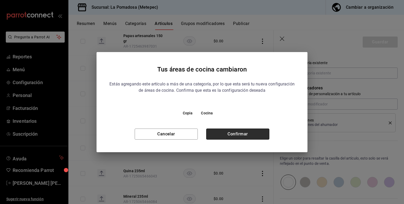
click at [256, 130] on button "Confirmar" at bounding box center [237, 134] width 63 height 11
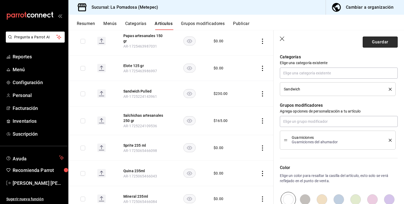
click at [375, 45] on button "Guardar" at bounding box center [380, 42] width 35 height 11
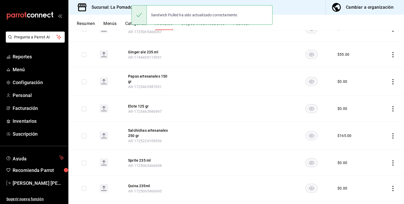
scroll to position [90, 0]
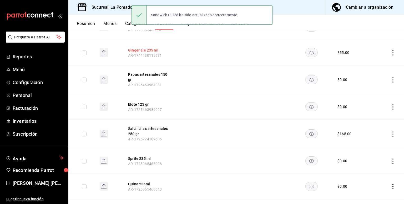
click at [154, 48] on button "Ginger ale 235 ml" at bounding box center [149, 50] width 42 height 5
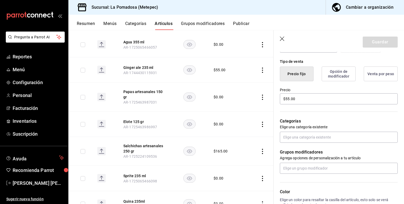
scroll to position [127, 0]
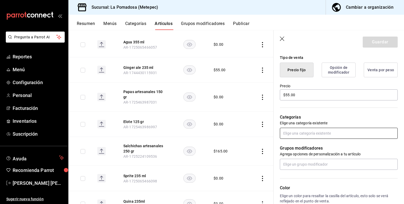
click at [305, 138] on input "text" at bounding box center [339, 133] width 118 height 11
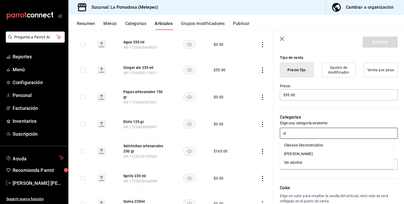
type input "sin"
click at [299, 146] on li "Sin alcohol" at bounding box center [337, 145] width 114 height 9
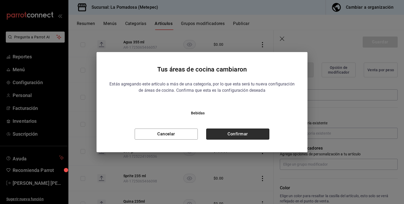
click at [240, 135] on button "Confirmar" at bounding box center [237, 134] width 63 height 11
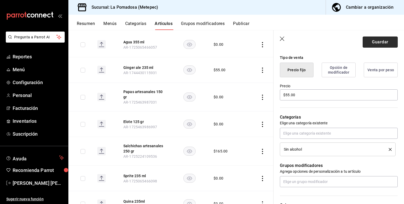
click at [376, 39] on button "Guardar" at bounding box center [380, 42] width 35 height 11
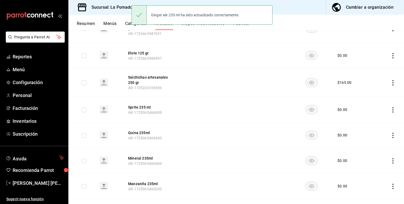
scroll to position [117, 0]
click at [146, 76] on button "Salchichas artesanales 250 gr" at bounding box center [149, 79] width 42 height 11
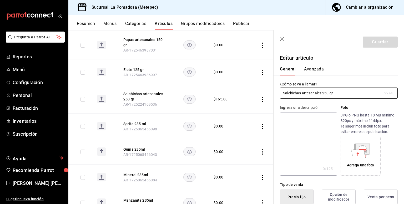
type input "$165.00"
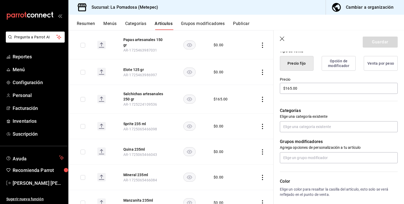
scroll to position [137, 0]
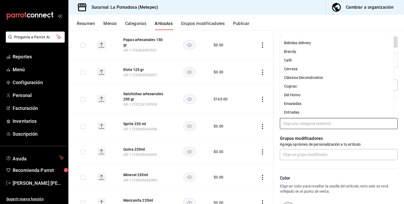
click at [308, 126] on input "text" at bounding box center [339, 123] width 118 height 11
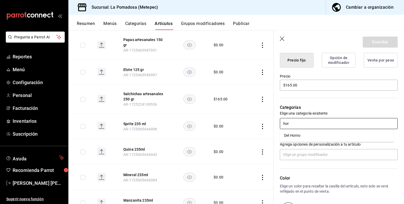
type input "horn"
click at [291, 137] on li "Del Horno" at bounding box center [337, 135] width 114 height 9
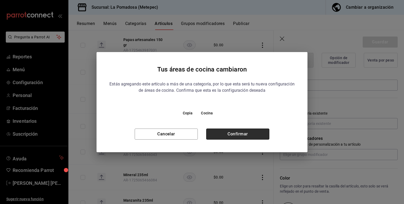
click at [260, 136] on button "Confirmar" at bounding box center [237, 134] width 63 height 11
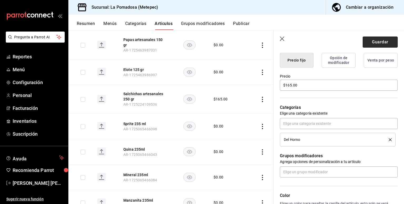
click at [368, 40] on button "Guardar" at bounding box center [380, 42] width 35 height 11
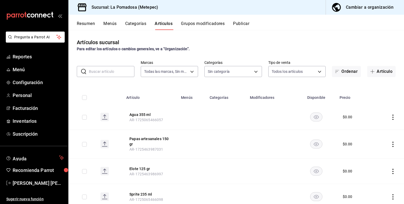
click at [244, 26] on button "Publicar" at bounding box center [241, 25] width 16 height 9
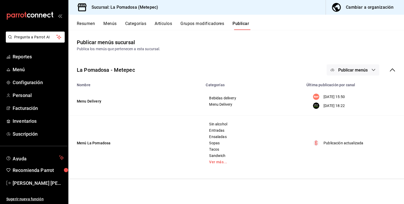
click at [358, 68] on span "Publicar menús" at bounding box center [353, 70] width 29 height 5
click at [350, 117] on span "Punto de venta" at bounding box center [360, 117] width 25 height 6
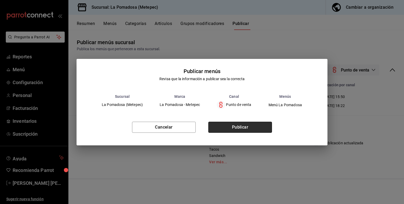
click at [232, 126] on button "Publicar" at bounding box center [241, 127] width 64 height 11
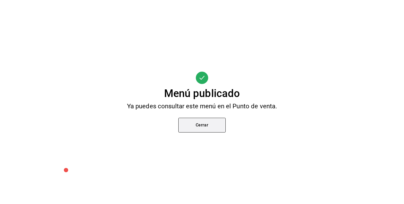
click at [197, 123] on button "Cerrar" at bounding box center [202, 125] width 47 height 15
